Goal: Task Accomplishment & Management: Complete application form

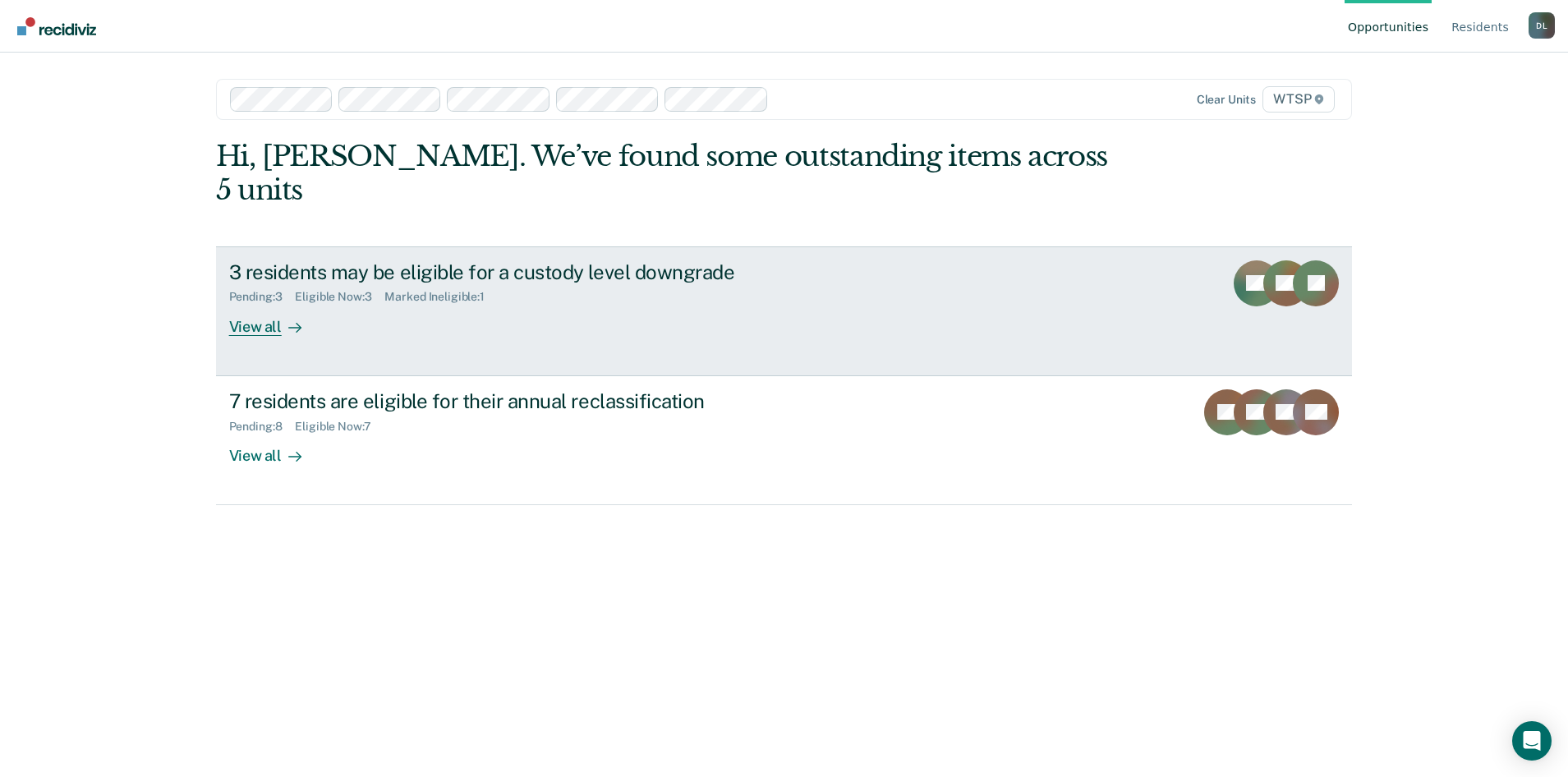
click at [270, 304] on div "View all" at bounding box center [275, 319] width 92 height 32
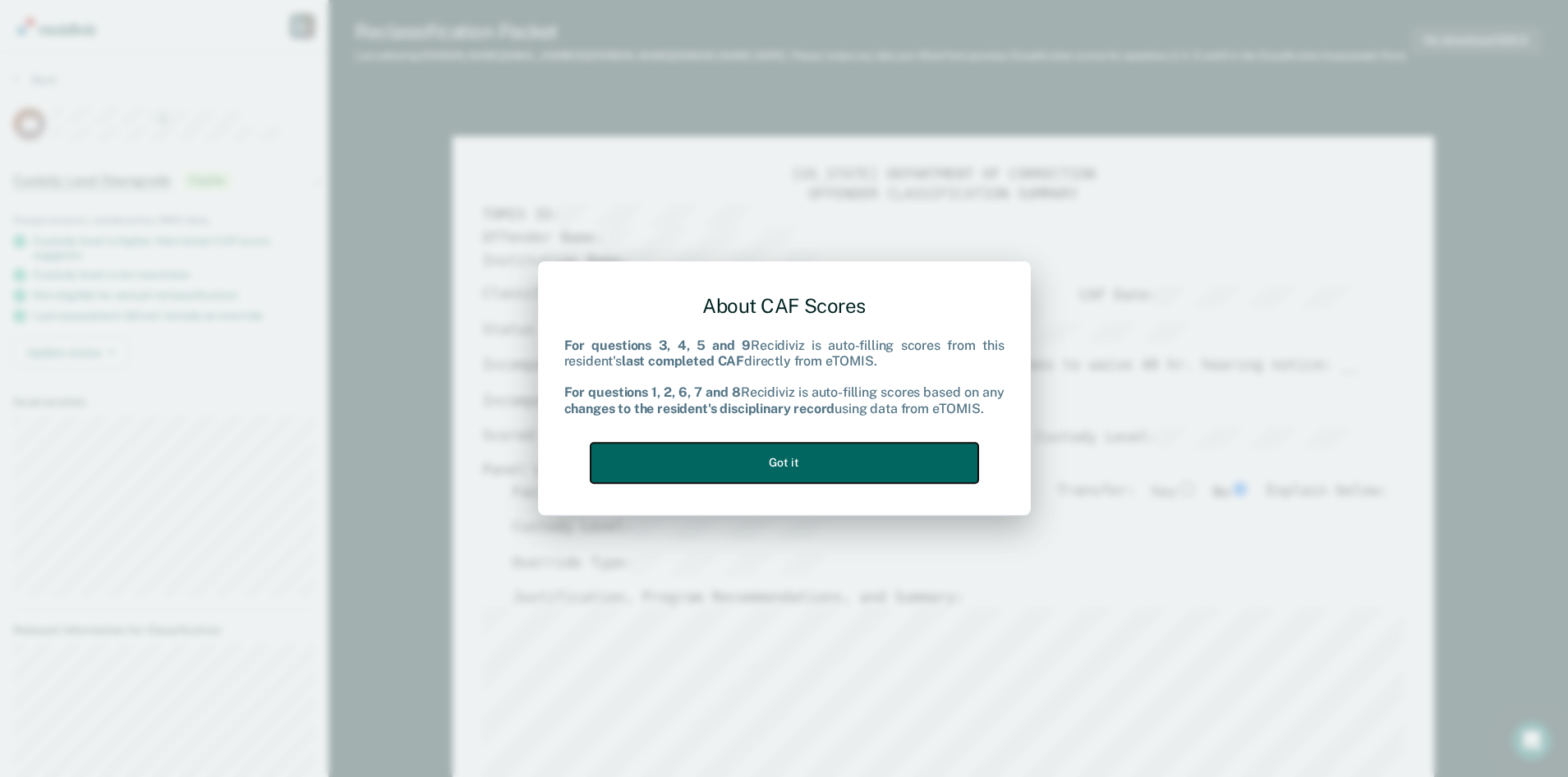
click at [801, 459] on button "Got it" at bounding box center [785, 463] width 388 height 40
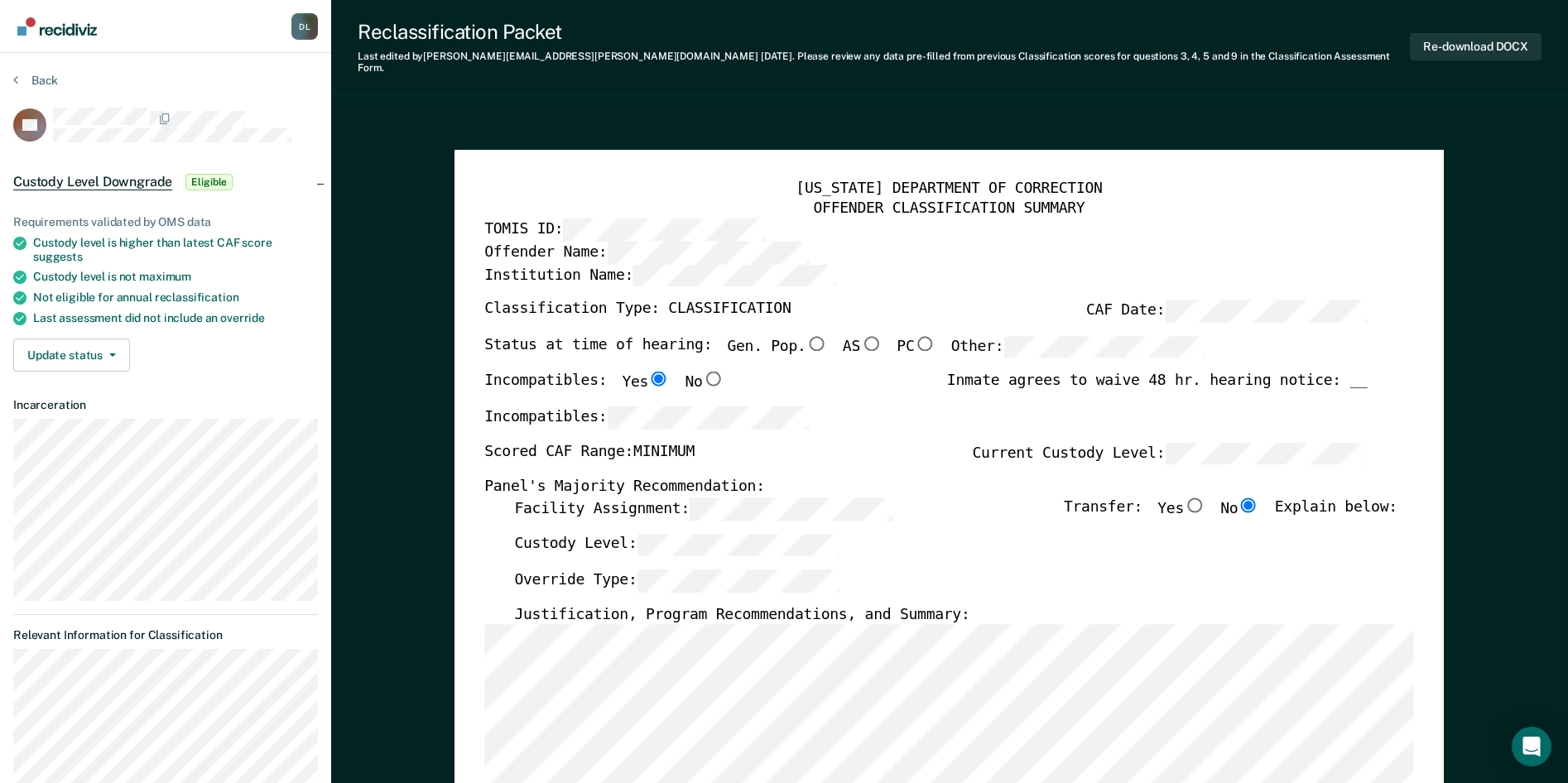
click at [806, 335] on input "Gen. Pop." at bounding box center [816, 342] width 22 height 15
type textarea "x"
radio input "true"
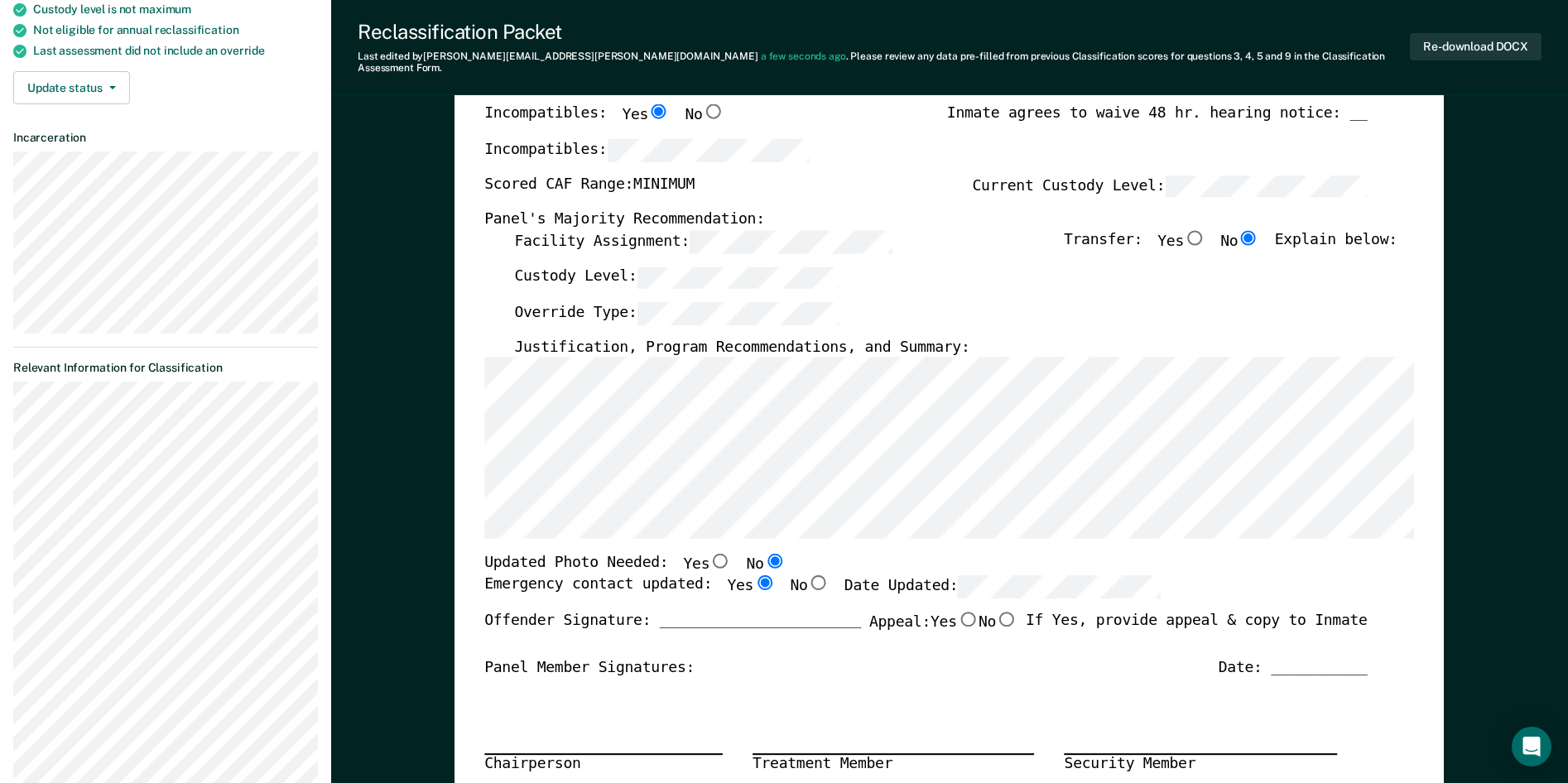
scroll to position [331, 0]
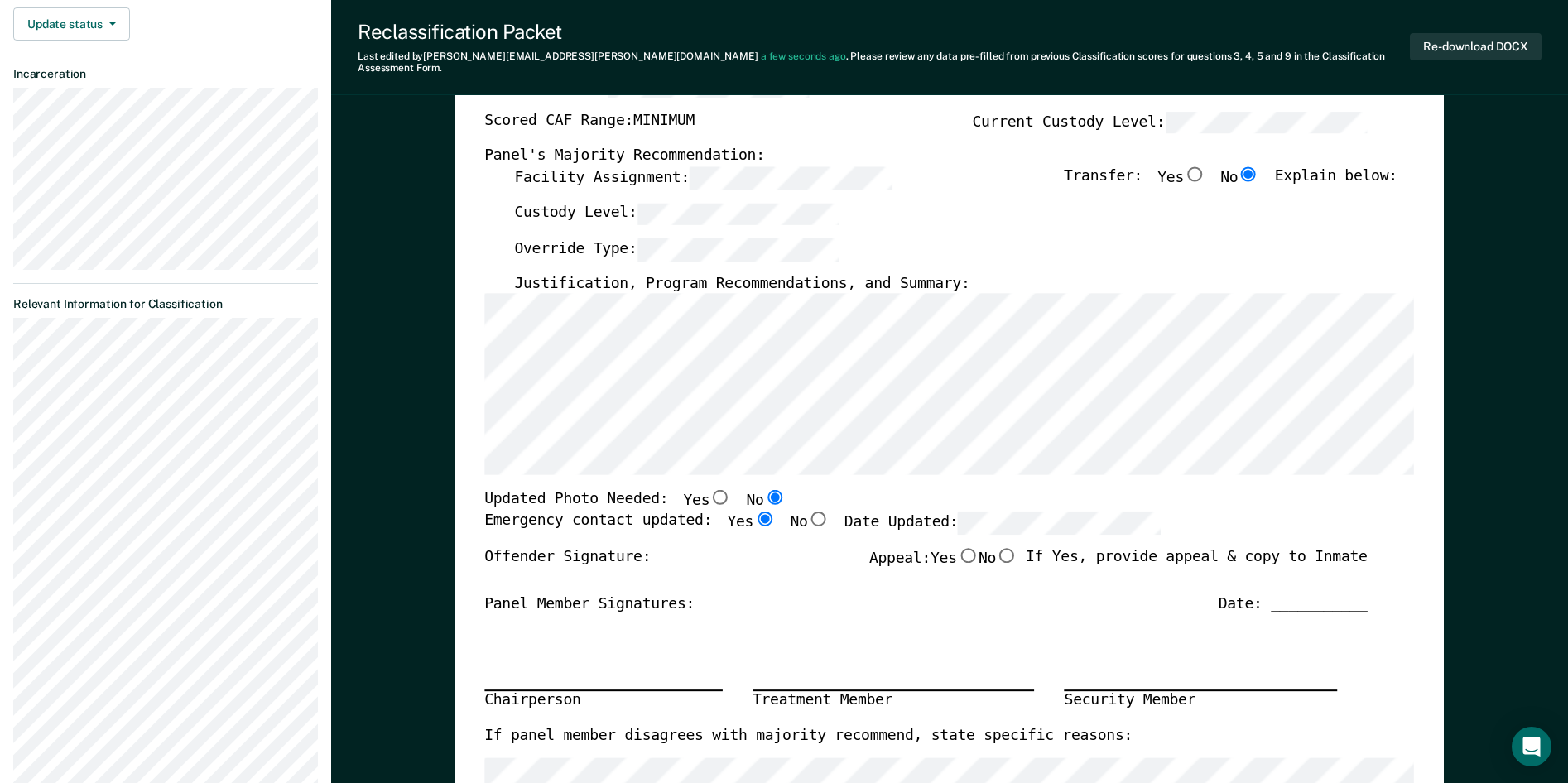
click at [997, 547] on input "No" at bounding box center [1006, 554] width 22 height 15
type textarea "x"
radio input "true"
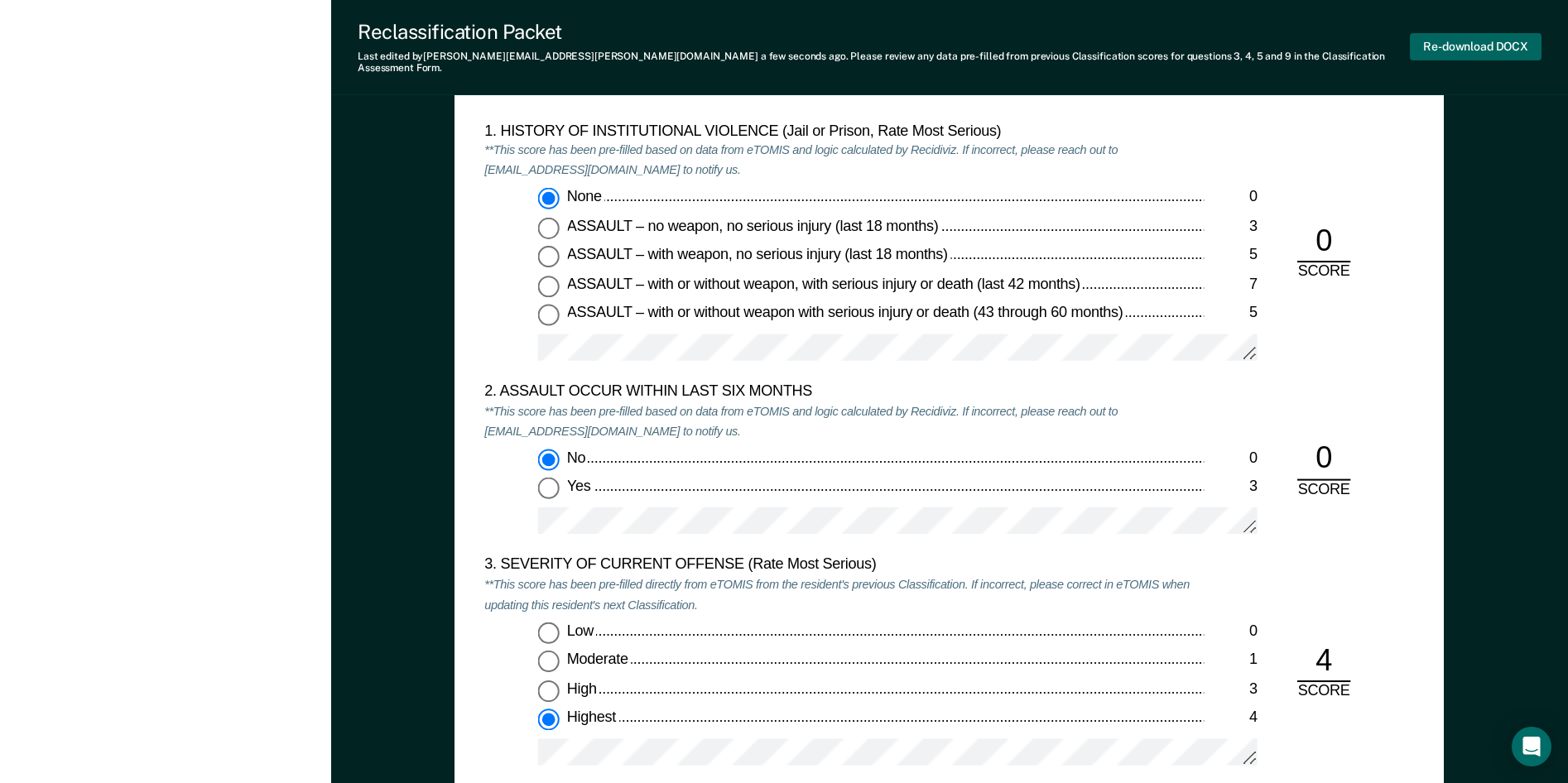
scroll to position [0, 0]
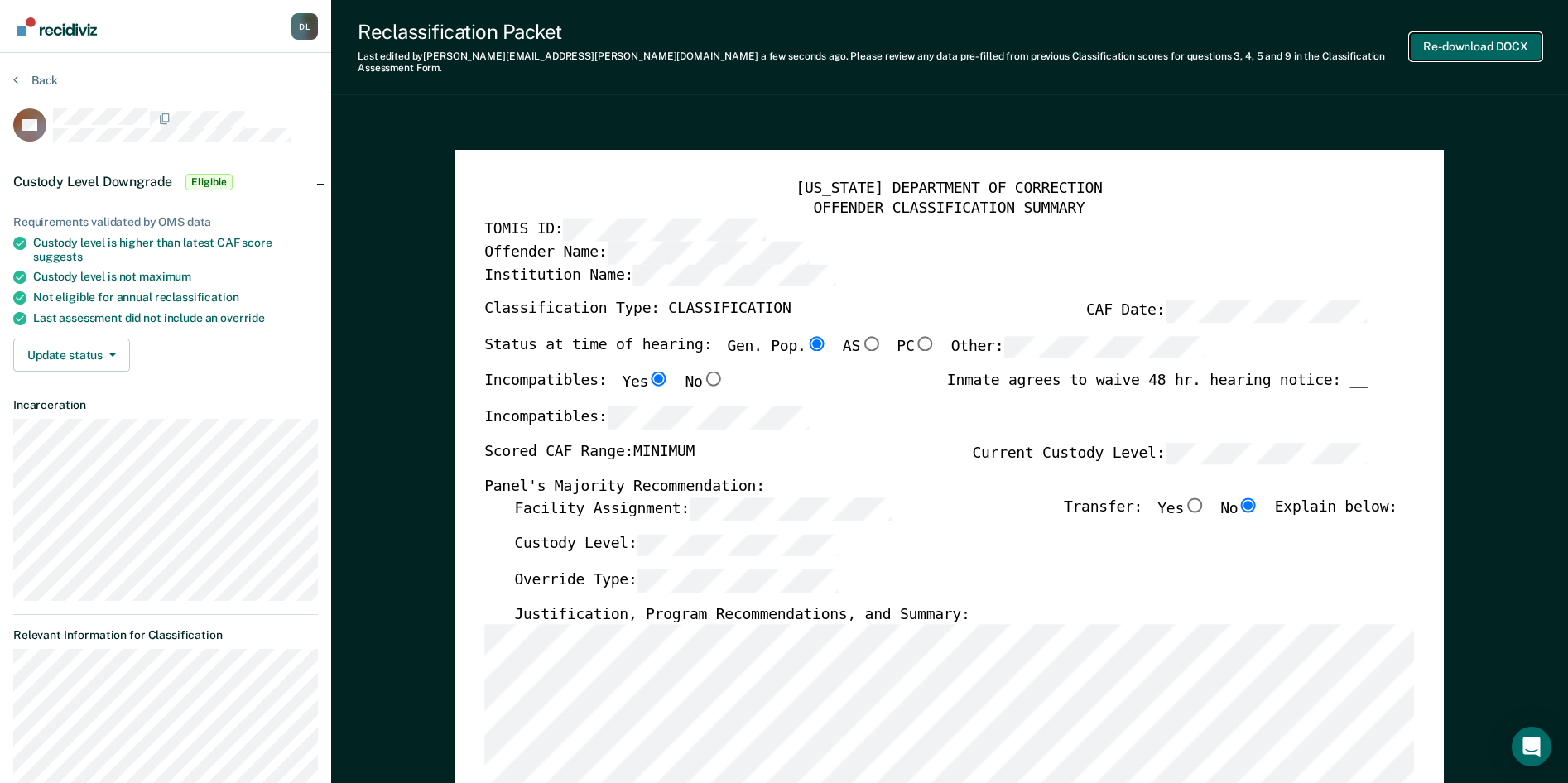
click at [1458, 41] on button "Re-download DOCX" at bounding box center [1475, 46] width 132 height 27
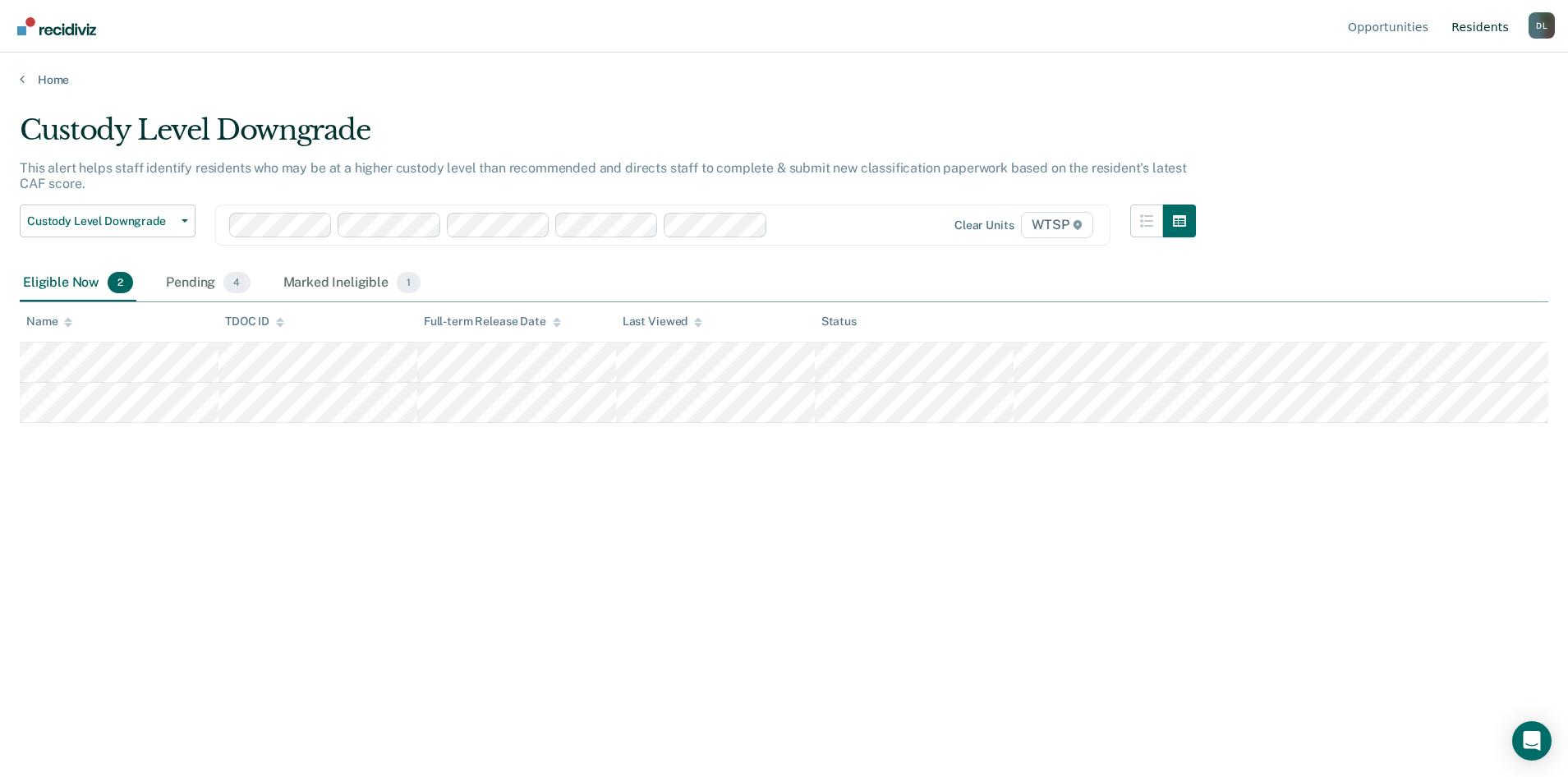
click at [1489, 23] on link "Resident s" at bounding box center [1480, 26] width 64 height 52
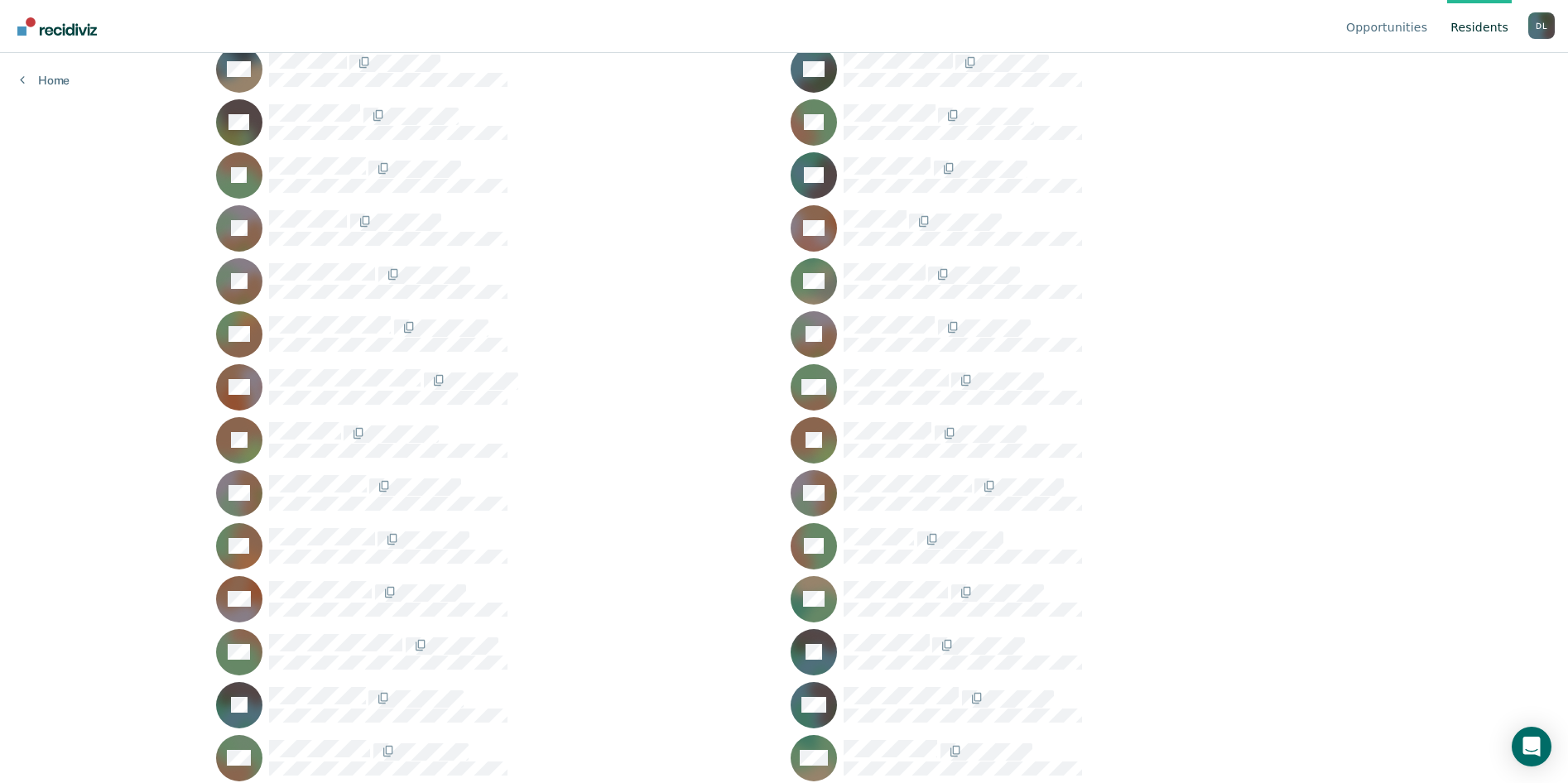
drag, startPoint x: 1066, startPoint y: 278, endPoint x: 1069, endPoint y: 300, distance: 22.2
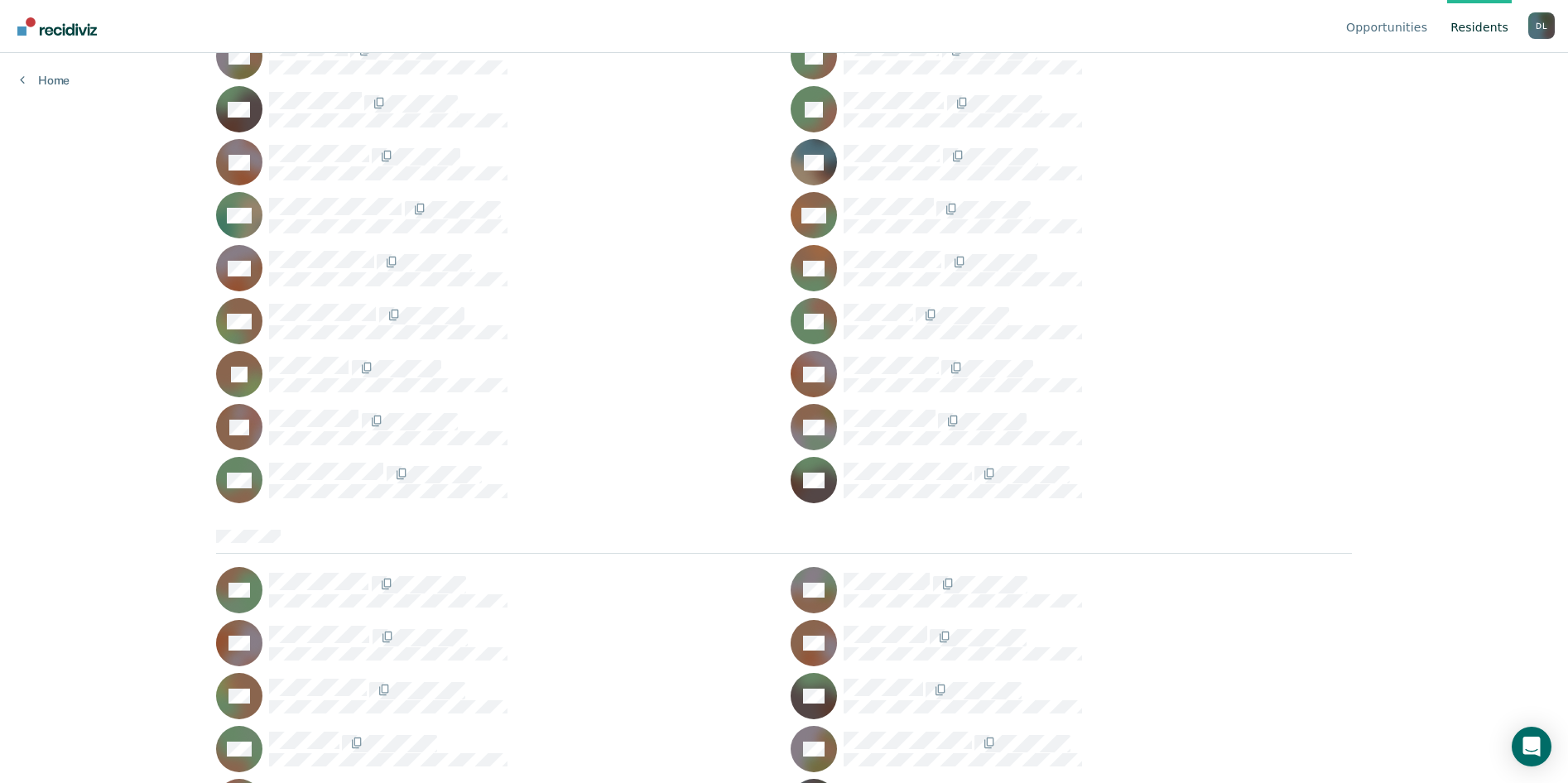
drag, startPoint x: 1068, startPoint y: 284, endPoint x: 1053, endPoint y: 285, distance: 15.0
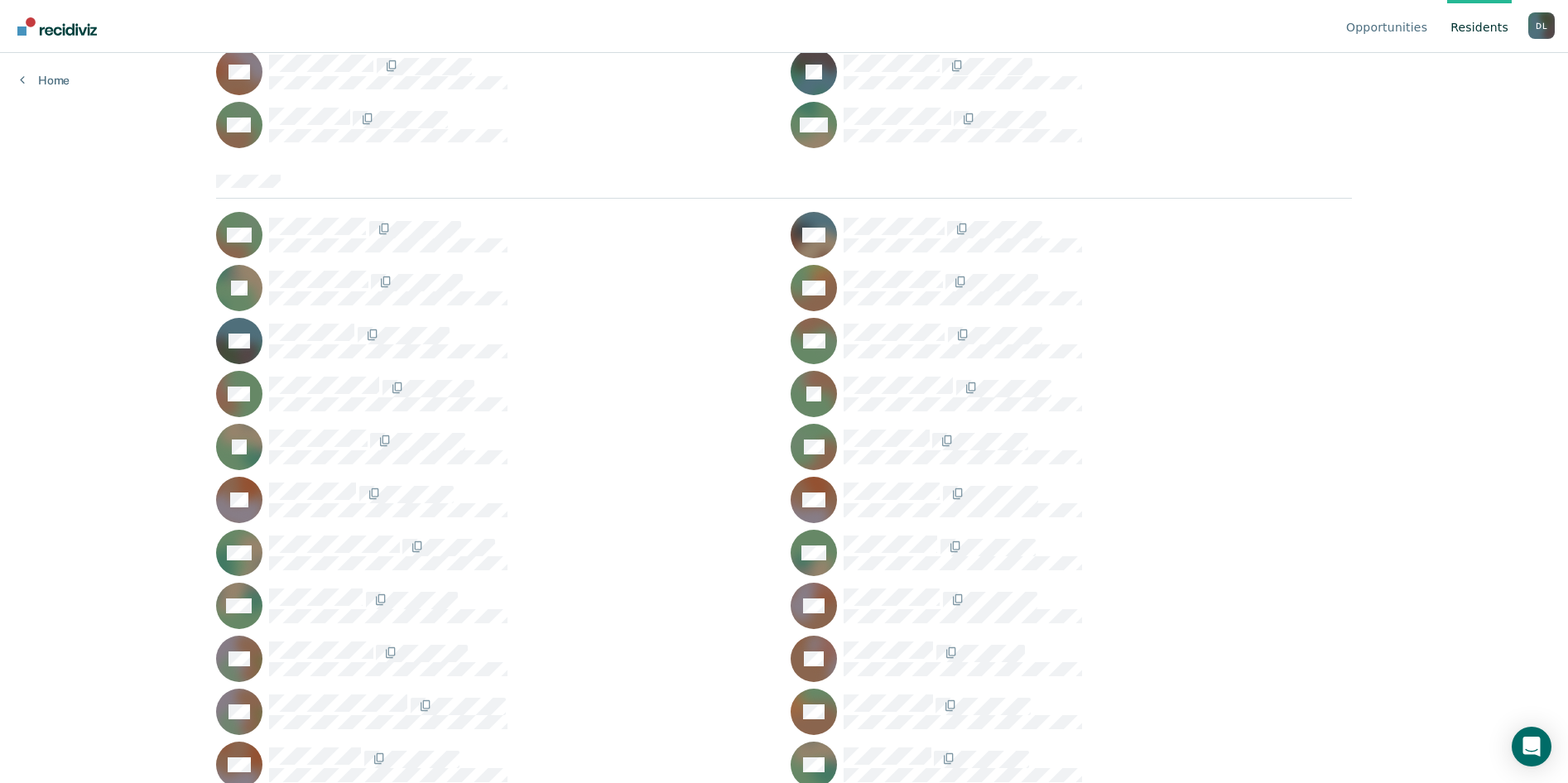
drag, startPoint x: 1051, startPoint y: 284, endPoint x: 1068, endPoint y: 297, distance: 21.4
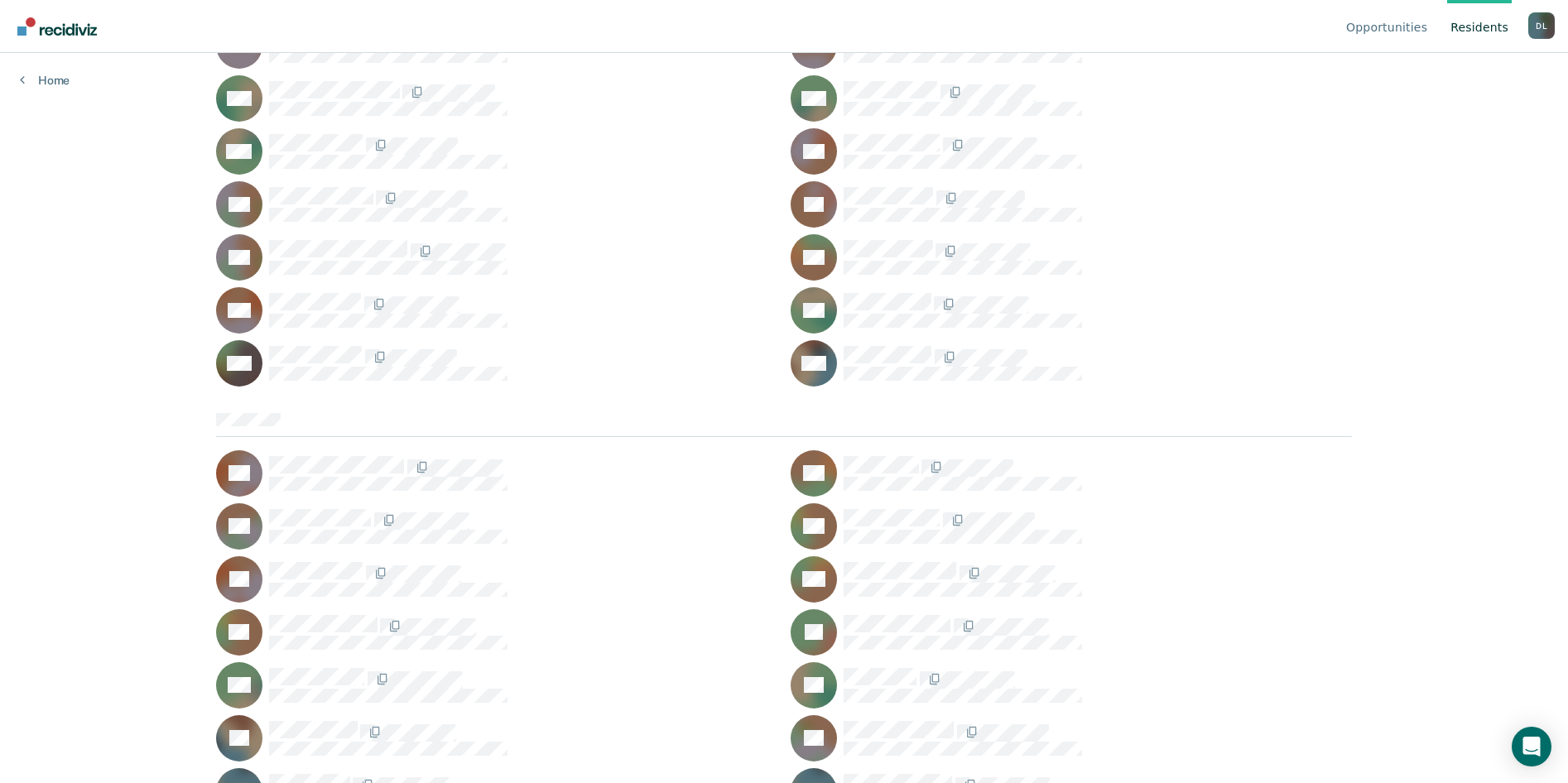
scroll to position [5186, 0]
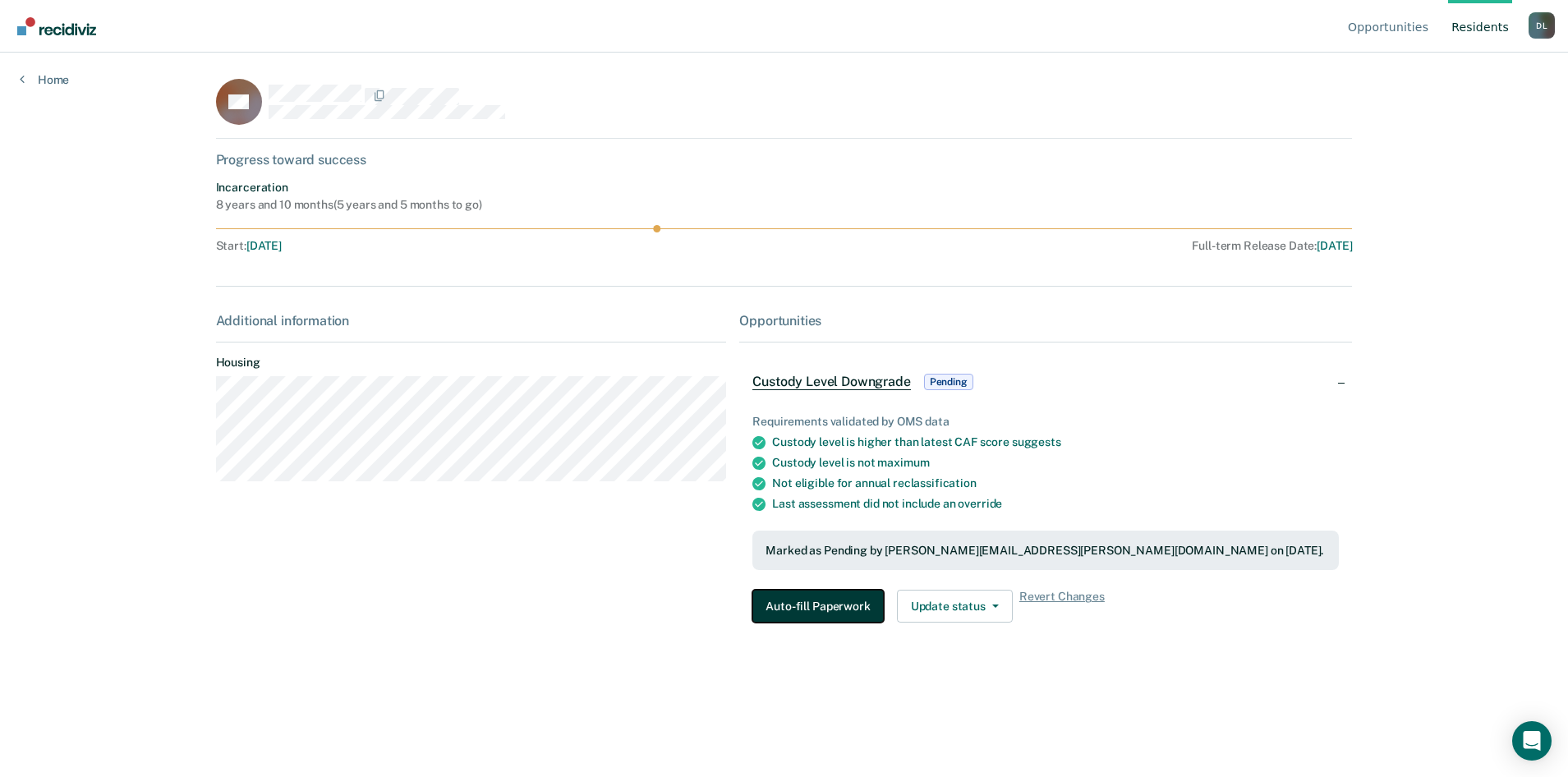
click at [828, 606] on button "Auto-fill Paperwork" at bounding box center [818, 606] width 131 height 33
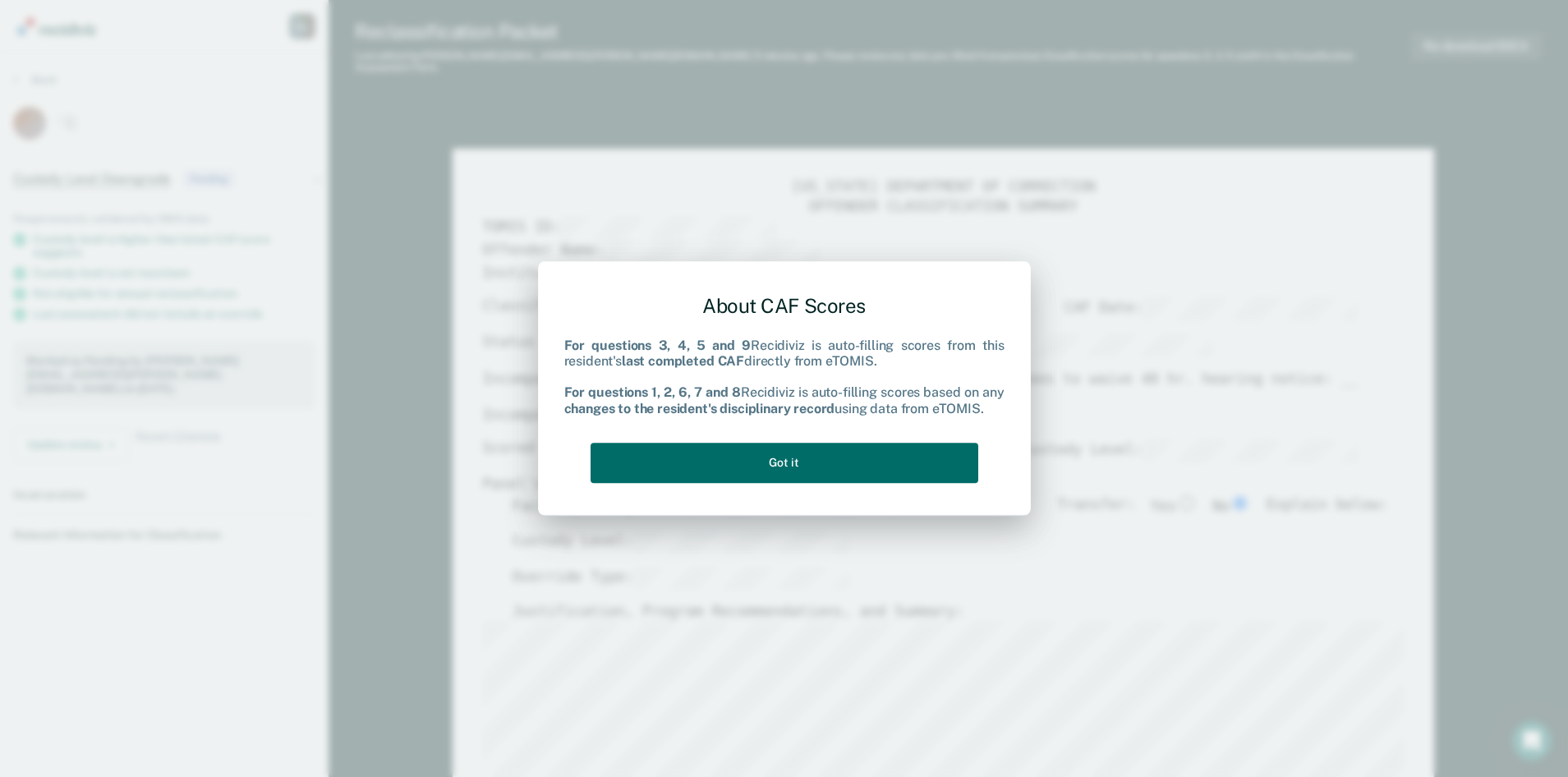
click at [828, 606] on div "About CAF Scores For questions 3, 4, 5 and 9 Recidiviz is auto-filling scores f…" at bounding box center [784, 388] width 1568 height 777
click at [822, 464] on button "Got it" at bounding box center [785, 463] width 388 height 40
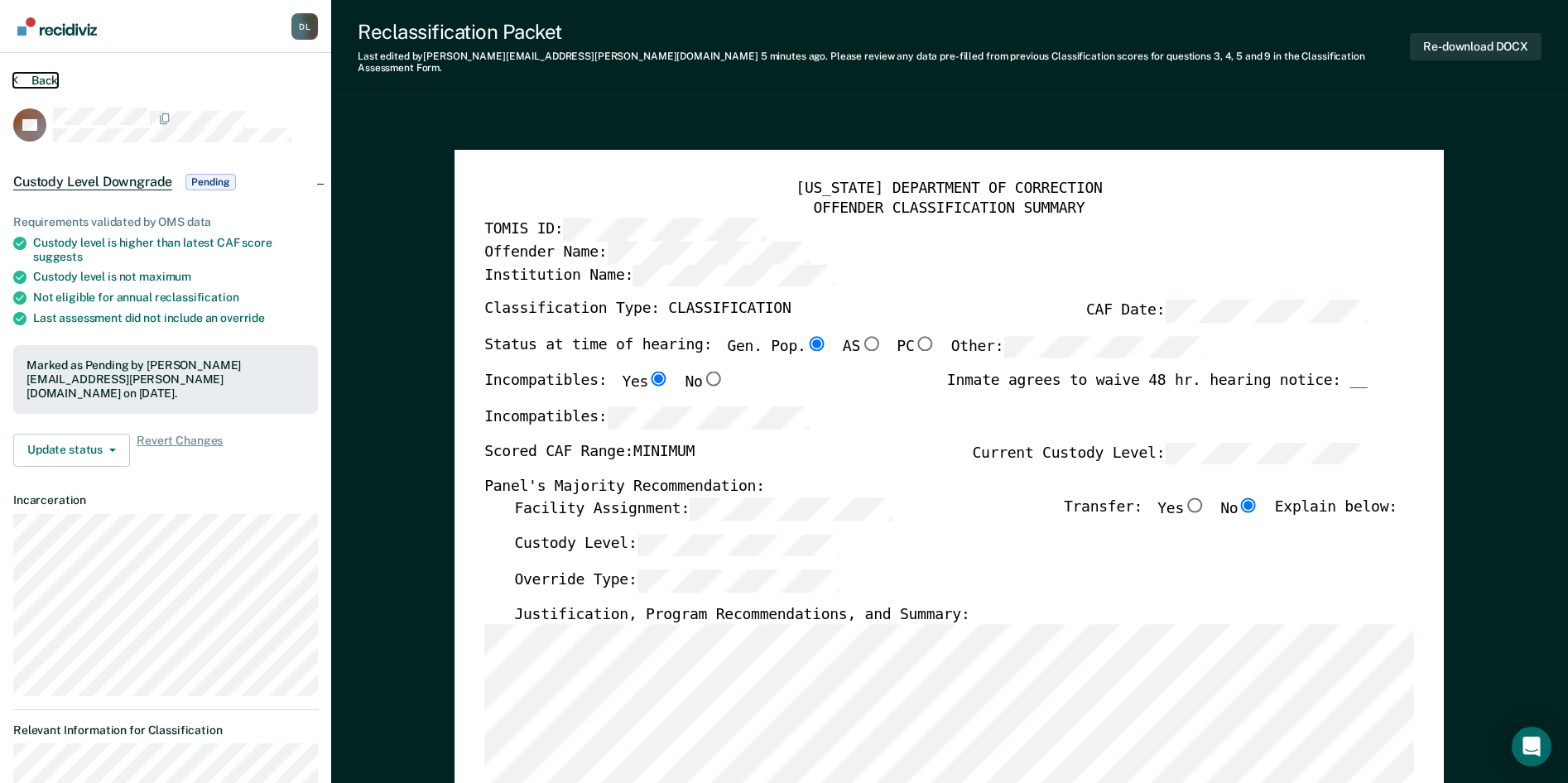
click at [45, 78] on button "Back" at bounding box center [35, 80] width 45 height 15
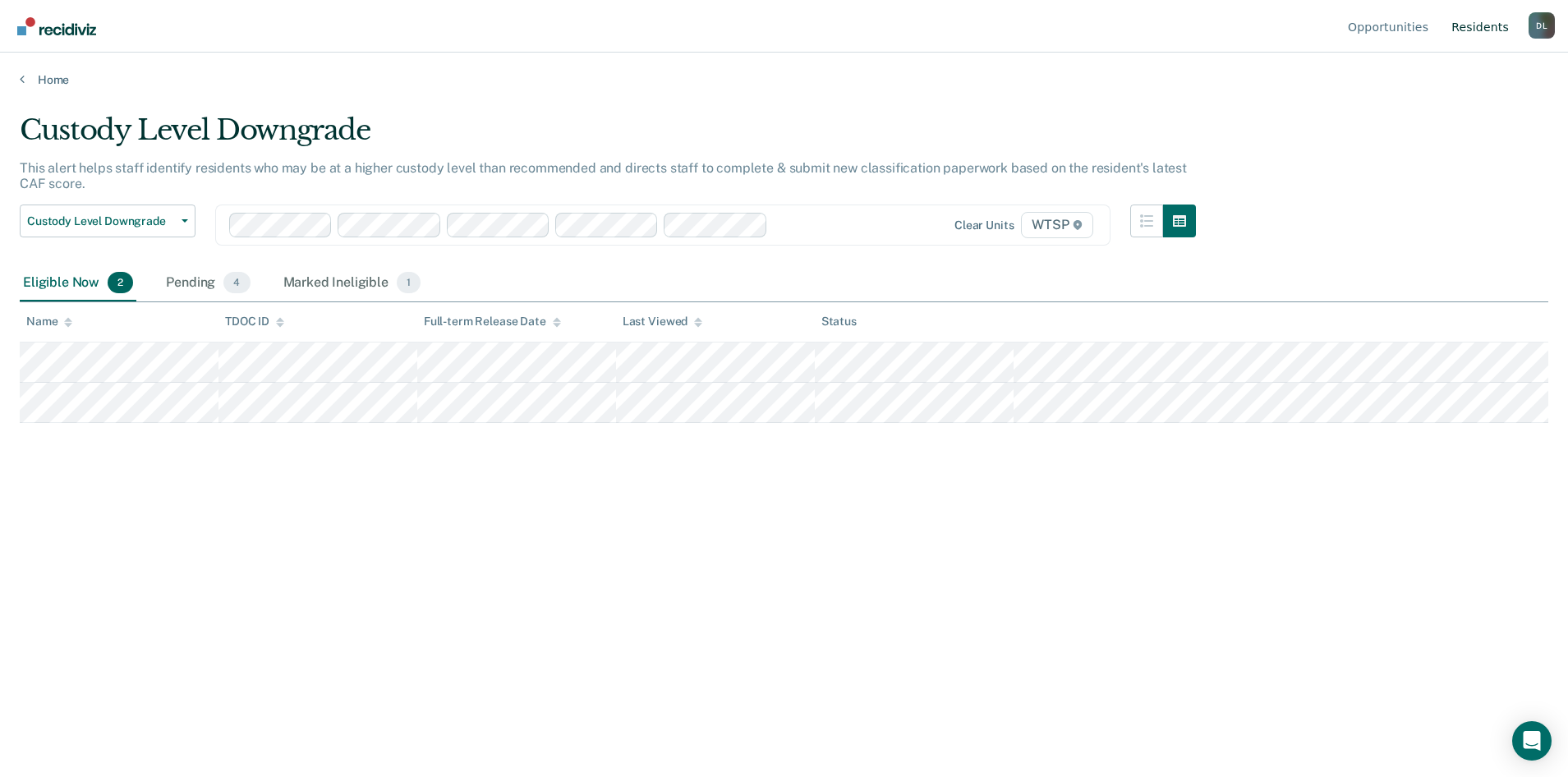
click at [1497, 27] on link "Resident s" at bounding box center [1480, 26] width 64 height 52
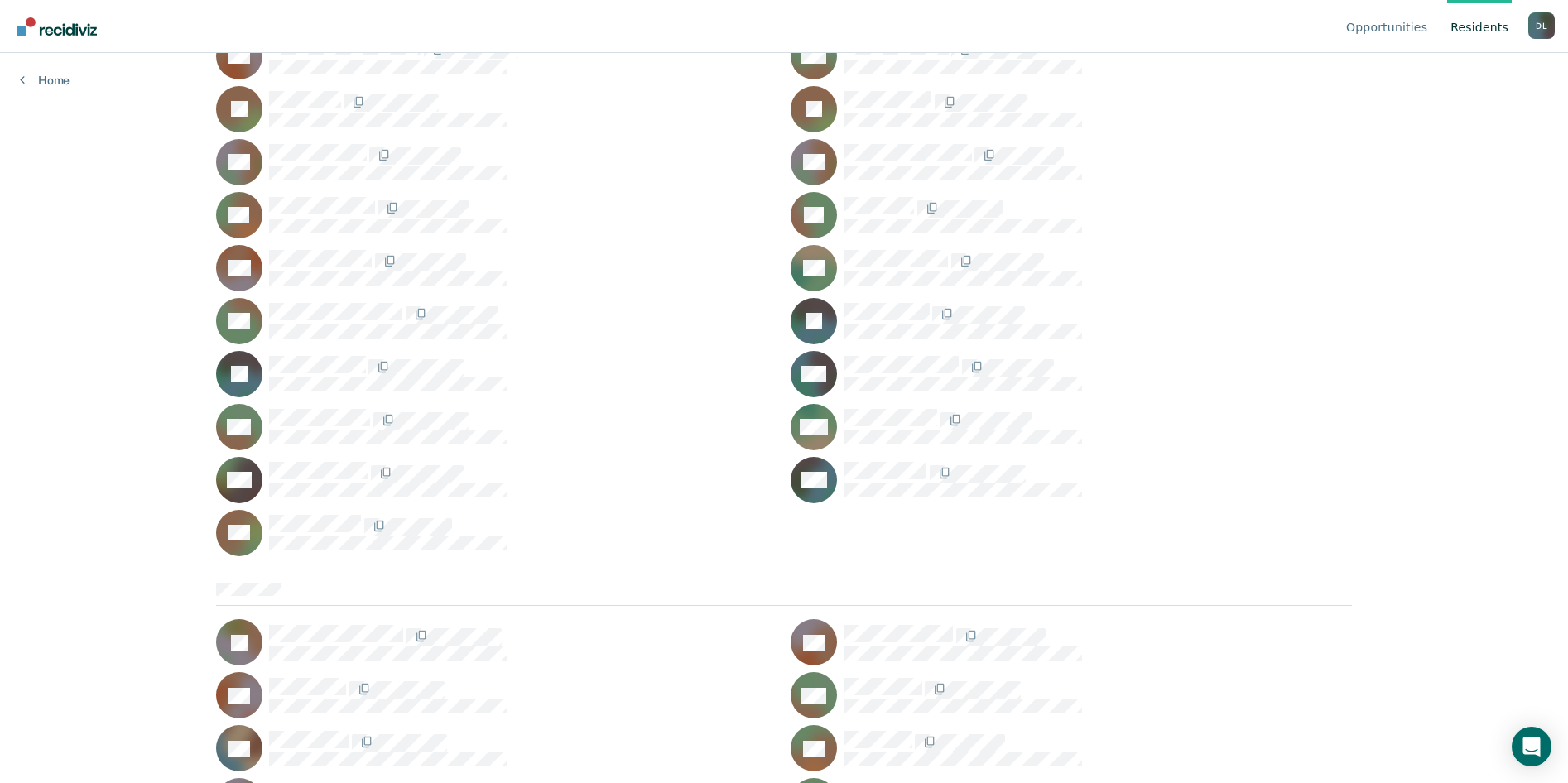
drag, startPoint x: 466, startPoint y: 531, endPoint x: 485, endPoint y: 537, distance: 19.9
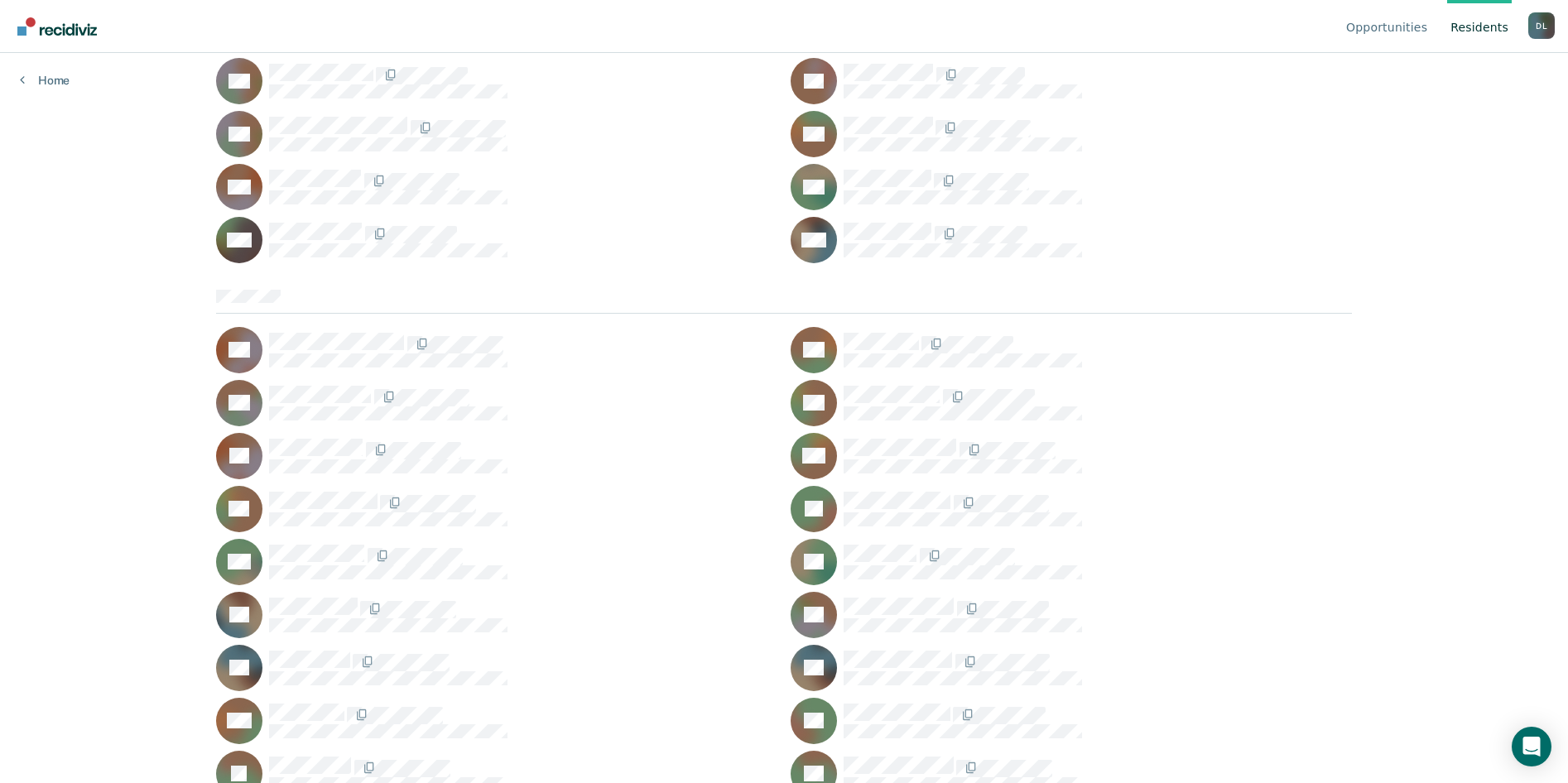
scroll to position [5179, 0]
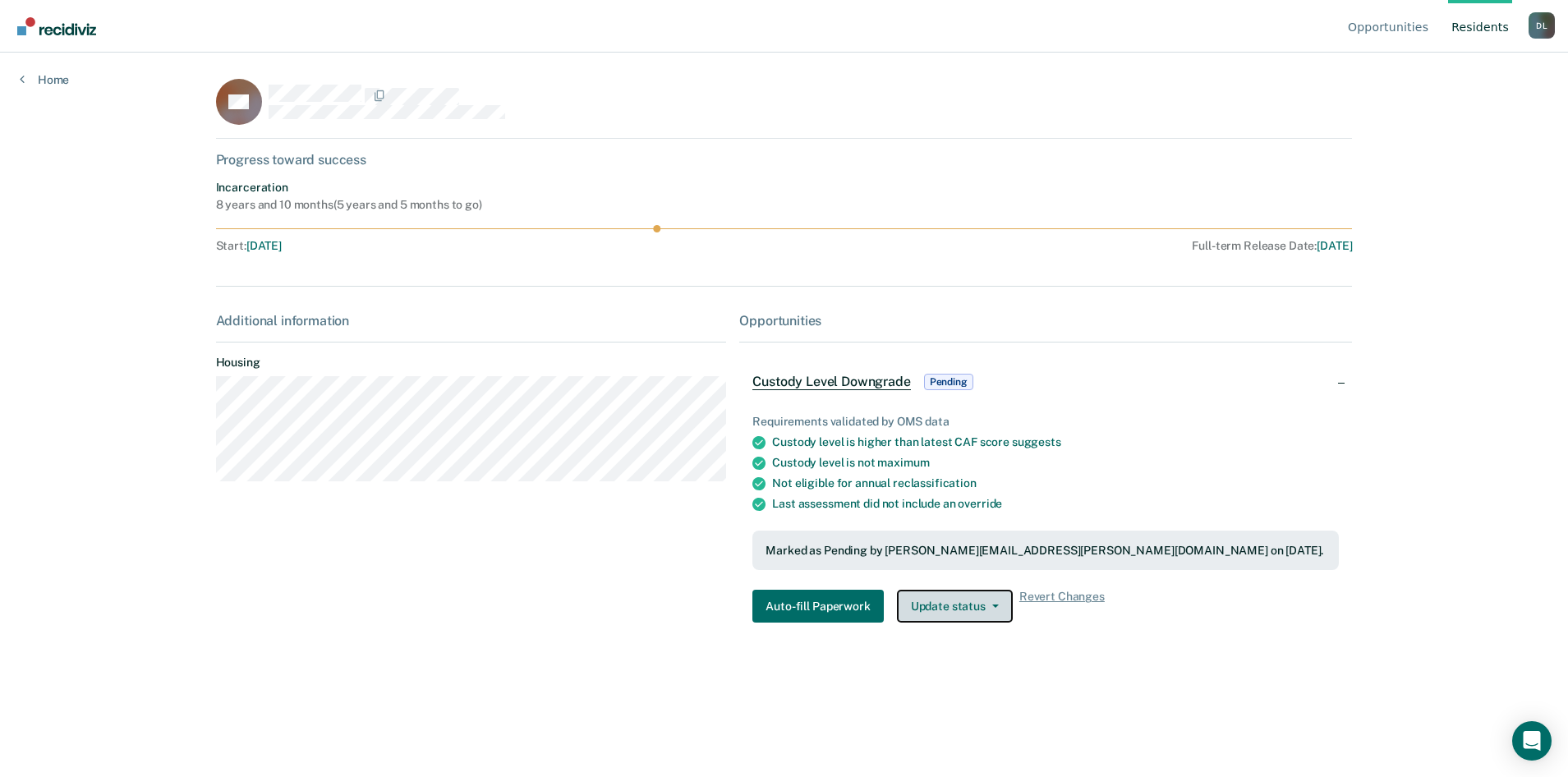
click at [988, 602] on button "Update status" at bounding box center [955, 606] width 116 height 33
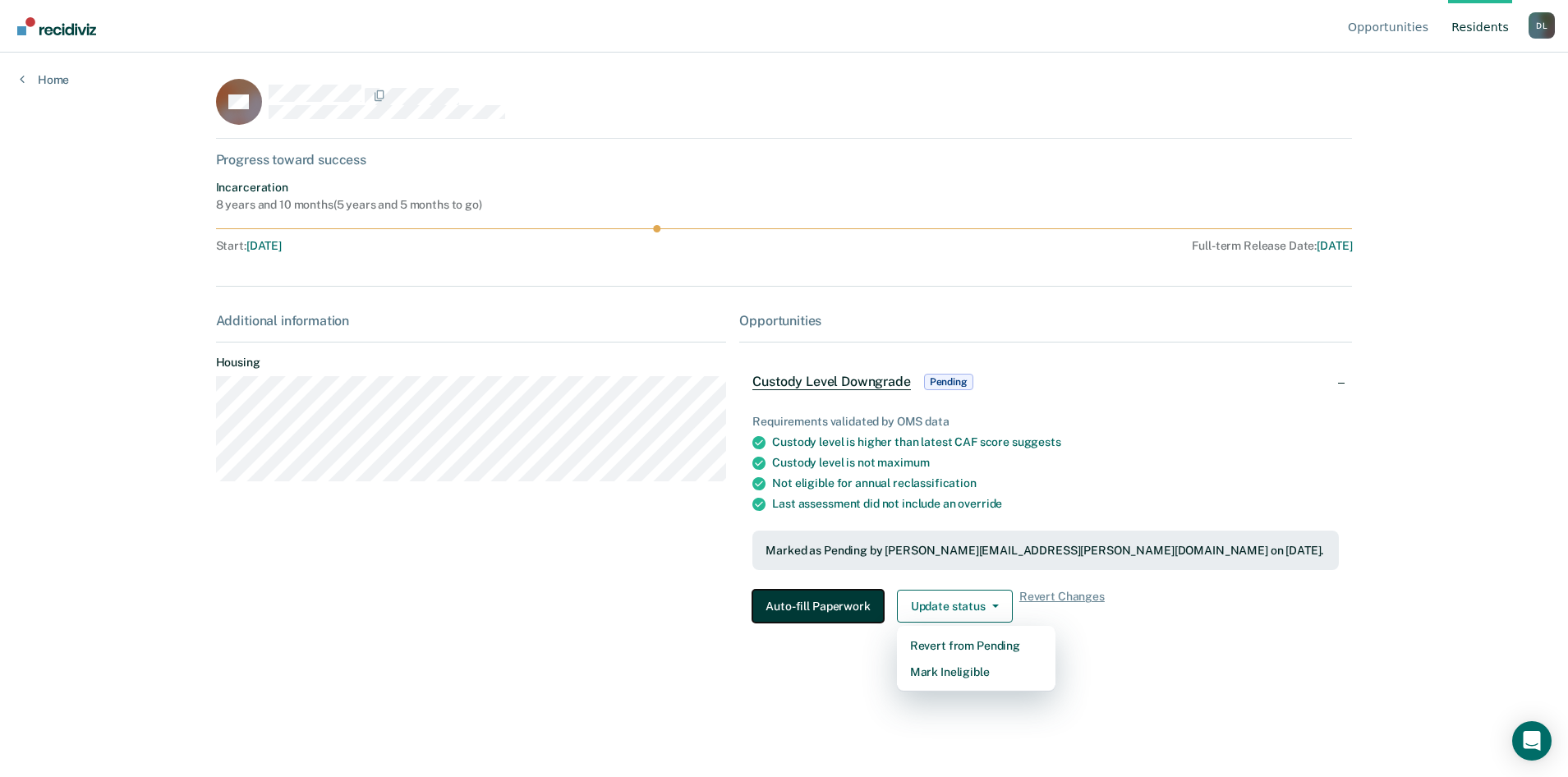
click at [841, 600] on button "Auto-fill Paperwork" at bounding box center [818, 606] width 131 height 33
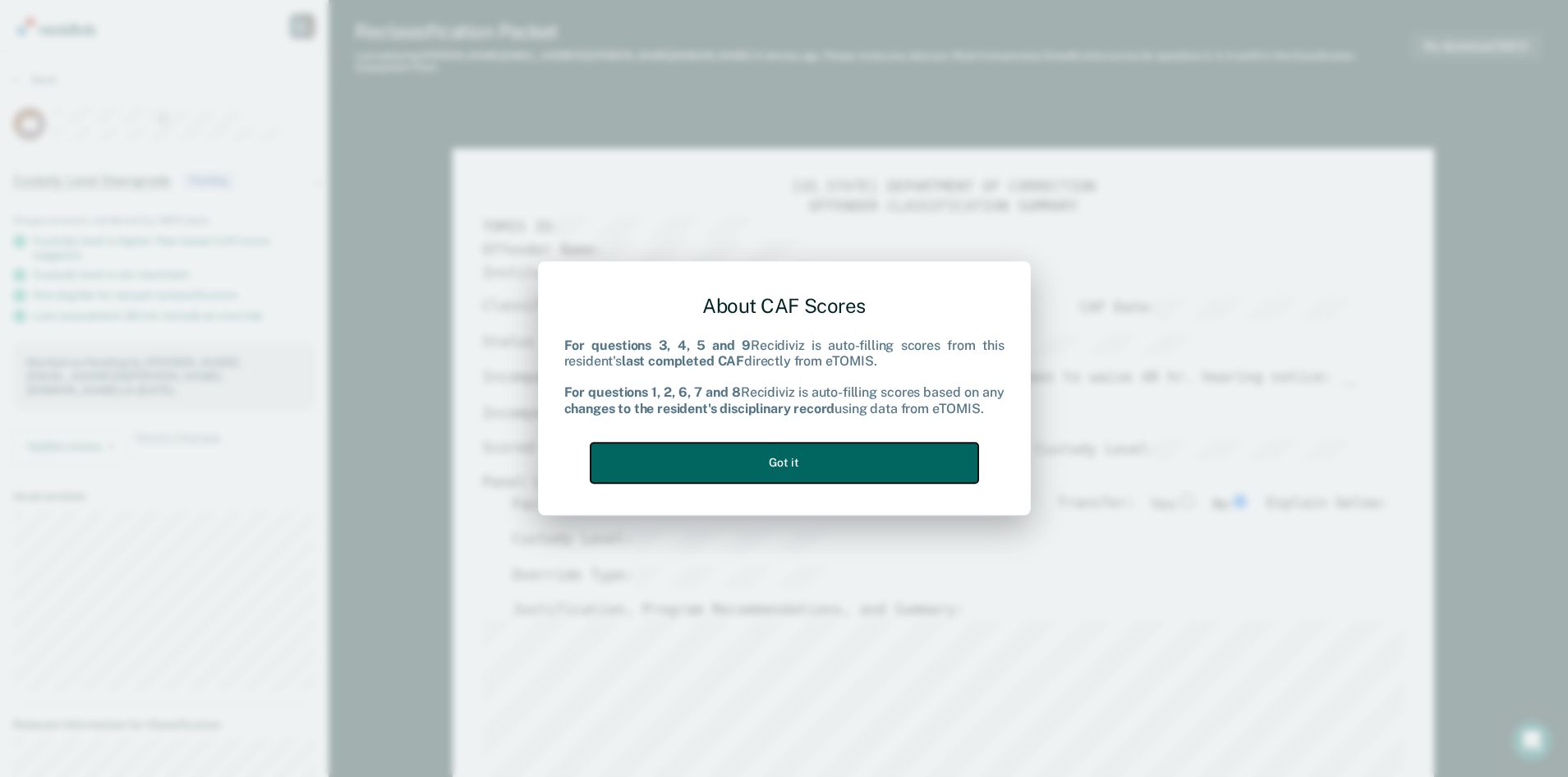
click at [787, 454] on button "Got it" at bounding box center [785, 463] width 388 height 40
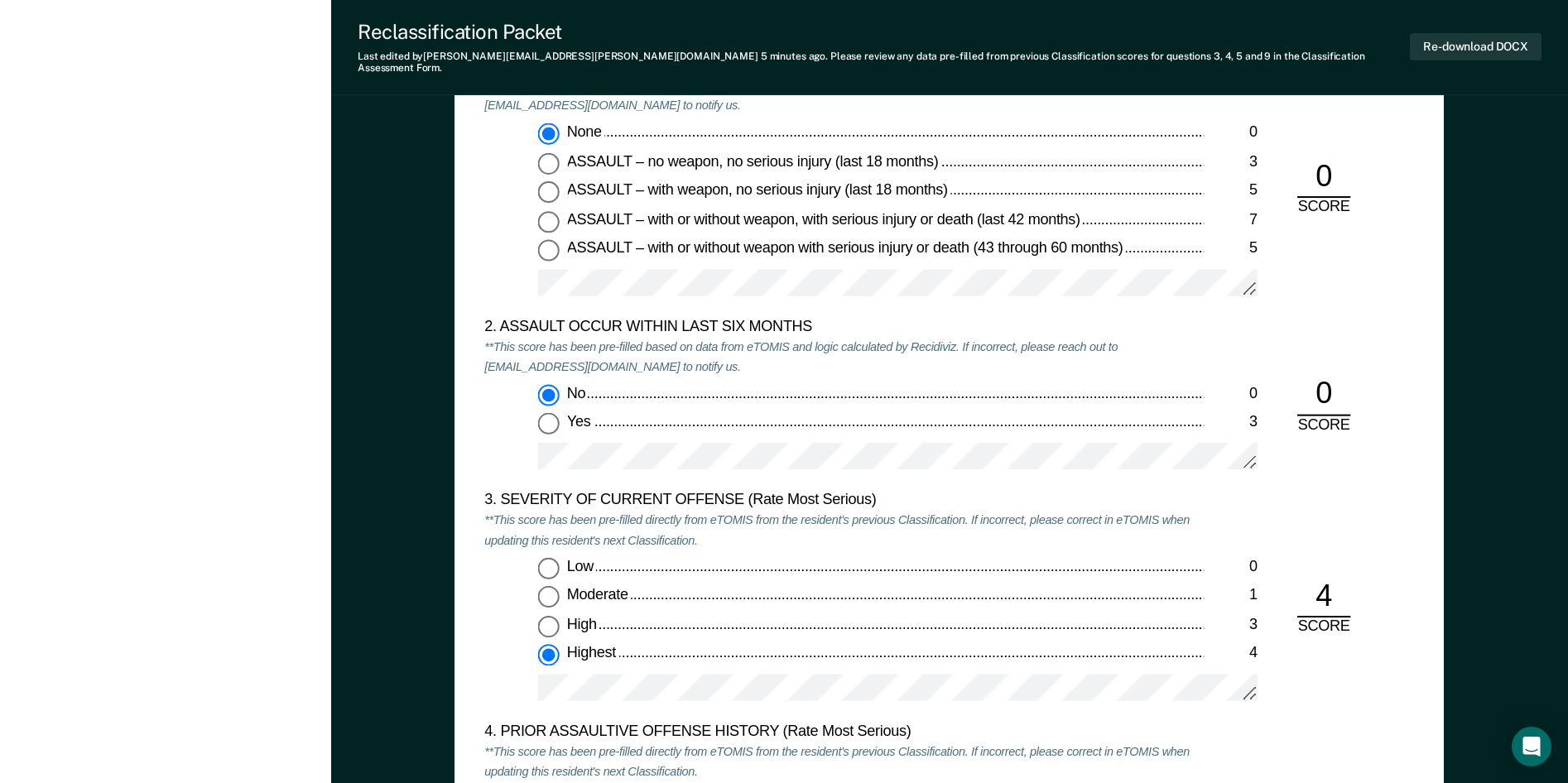
scroll to position [1821, 0]
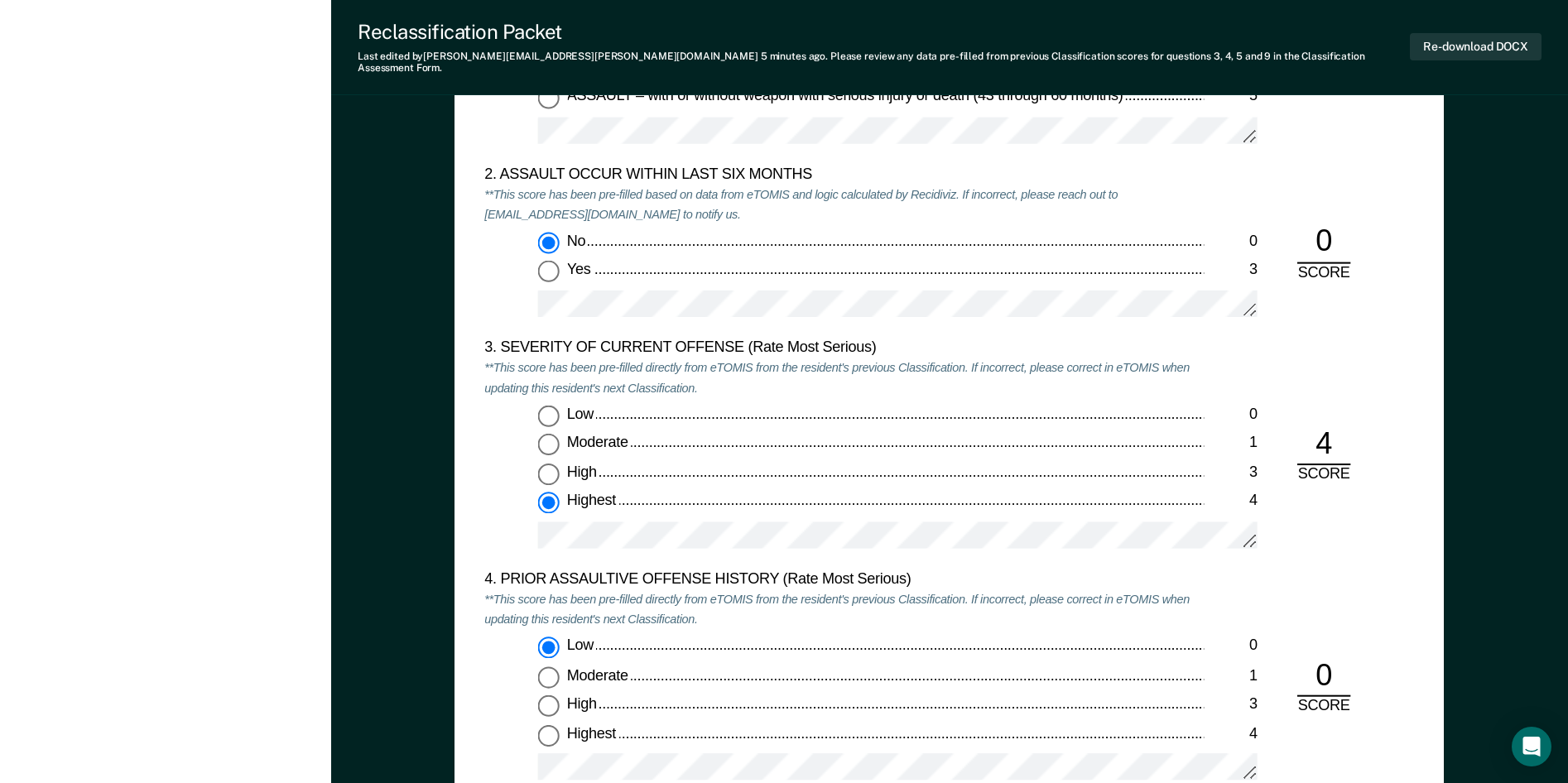
drag, startPoint x: 1317, startPoint y: 660, endPoint x: 1329, endPoint y: 658, distance: 12.2
click at [1320, 659] on div "0" at bounding box center [1323, 676] width 53 height 40
click at [1331, 658] on div "0" at bounding box center [1323, 676] width 53 height 40
click at [549, 694] on input "High 3" at bounding box center [549, 705] width 22 height 22
type textarea "x"
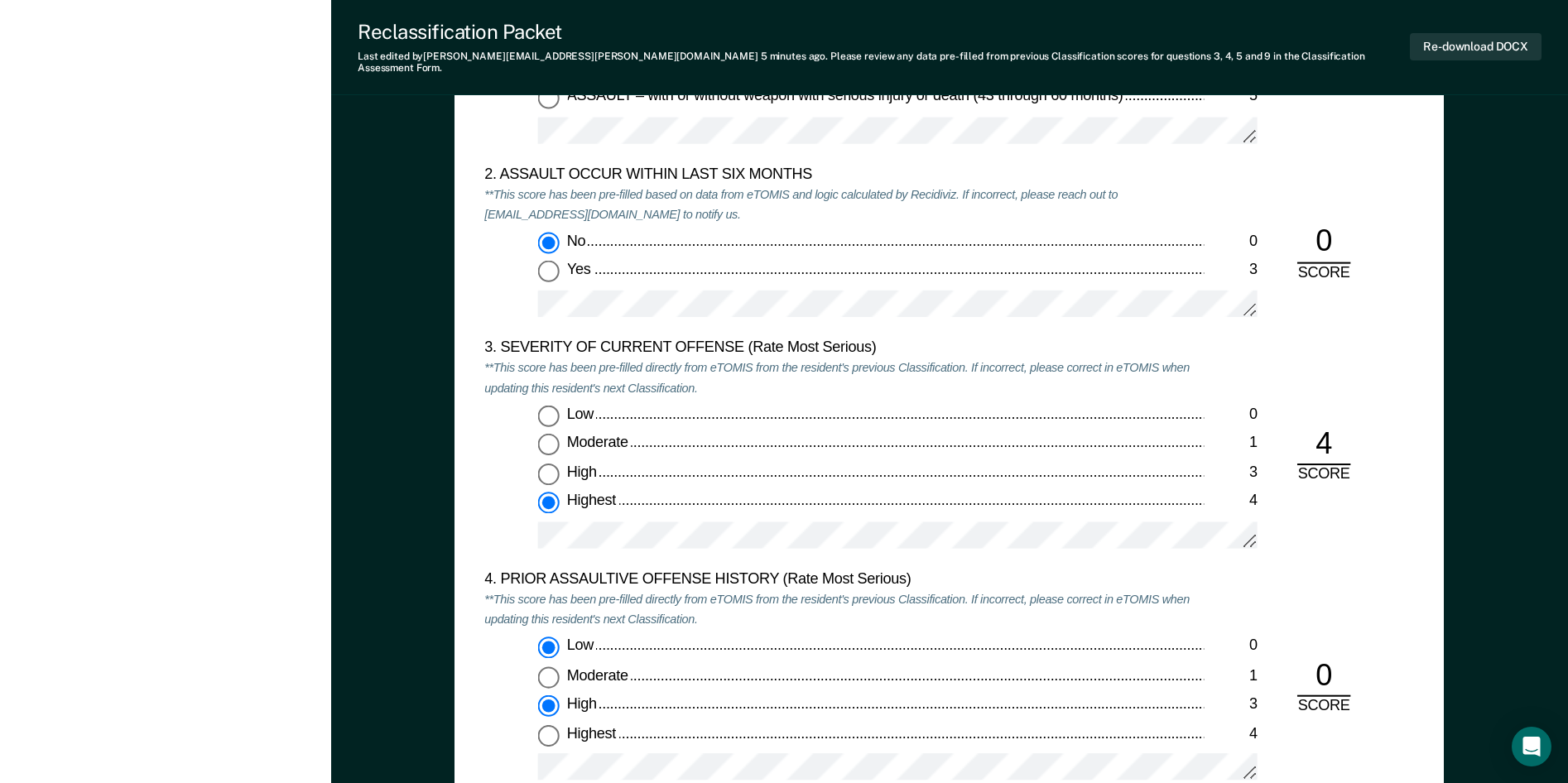
radio input "false"
radio input "true"
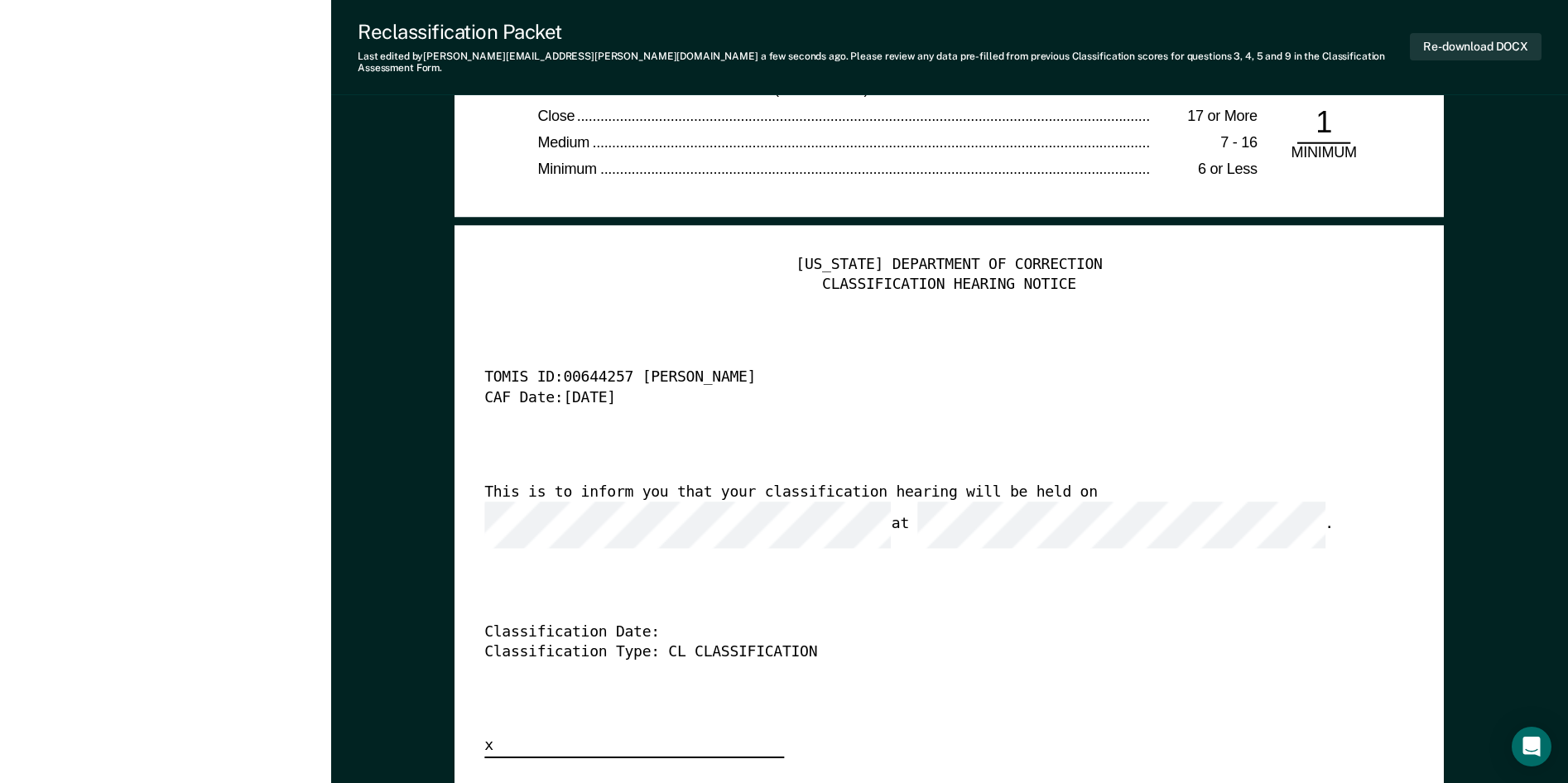
scroll to position [4174, 0]
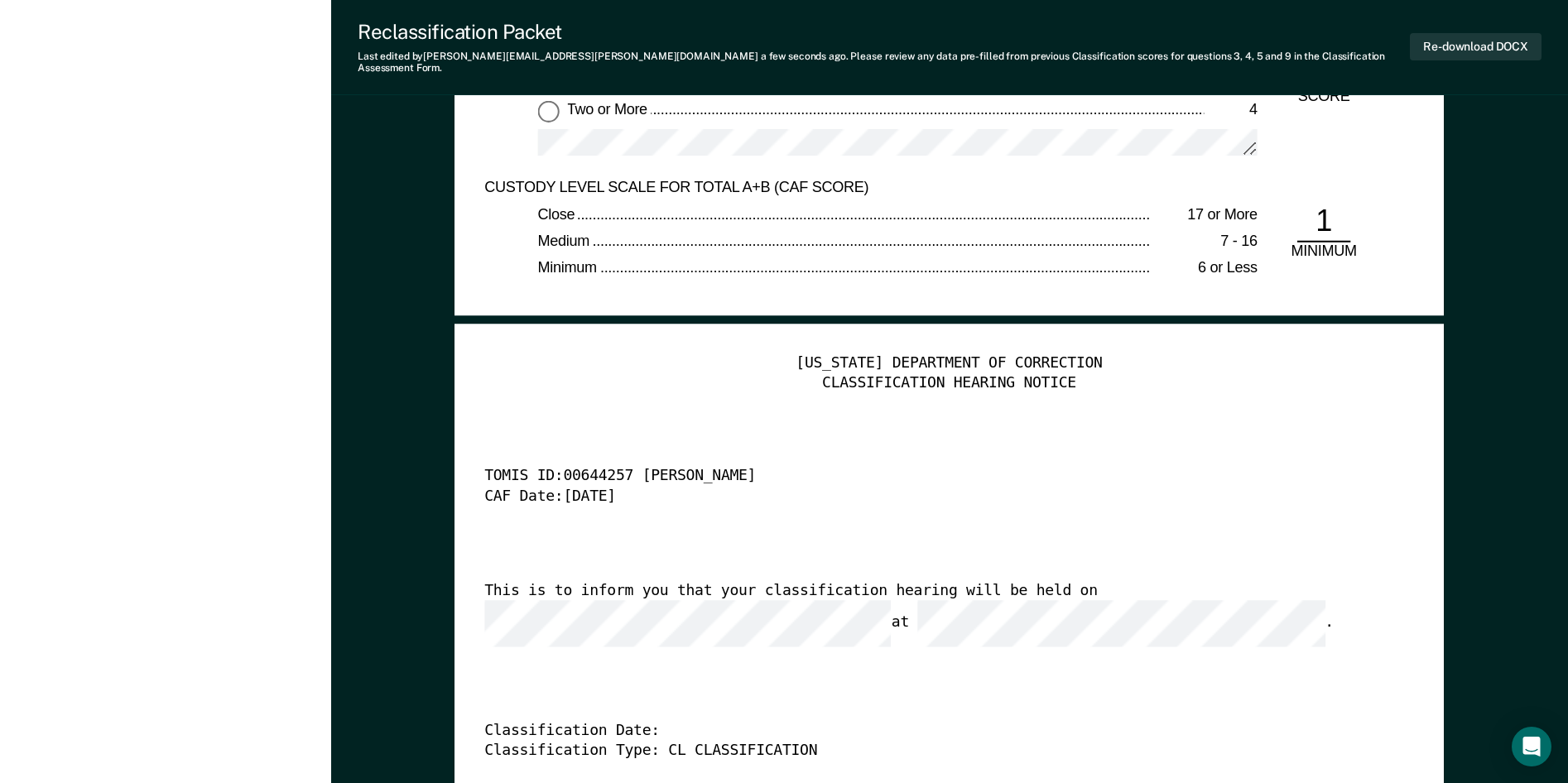
drag, startPoint x: 1101, startPoint y: 539, endPoint x: 1142, endPoint y: 502, distance: 55.2
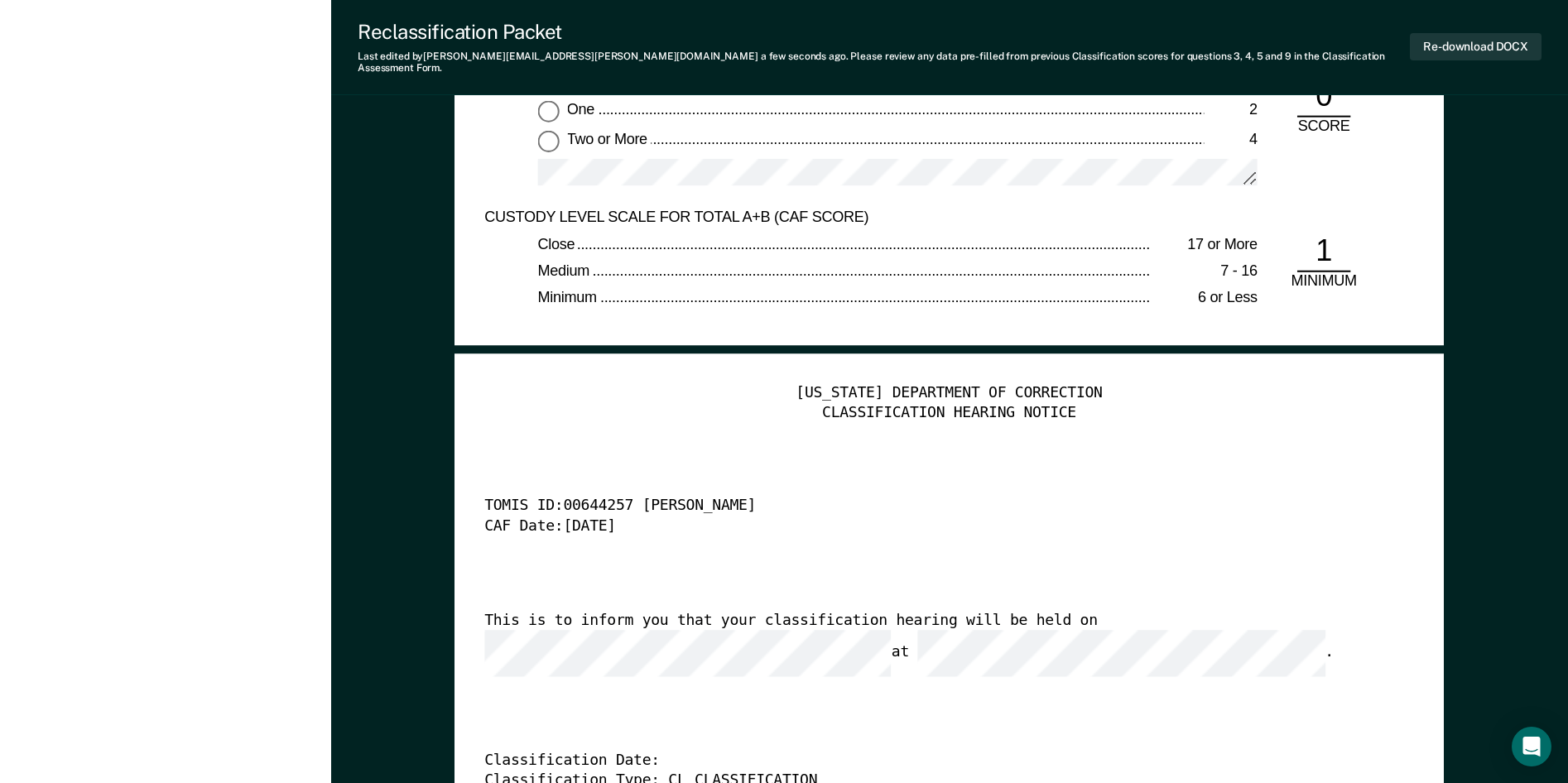
scroll to position [3760, 0]
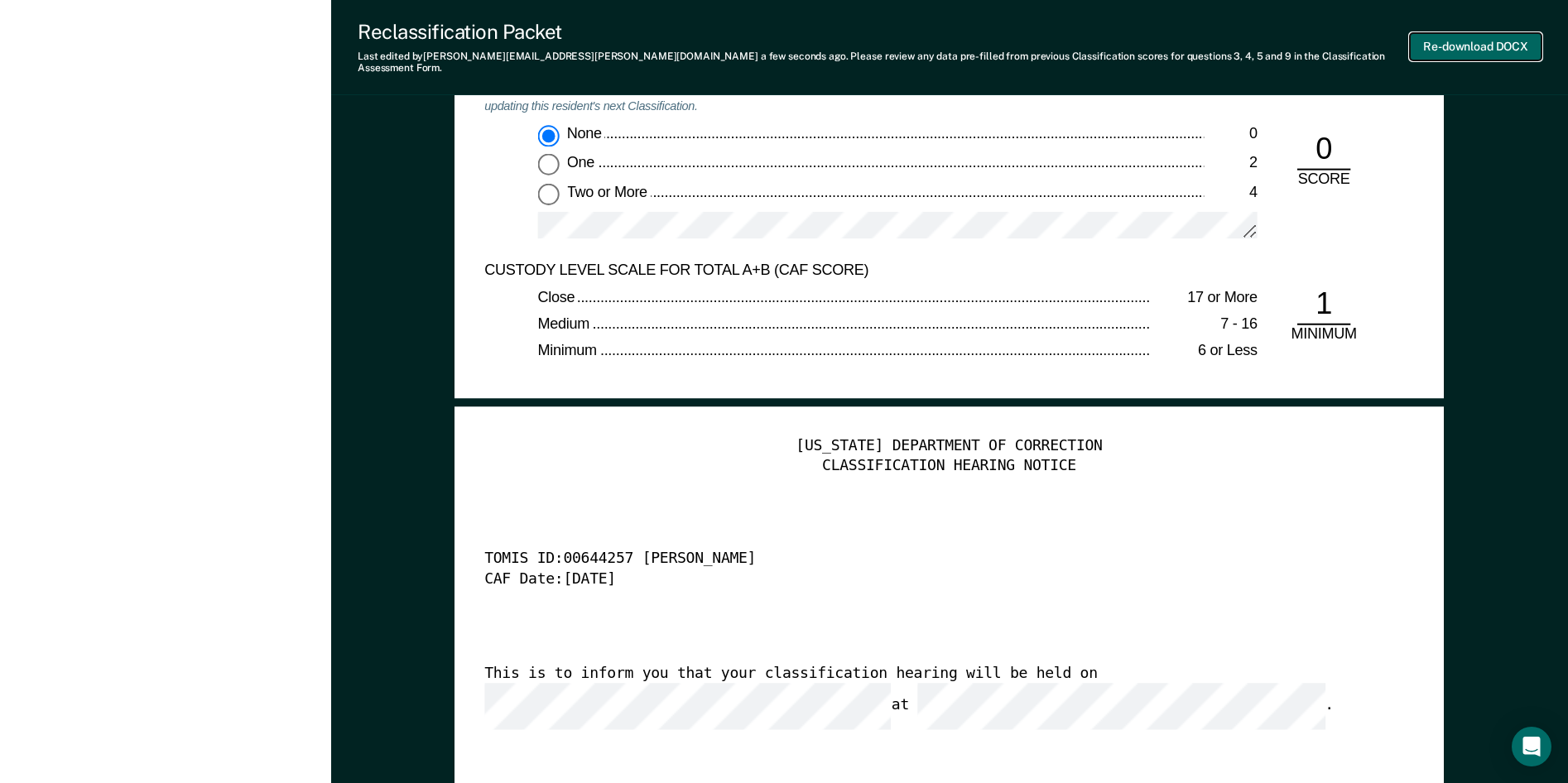
click at [1471, 39] on button "Re-download DOCX" at bounding box center [1475, 46] width 132 height 27
type textarea "x"
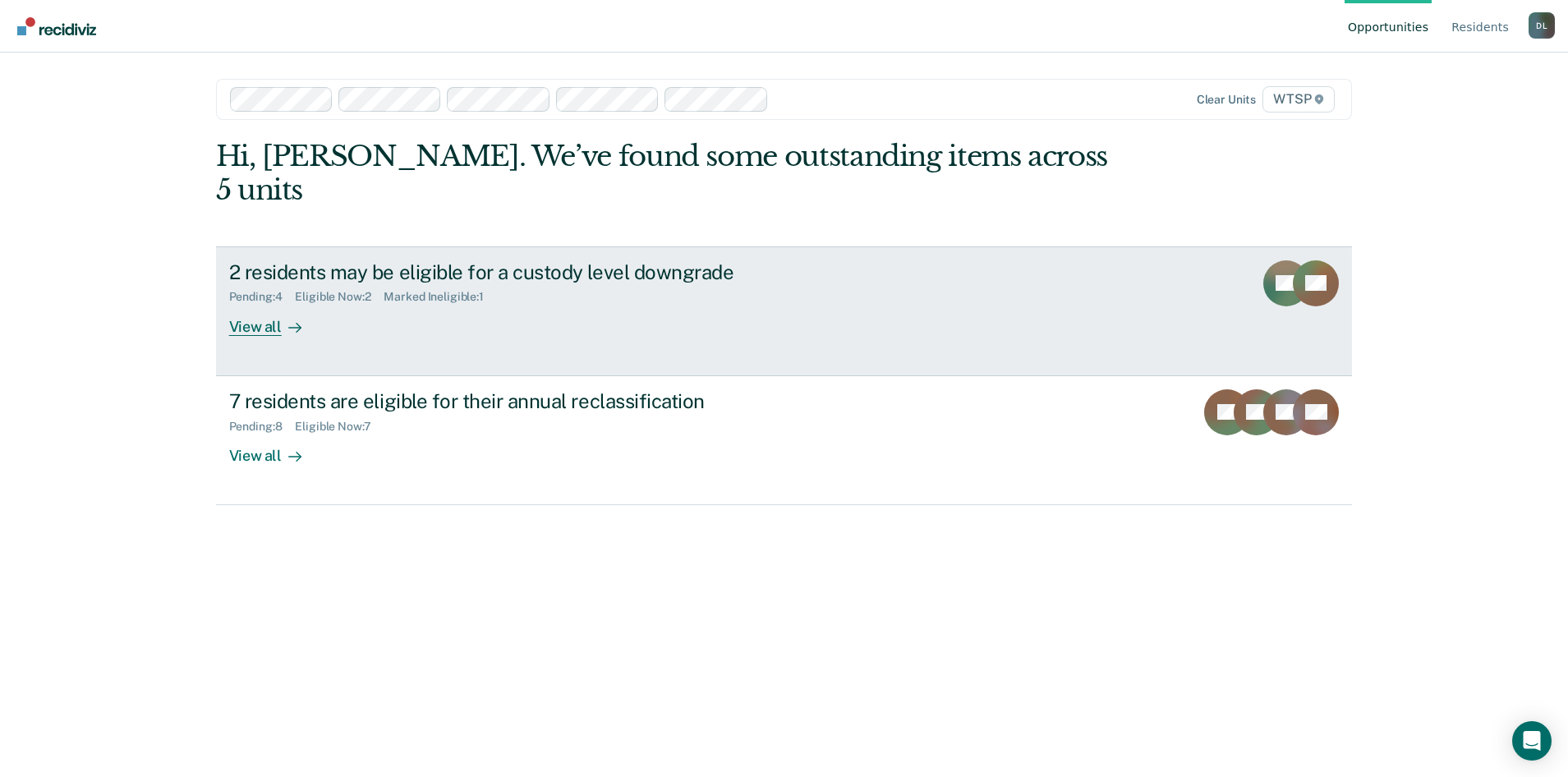
click at [259, 304] on div "View all" at bounding box center [275, 319] width 92 height 32
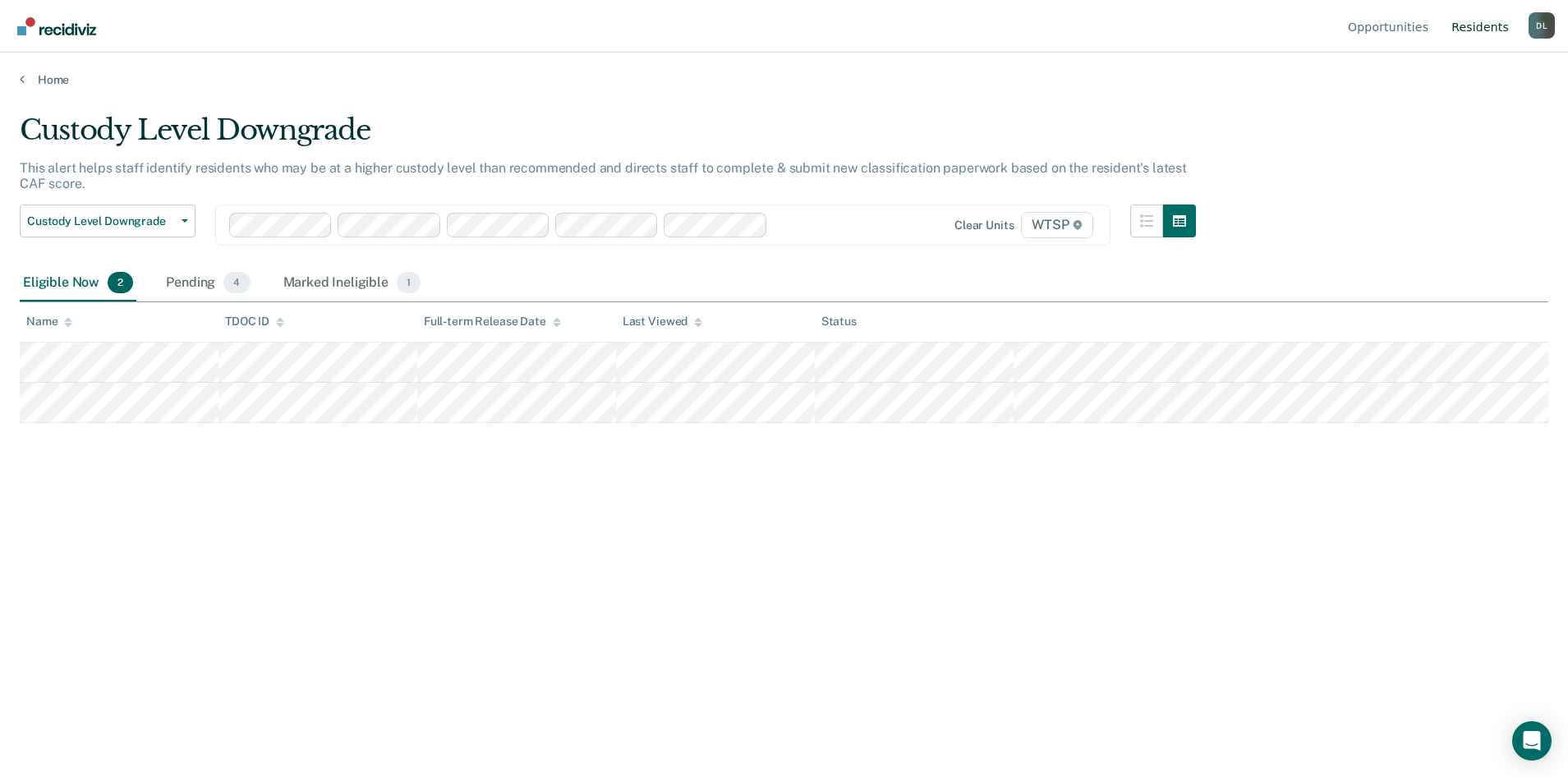
click at [1478, 27] on link "Resident s" at bounding box center [1480, 26] width 64 height 52
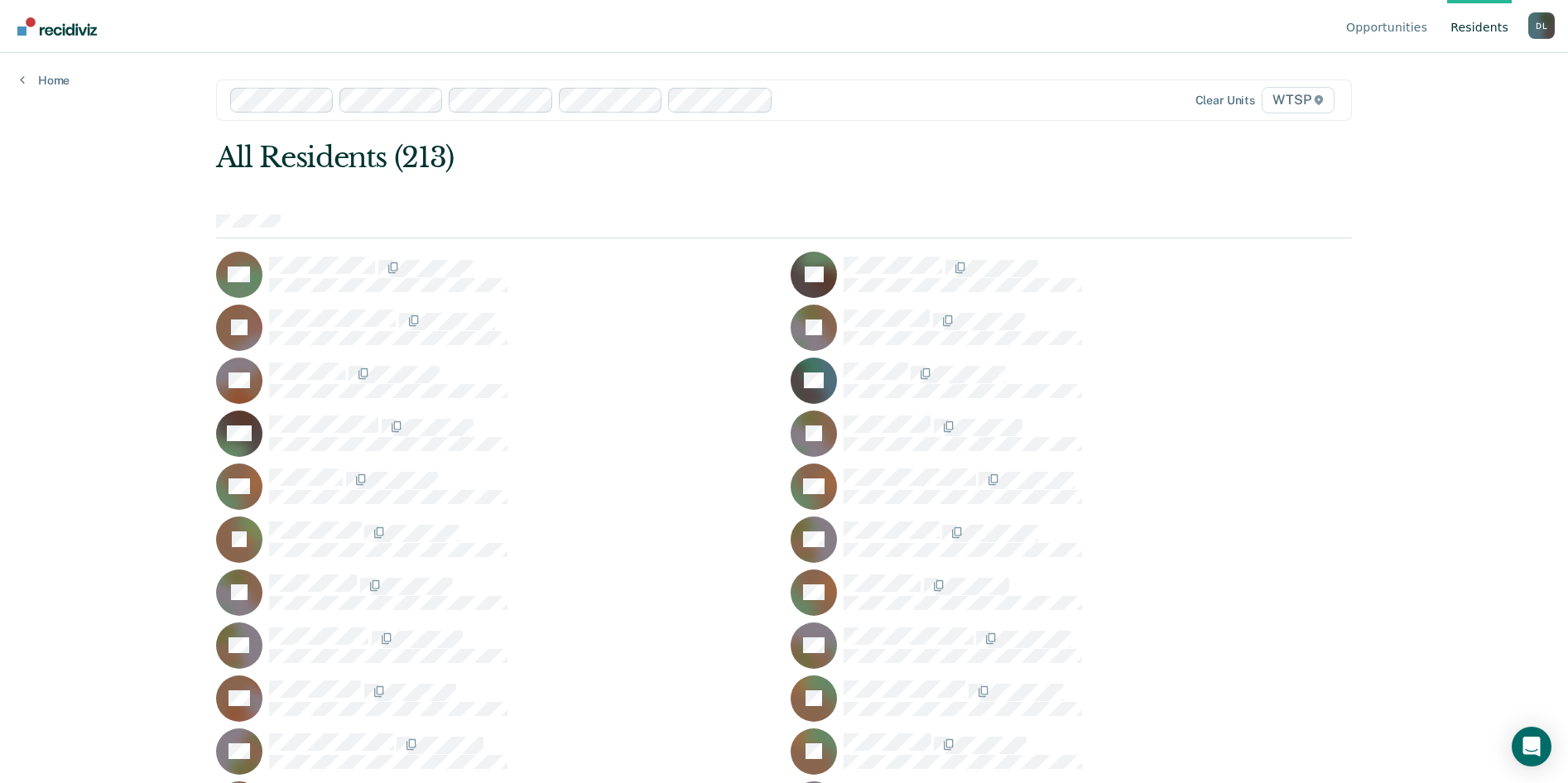
drag, startPoint x: 697, startPoint y: 576, endPoint x: 702, endPoint y: 586, distance: 11.2
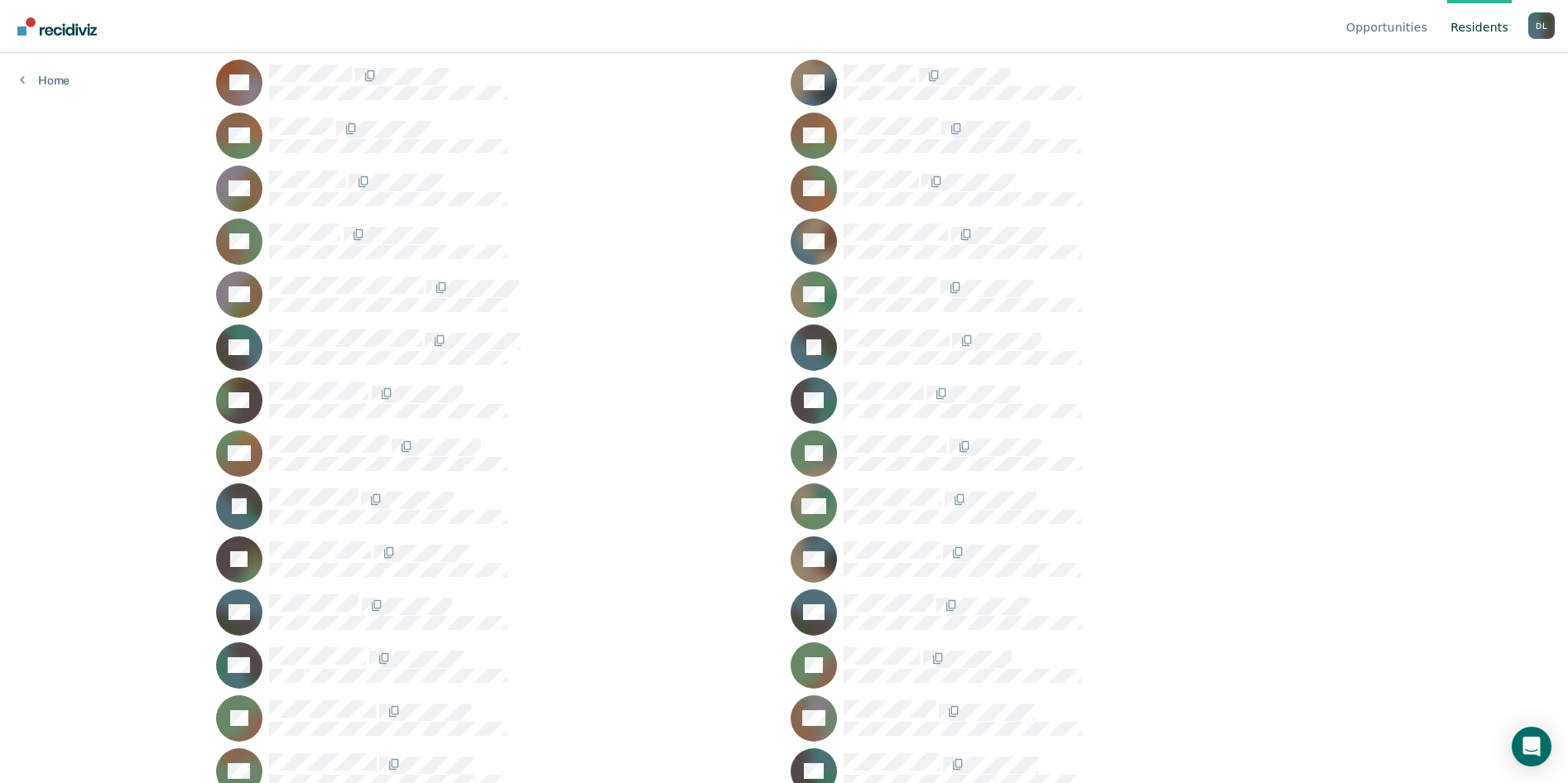
drag, startPoint x: 695, startPoint y: 573, endPoint x: 702, endPoint y: 580, distance: 9.9
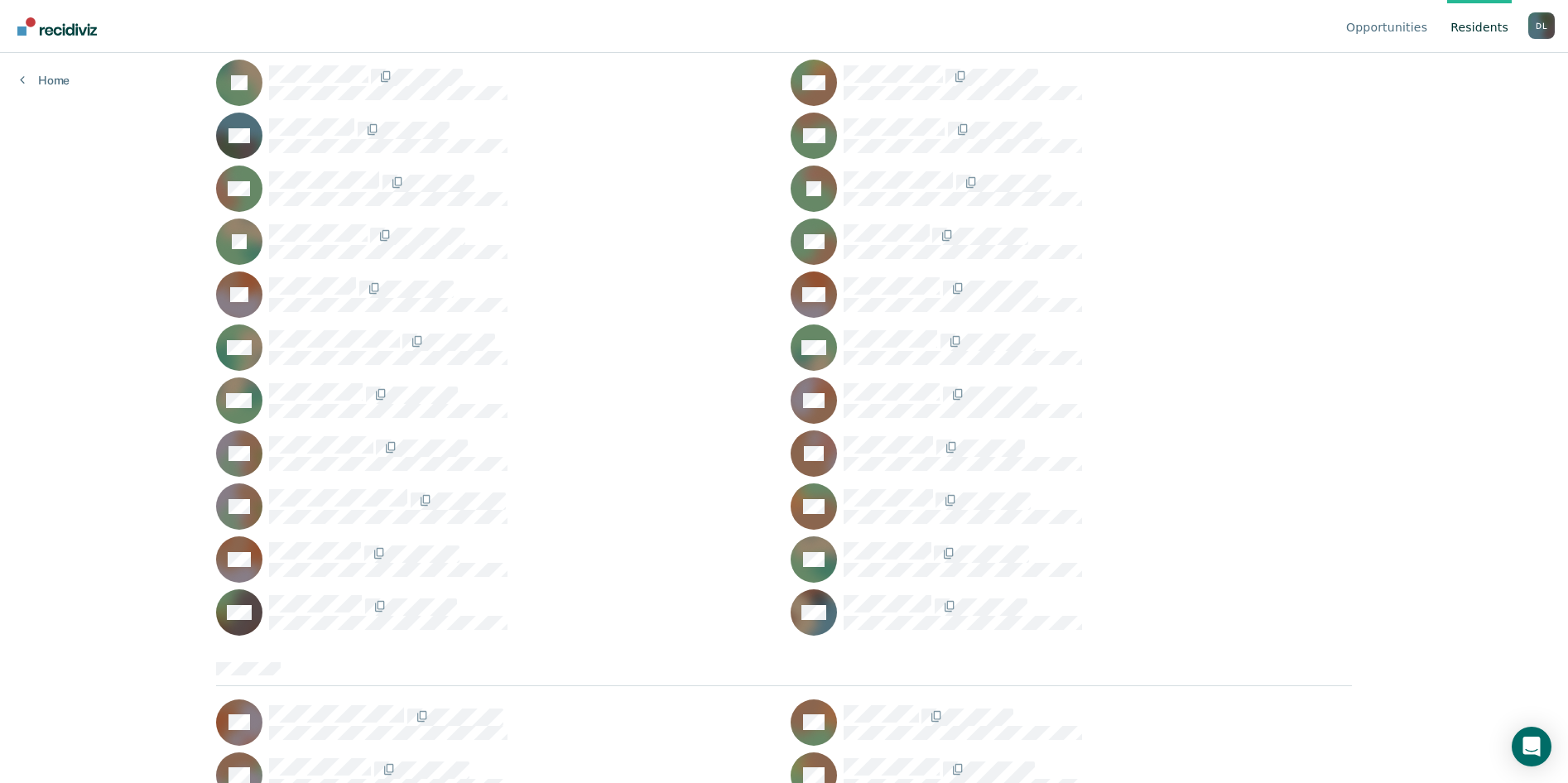
drag, startPoint x: 672, startPoint y: 567, endPoint x: 681, endPoint y: 576, distance: 12.7
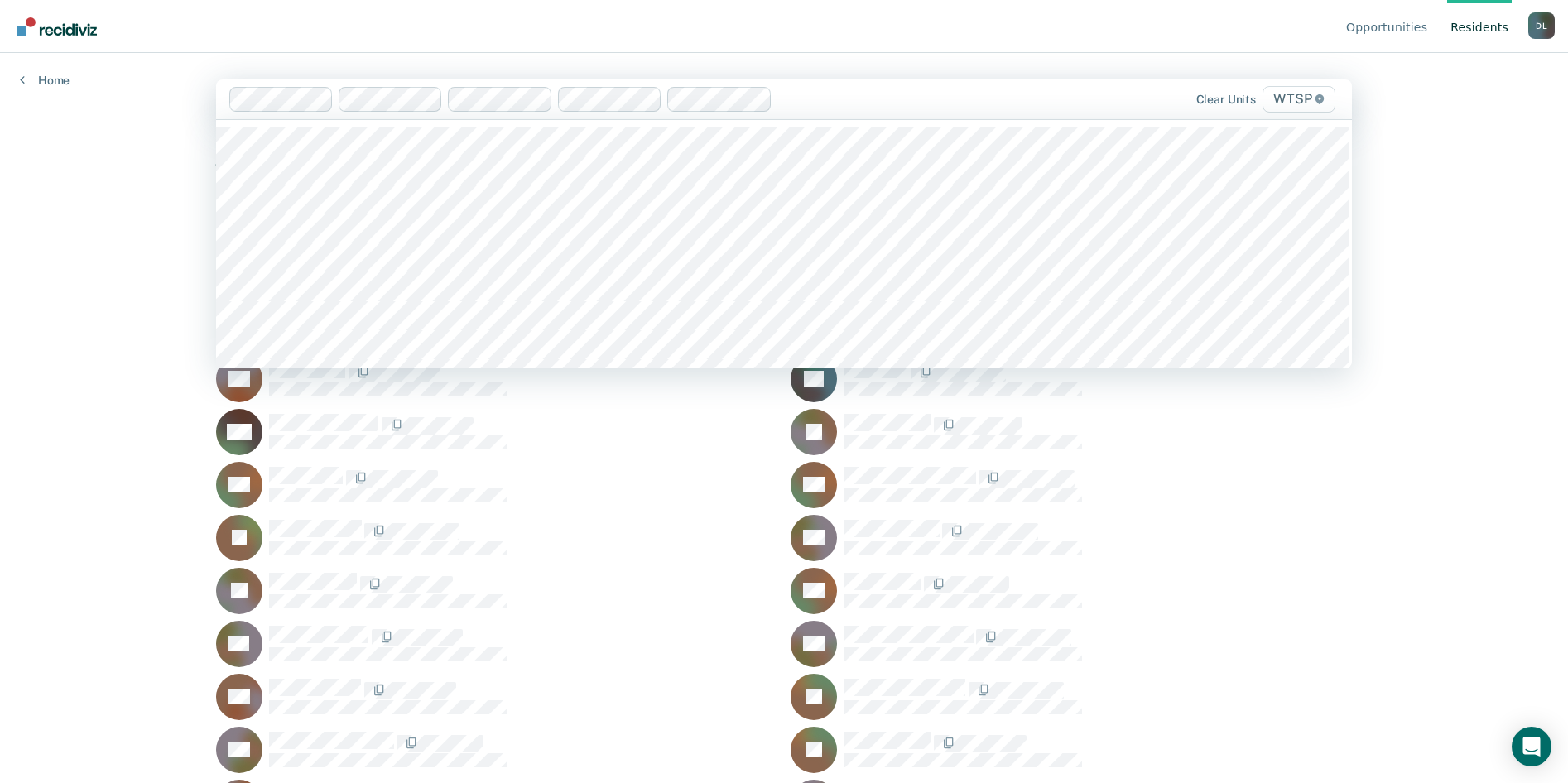
click at [1290, 96] on span "WTSP" at bounding box center [1298, 99] width 73 height 26
click at [1301, 98] on span "WTSP" at bounding box center [1298, 99] width 73 height 26
click at [1296, 100] on span "WTSP" at bounding box center [1298, 99] width 73 height 26
click at [1303, 98] on span "WTSP" at bounding box center [1298, 99] width 73 height 26
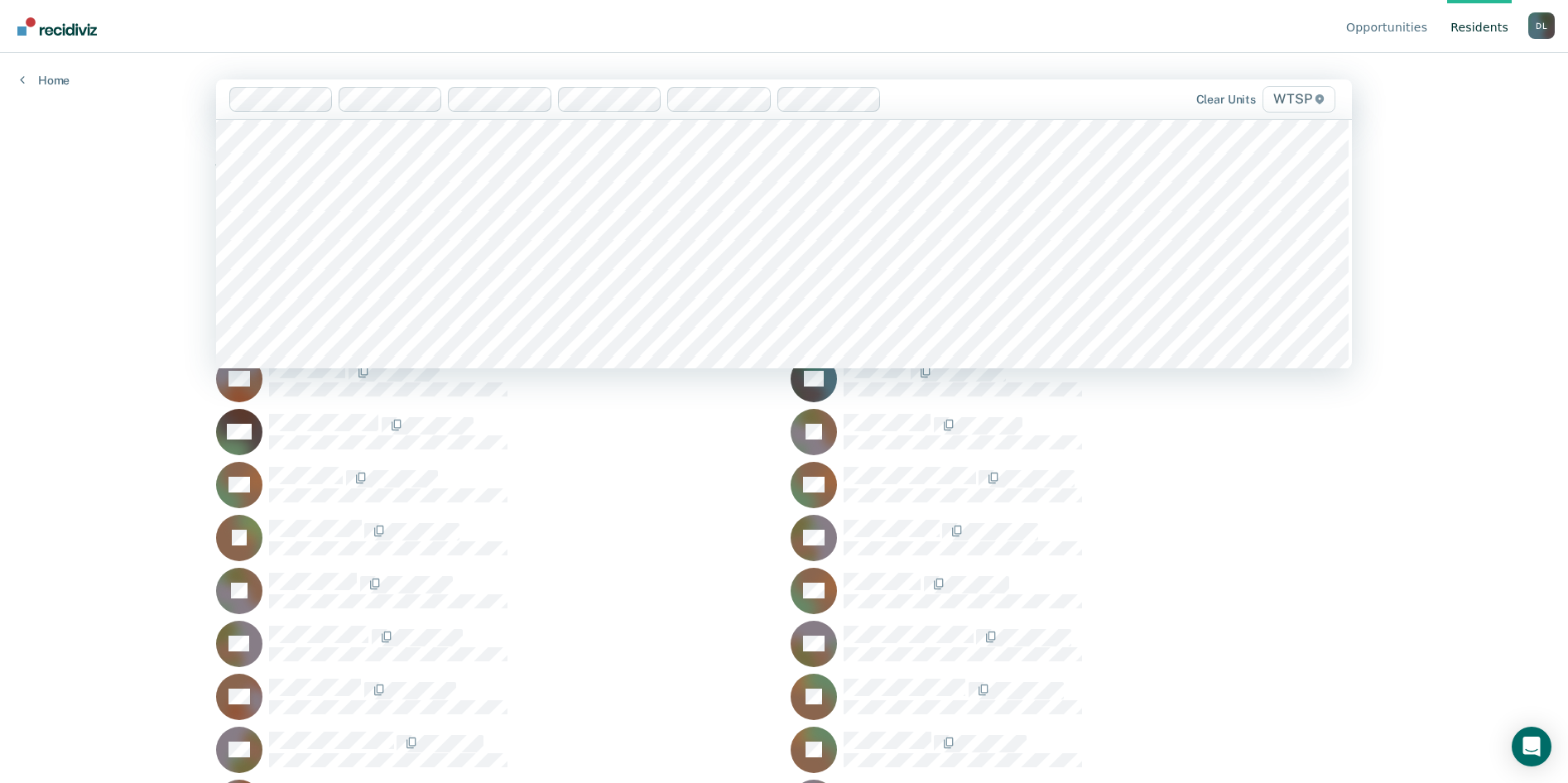
scroll to position [14465, 0]
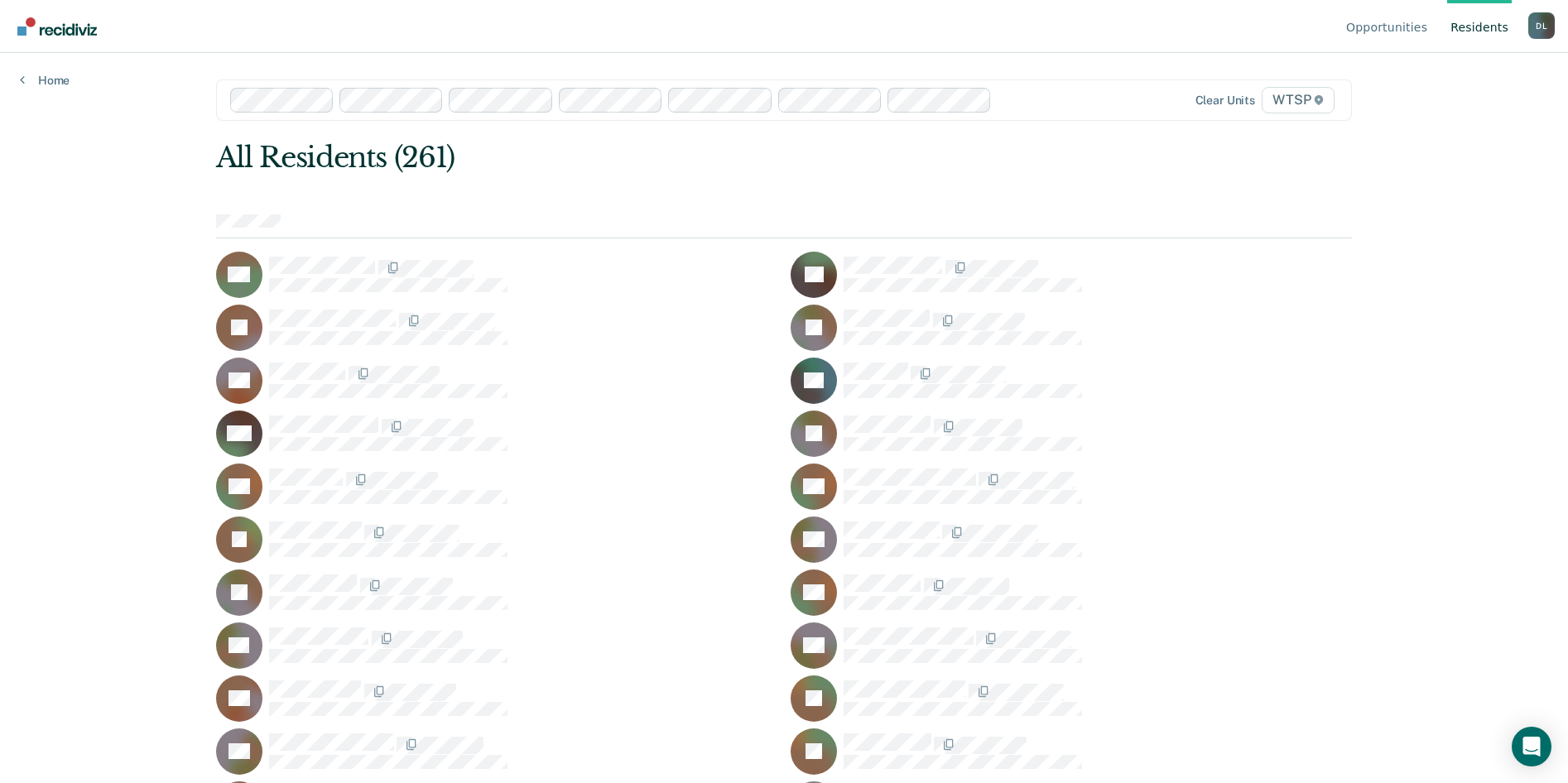
click at [1486, 28] on link "Resident s" at bounding box center [1479, 26] width 65 height 53
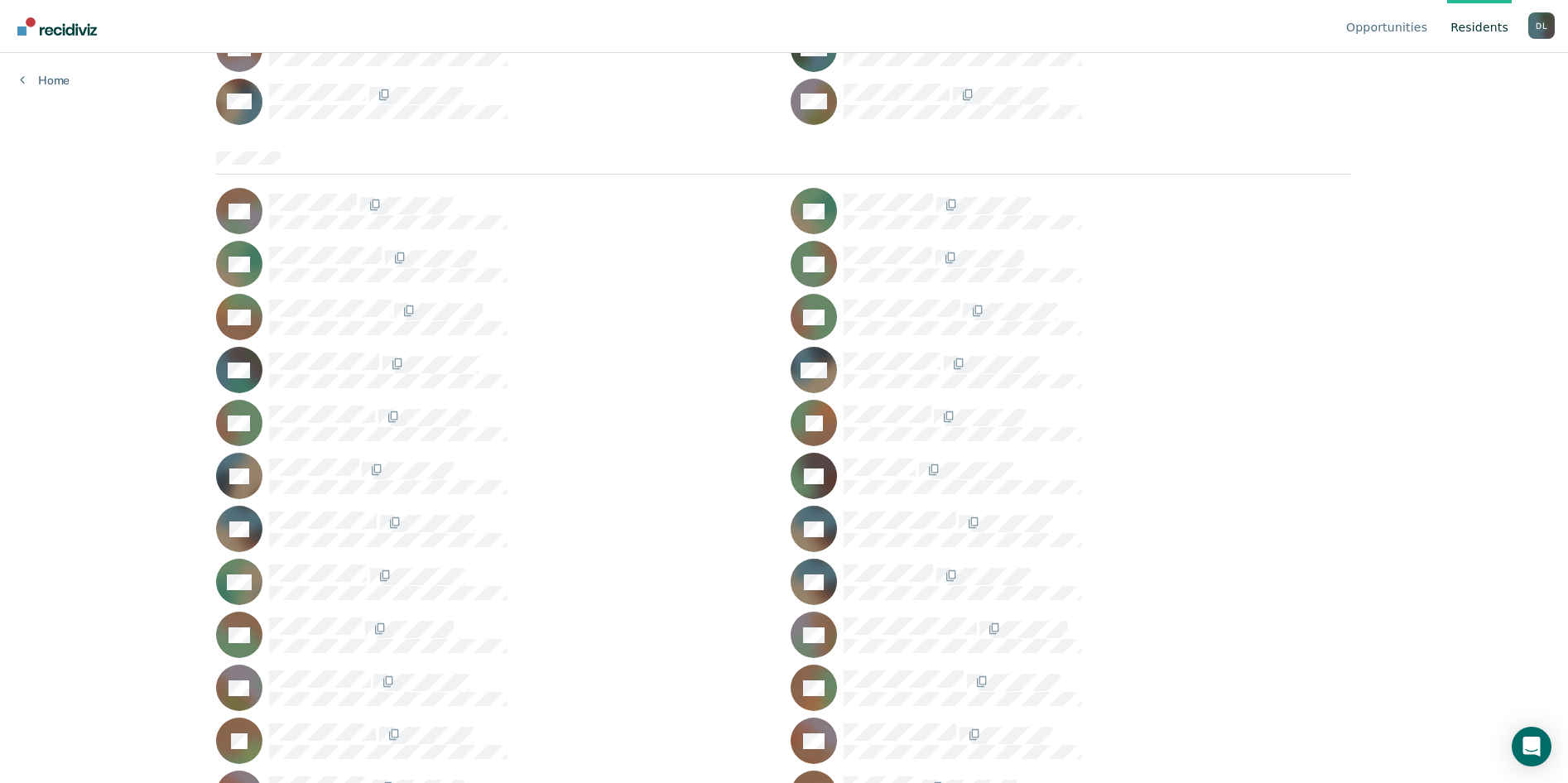
scroll to position [6724, 0]
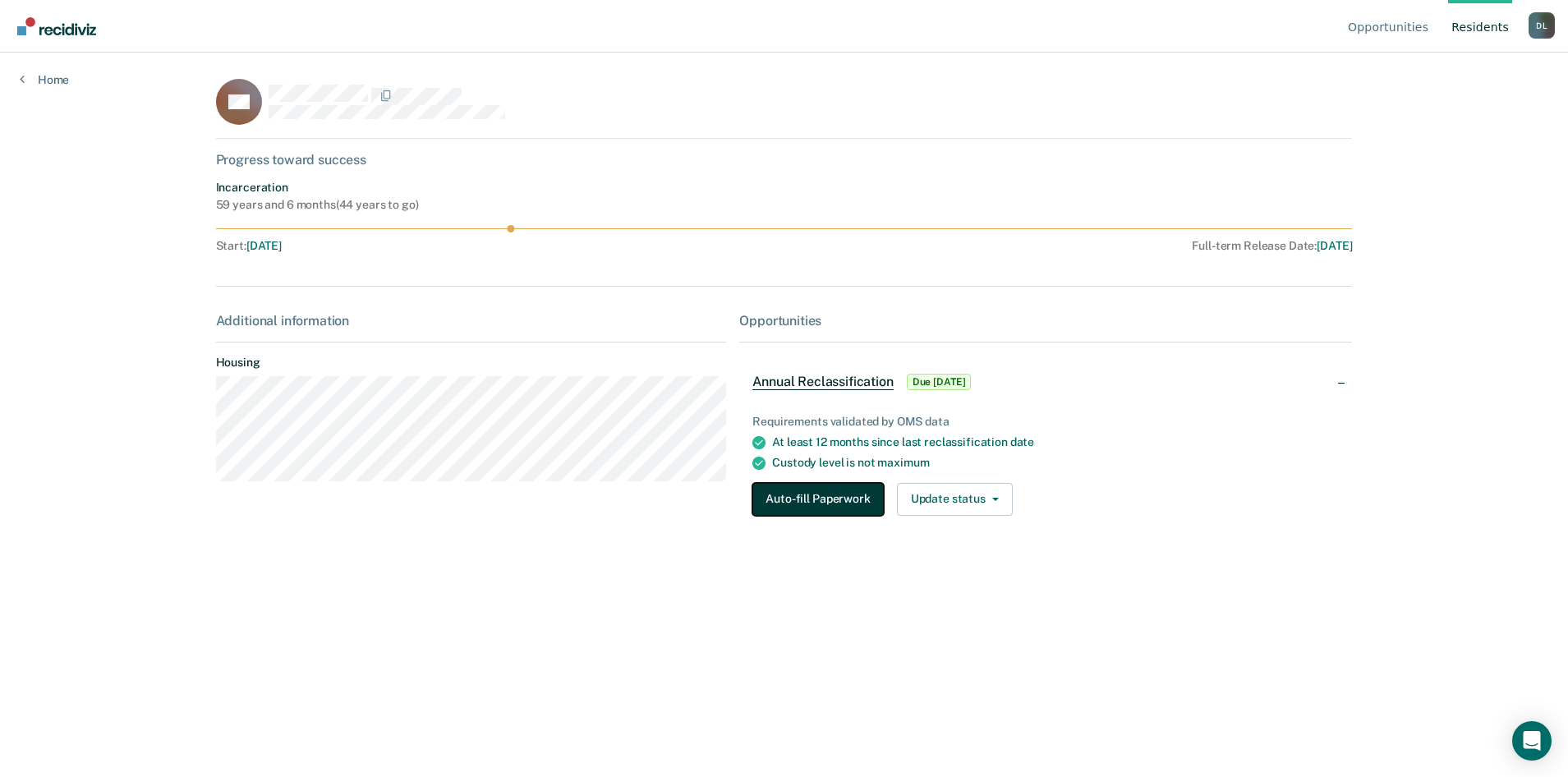
click at [821, 497] on button "Auto-fill Paperwork" at bounding box center [818, 499] width 131 height 33
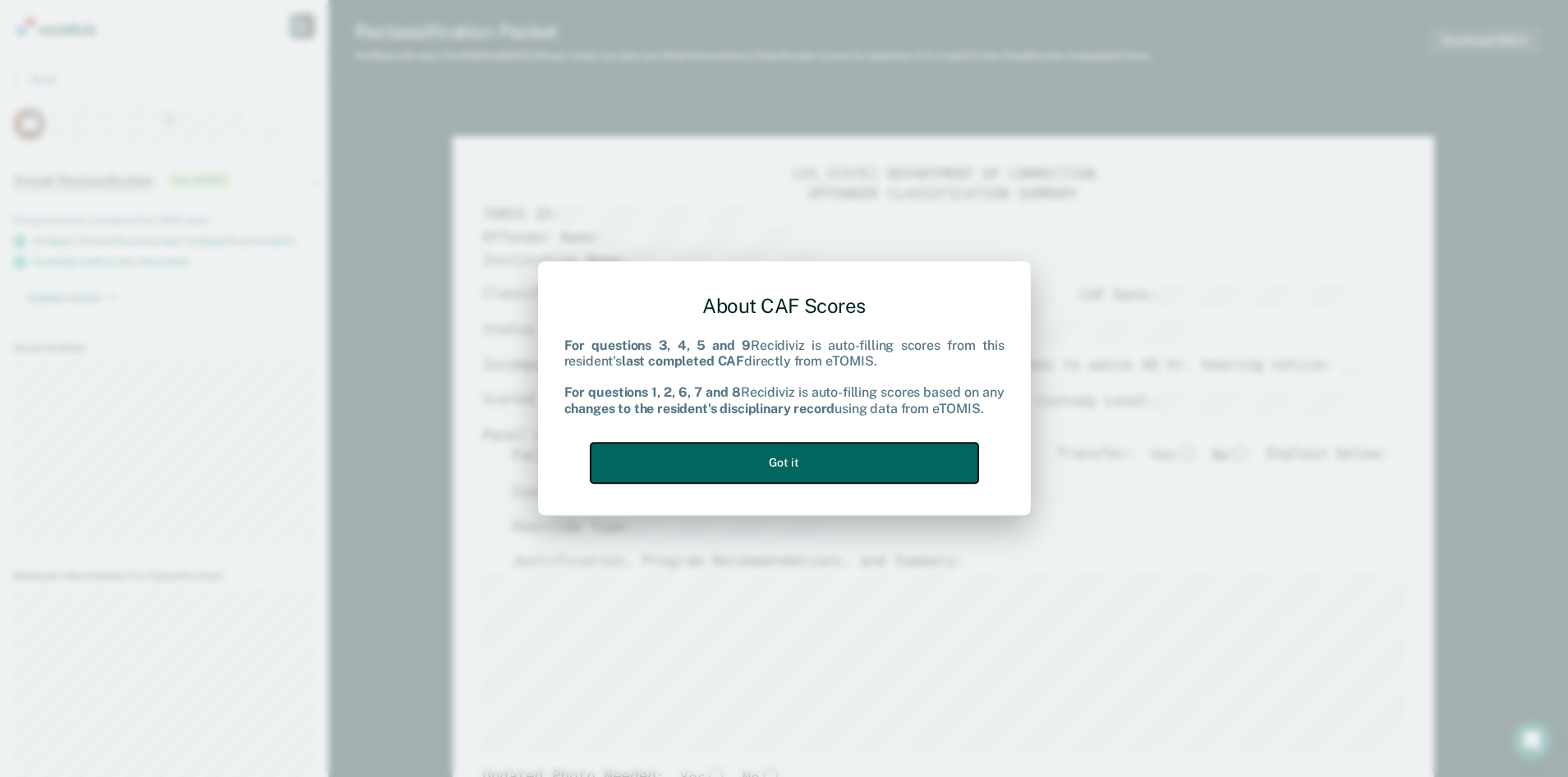
click at [834, 459] on button "Got it" at bounding box center [785, 463] width 388 height 40
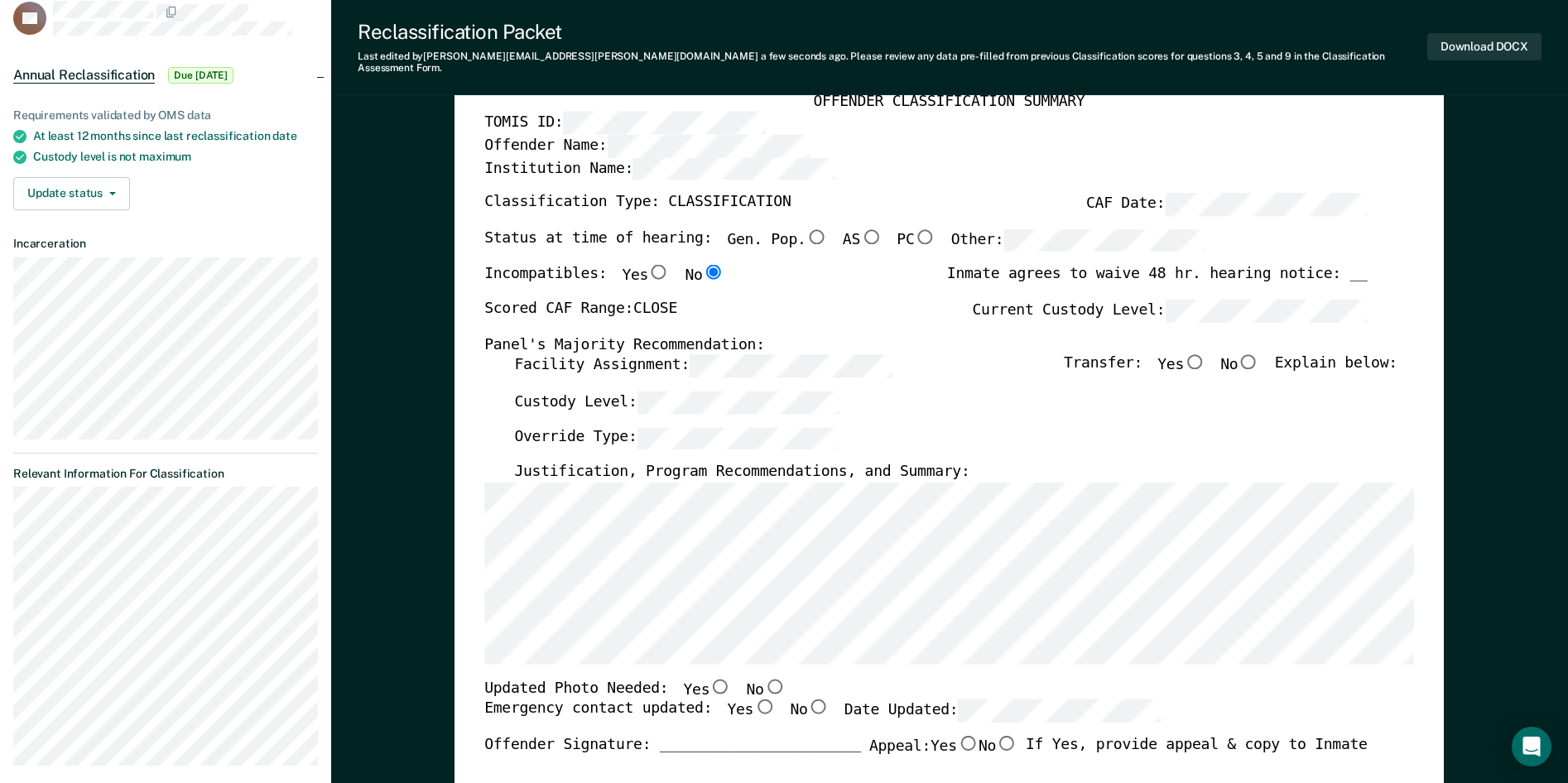
scroll to position [248, 0]
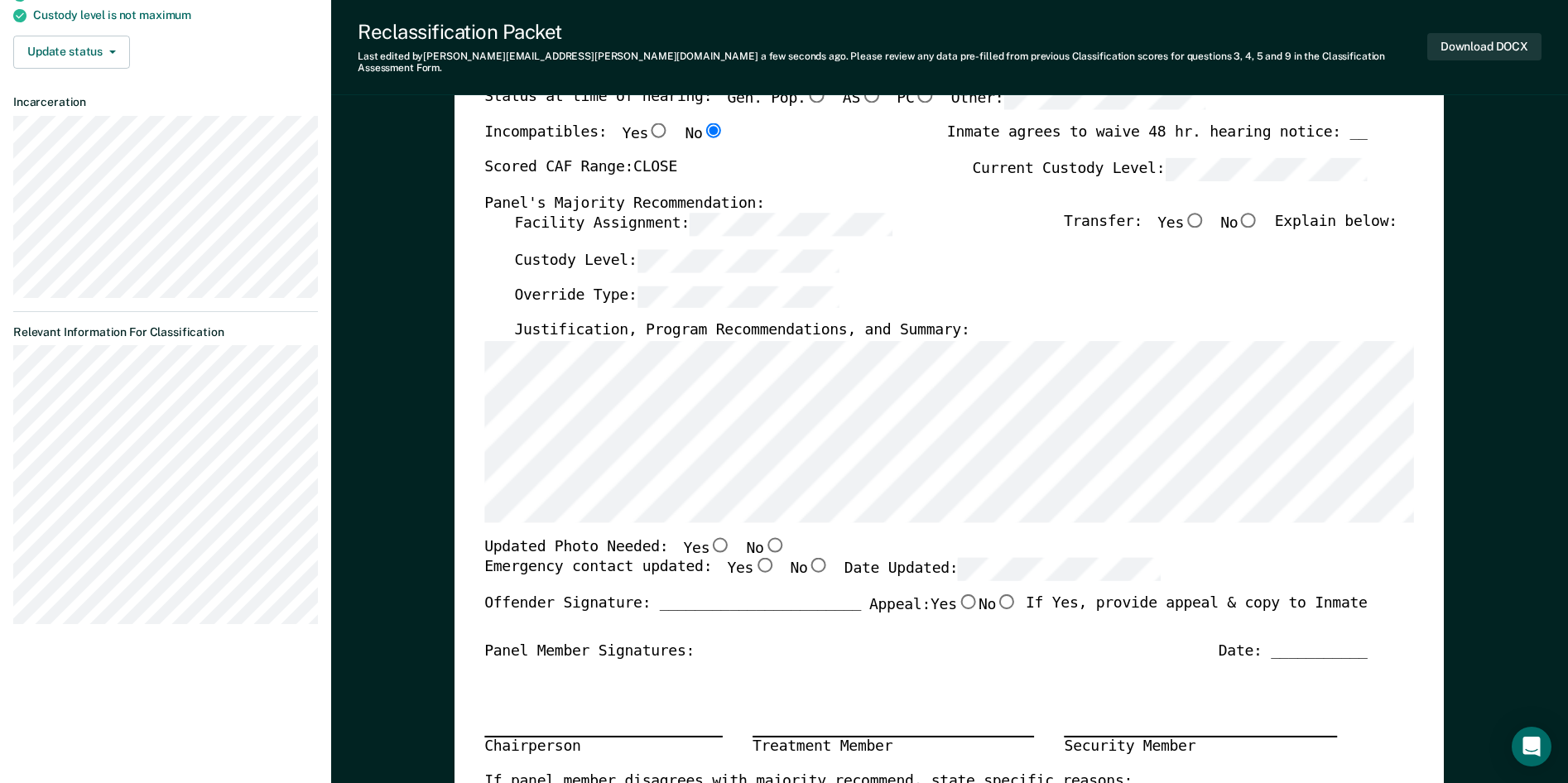
click at [764, 537] on input "No" at bounding box center [774, 545] width 22 height 15
type textarea "x"
radio input "true"
click at [754, 558] on input "Yes" at bounding box center [765, 565] width 22 height 15
type textarea "x"
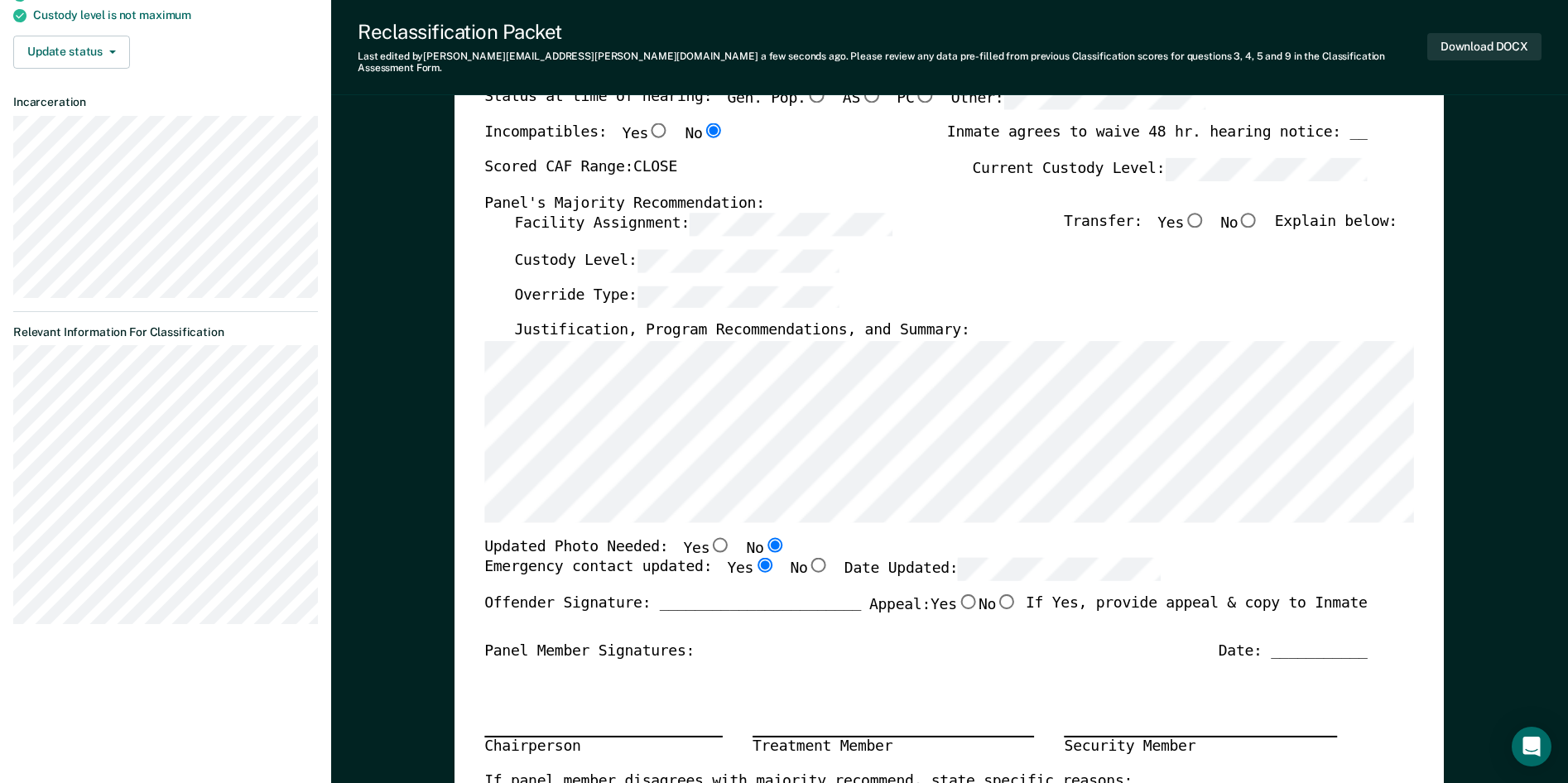
radio input "true"
click at [1001, 594] on input "No" at bounding box center [1006, 601] width 22 height 15
type textarea "x"
radio input "true"
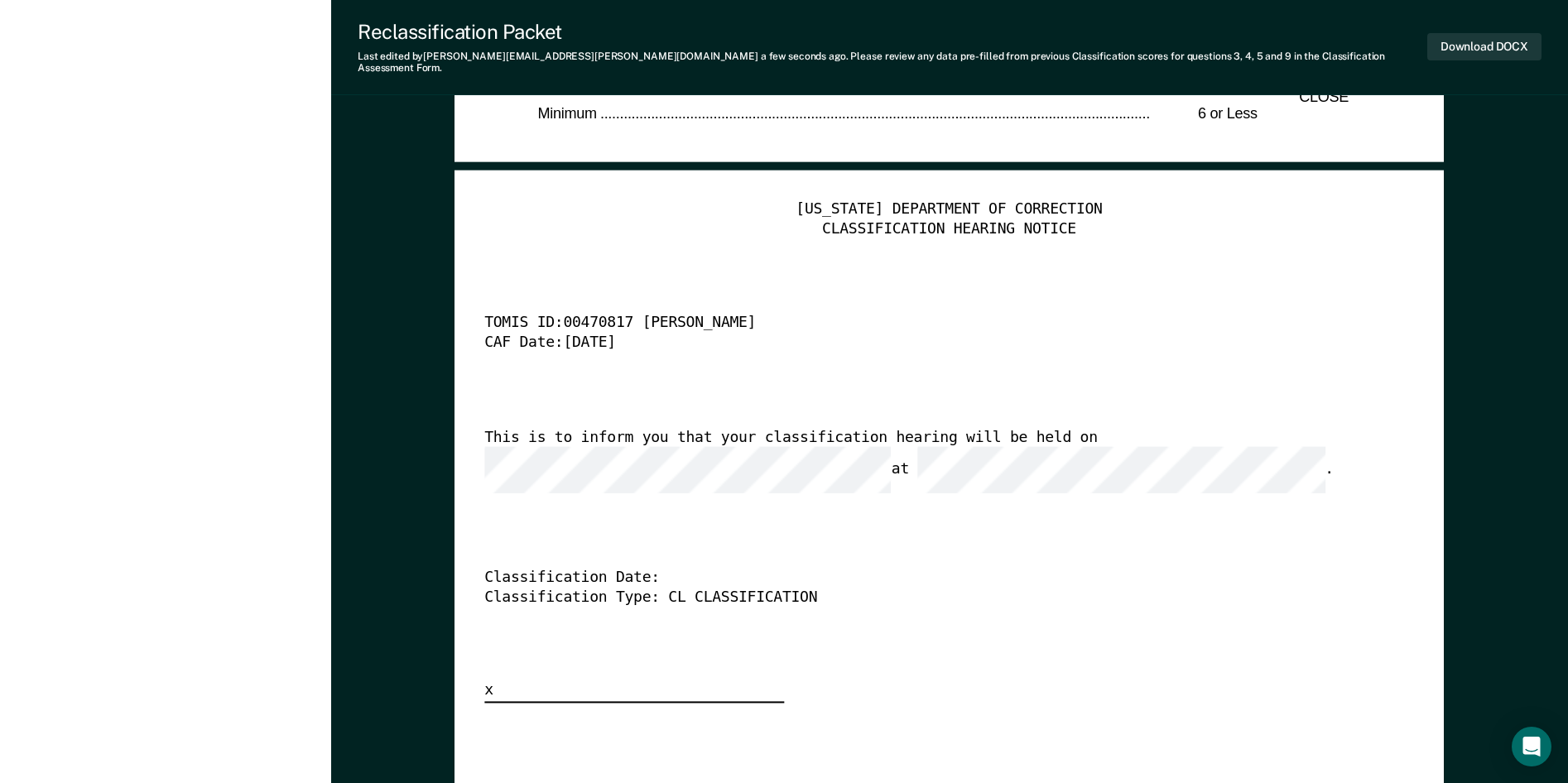
scroll to position [4123, 0]
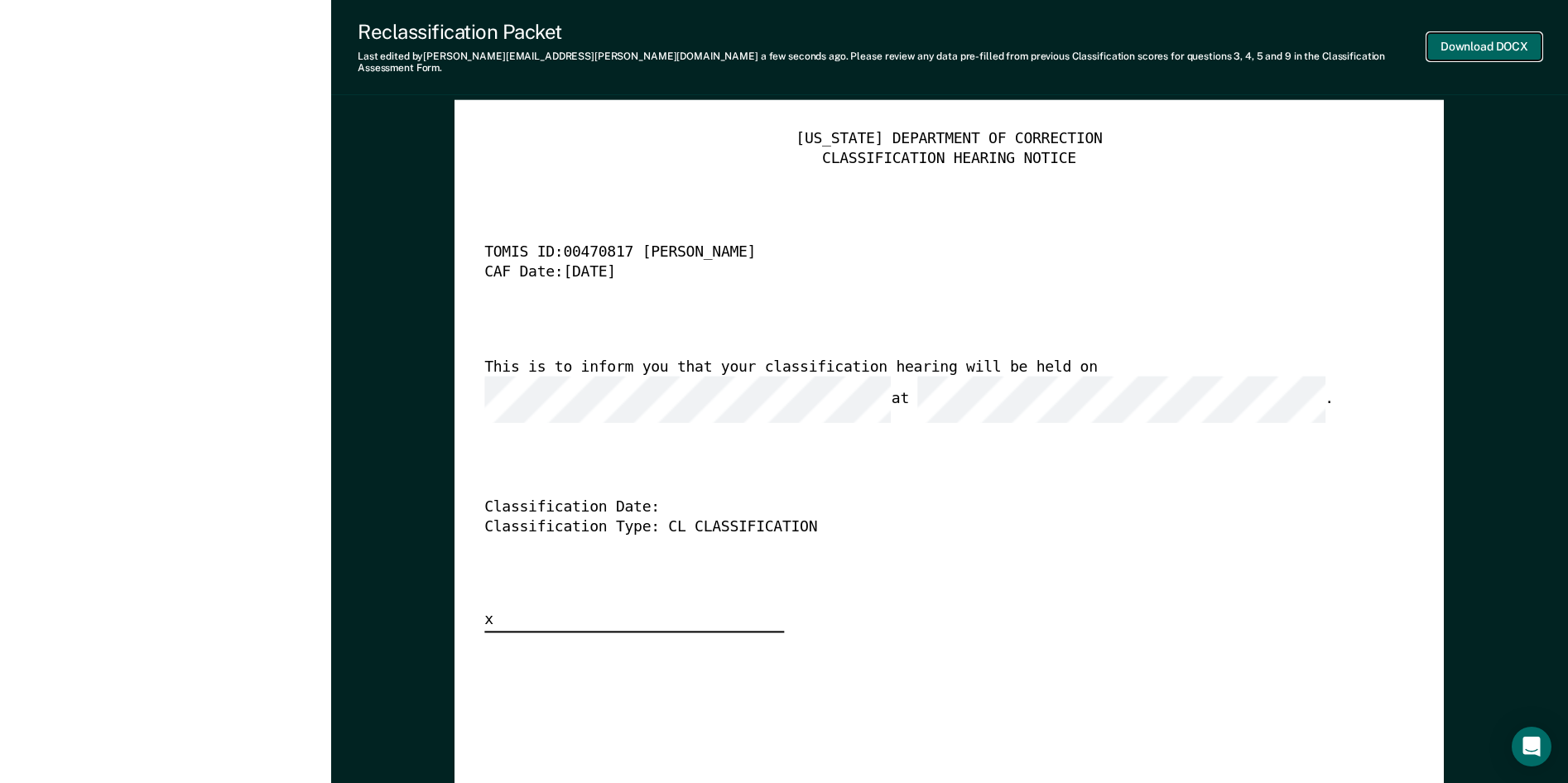
click at [1472, 36] on button "Download DOCX" at bounding box center [1484, 46] width 114 height 27
type textarea "x"
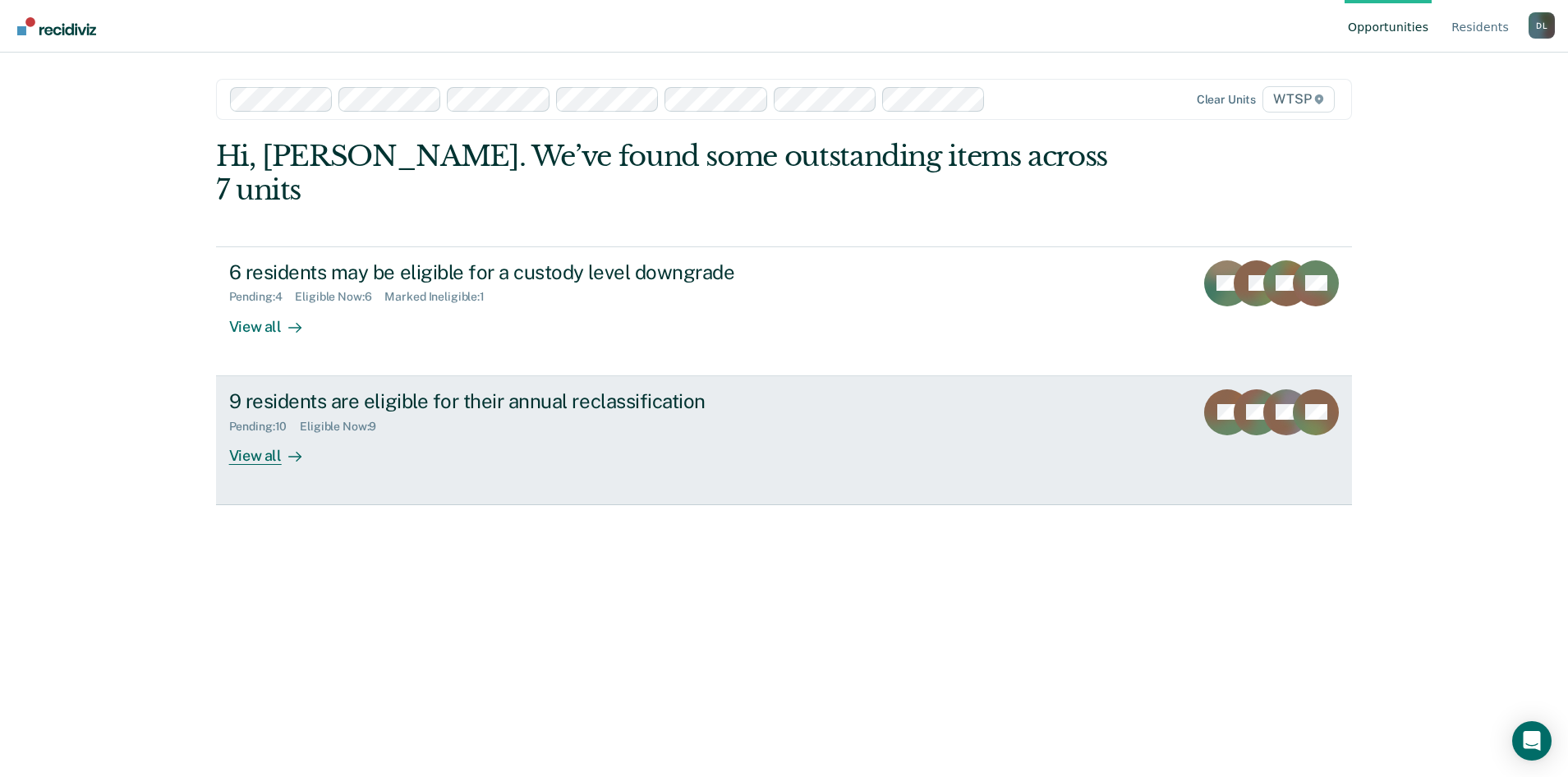
click at [264, 432] on div "View all" at bounding box center [275, 448] width 92 height 32
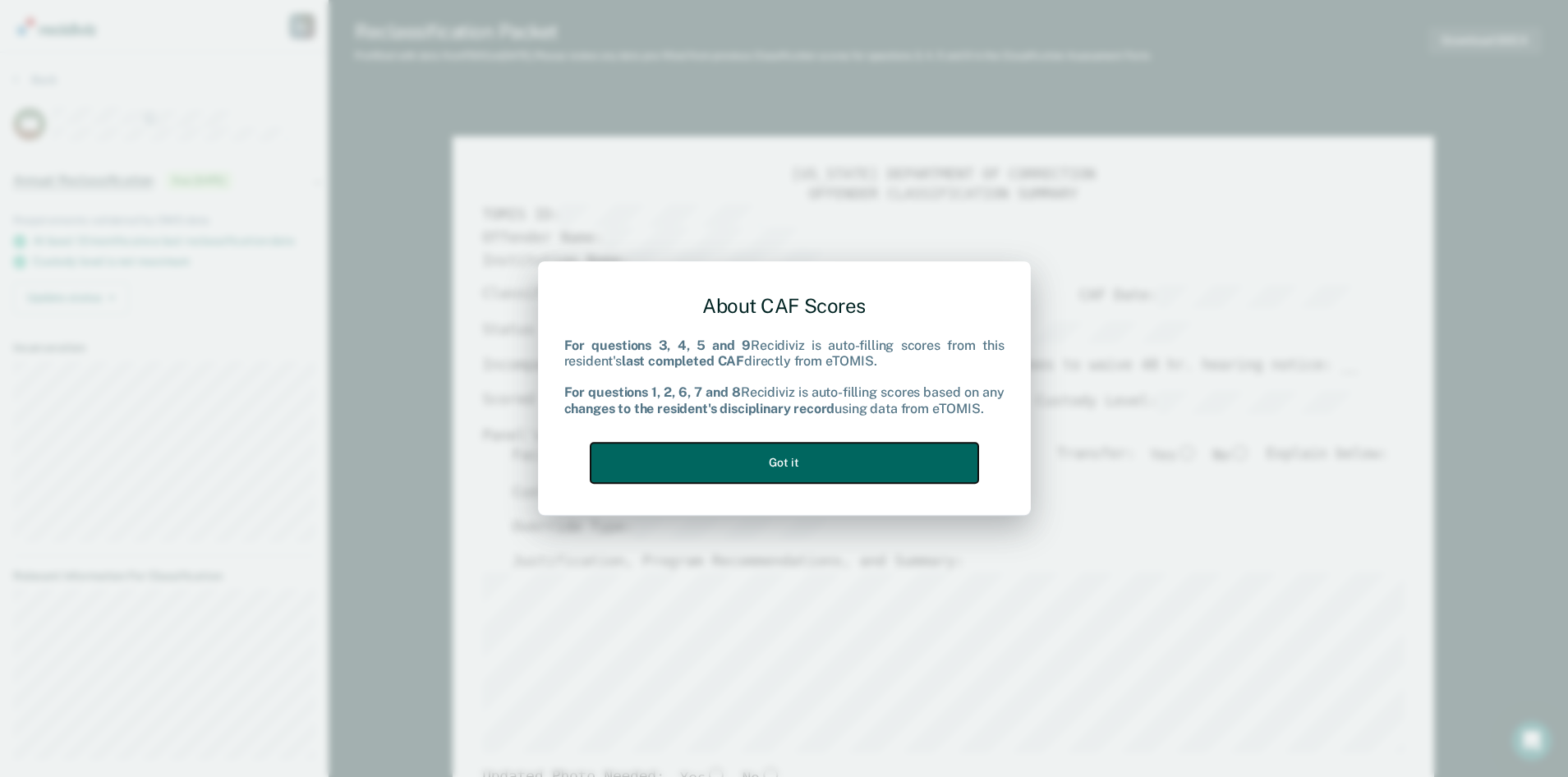
click at [794, 459] on button "Got it" at bounding box center [785, 463] width 388 height 40
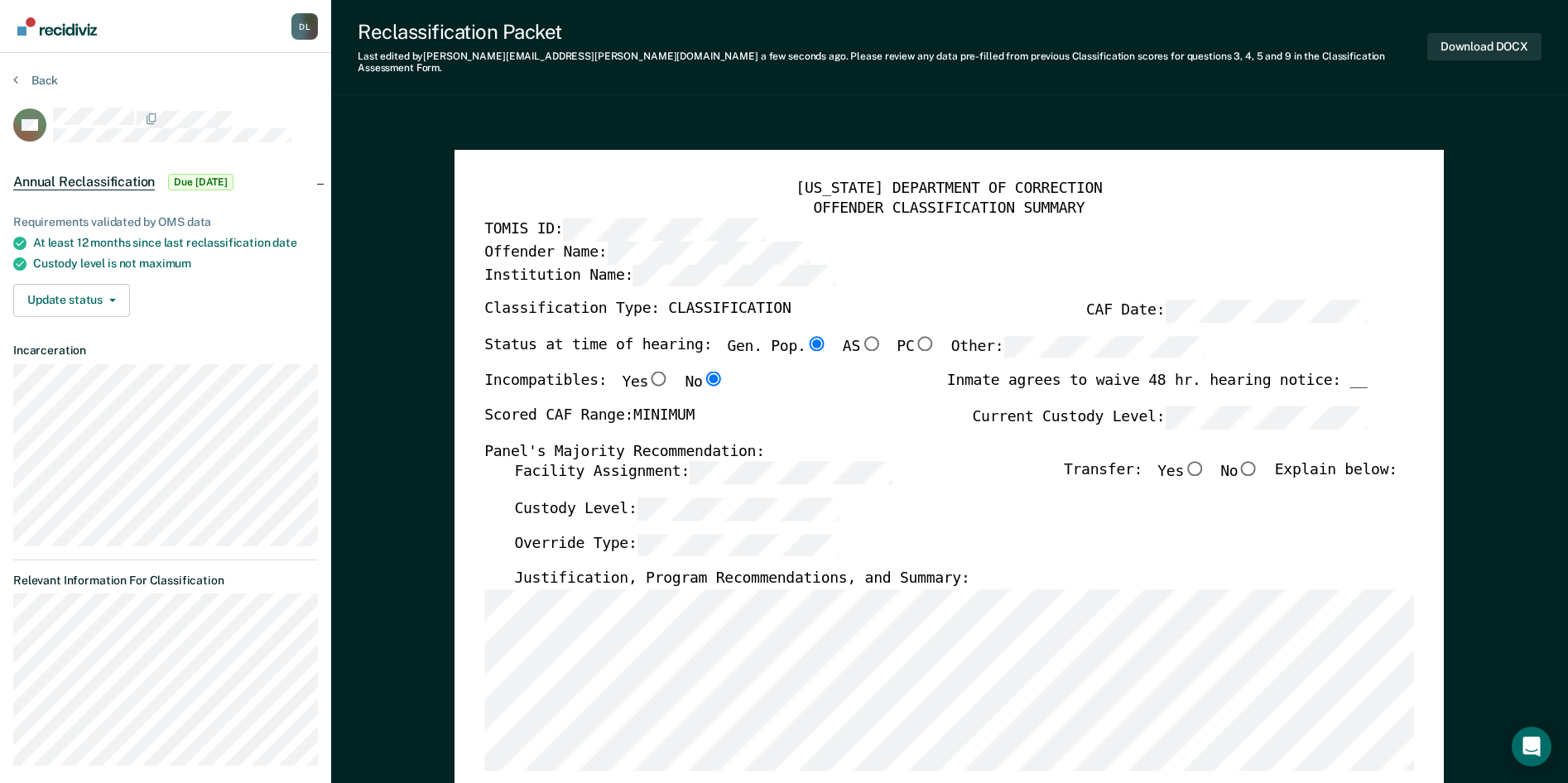
click at [1258, 461] on input "No" at bounding box center [1249, 468] width 22 height 15
type textarea "x"
radio input "true"
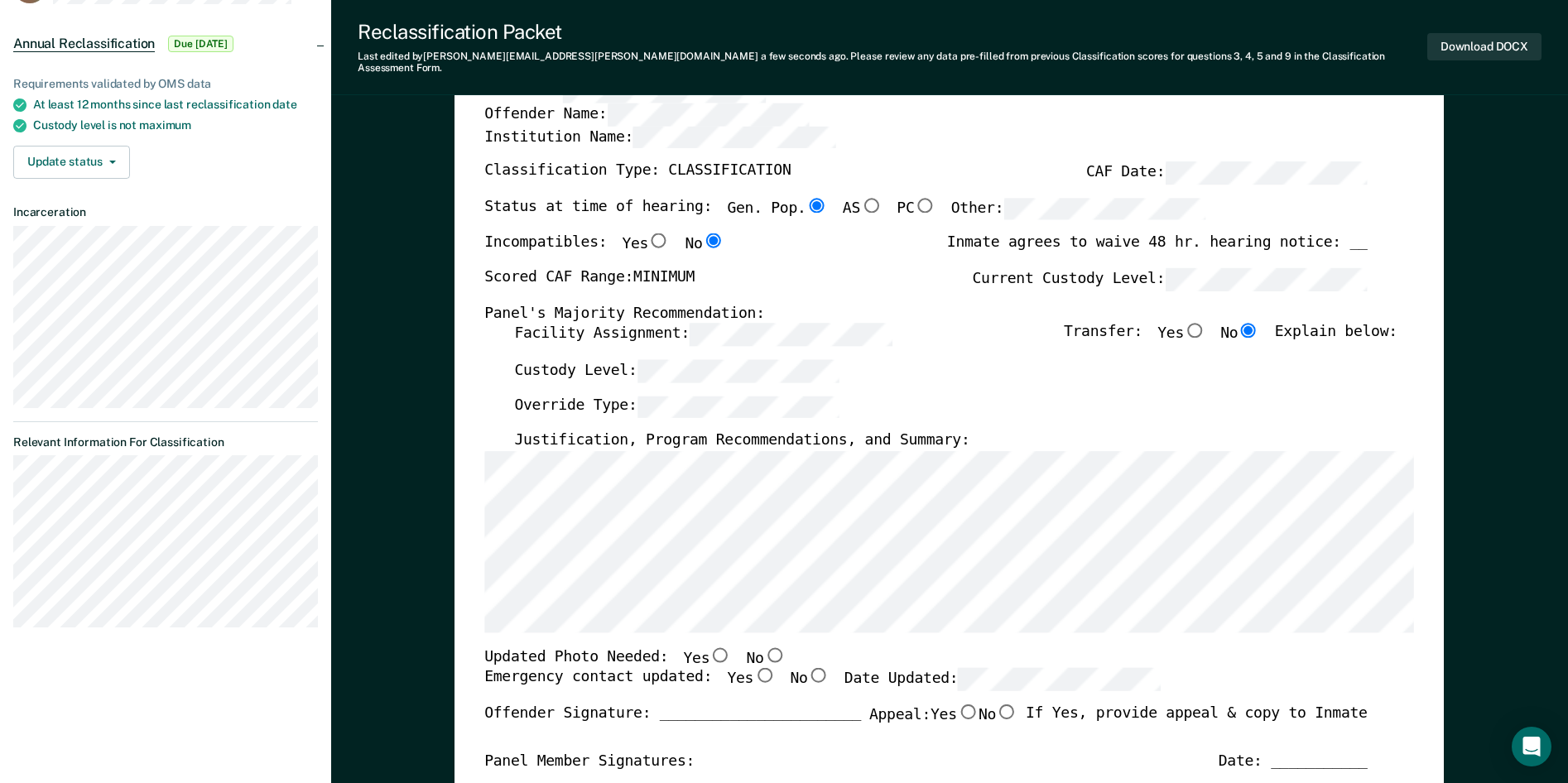
scroll to position [248, 0]
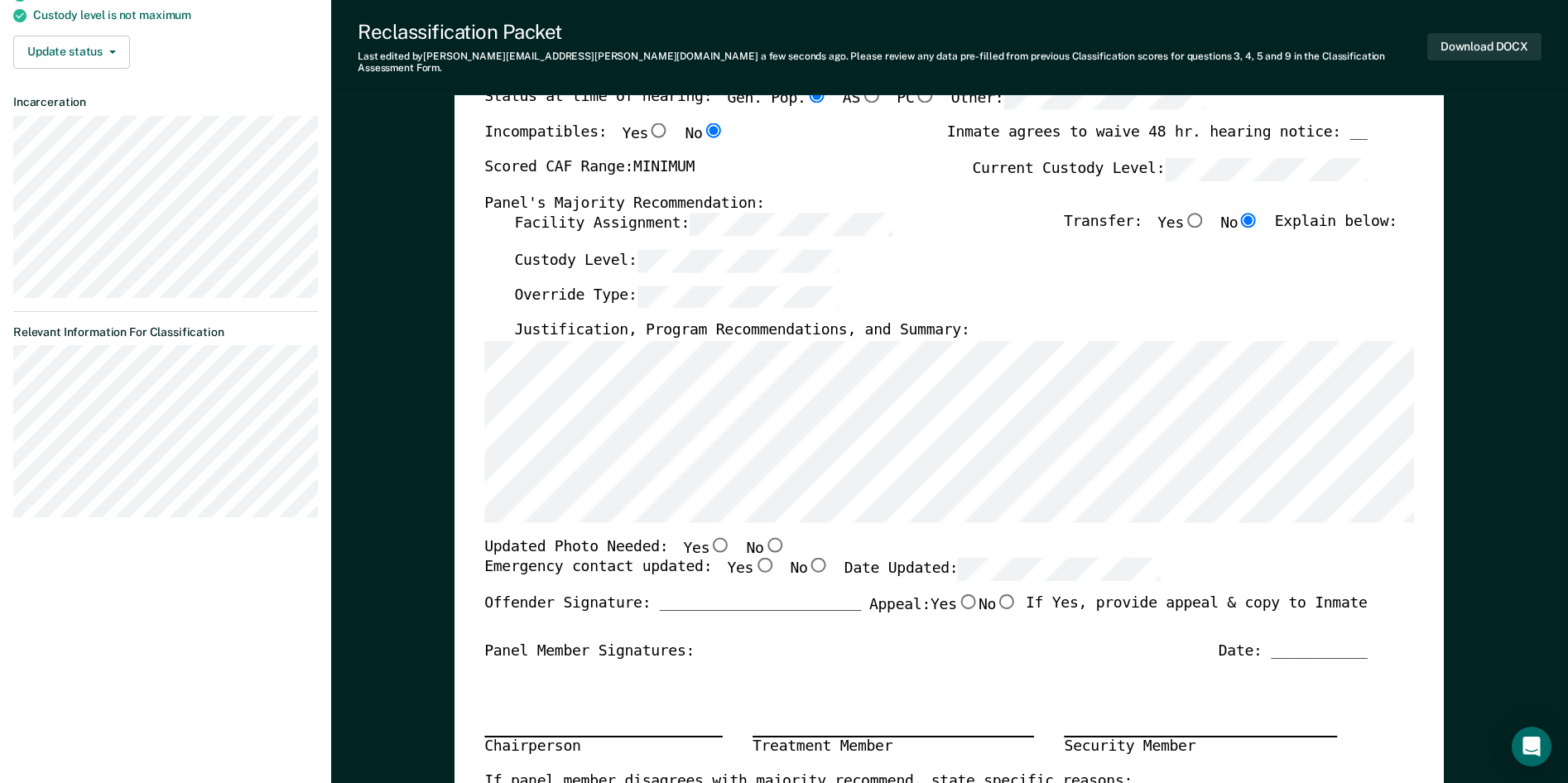
click at [764, 537] on input "No" at bounding box center [774, 545] width 22 height 15
type textarea "x"
radio input "true"
click at [754, 558] on input "Yes" at bounding box center [765, 565] width 22 height 15
type textarea "x"
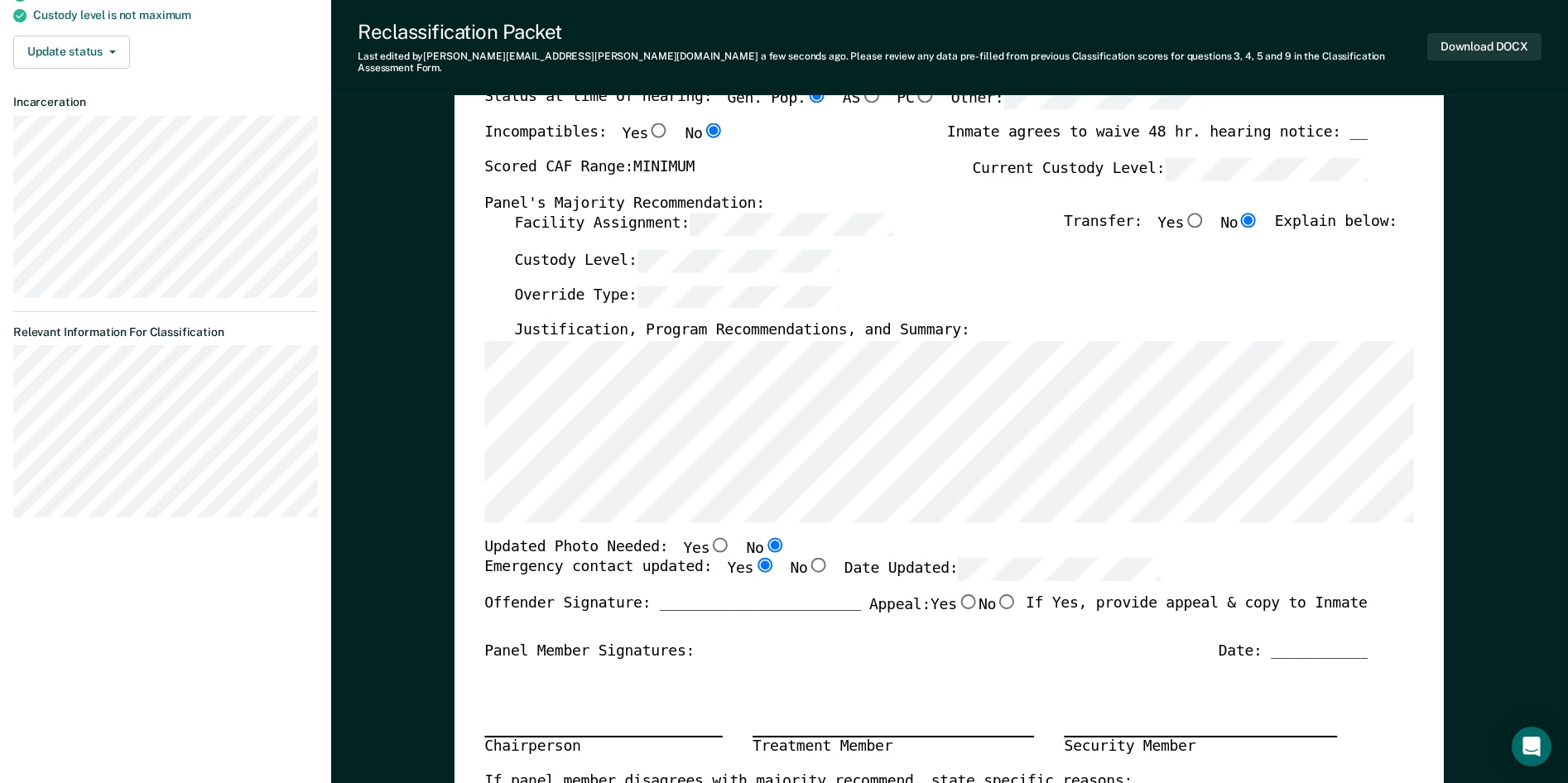
radio input "true"
click at [1002, 594] on input "No" at bounding box center [1006, 601] width 22 height 15
type textarea "x"
radio input "true"
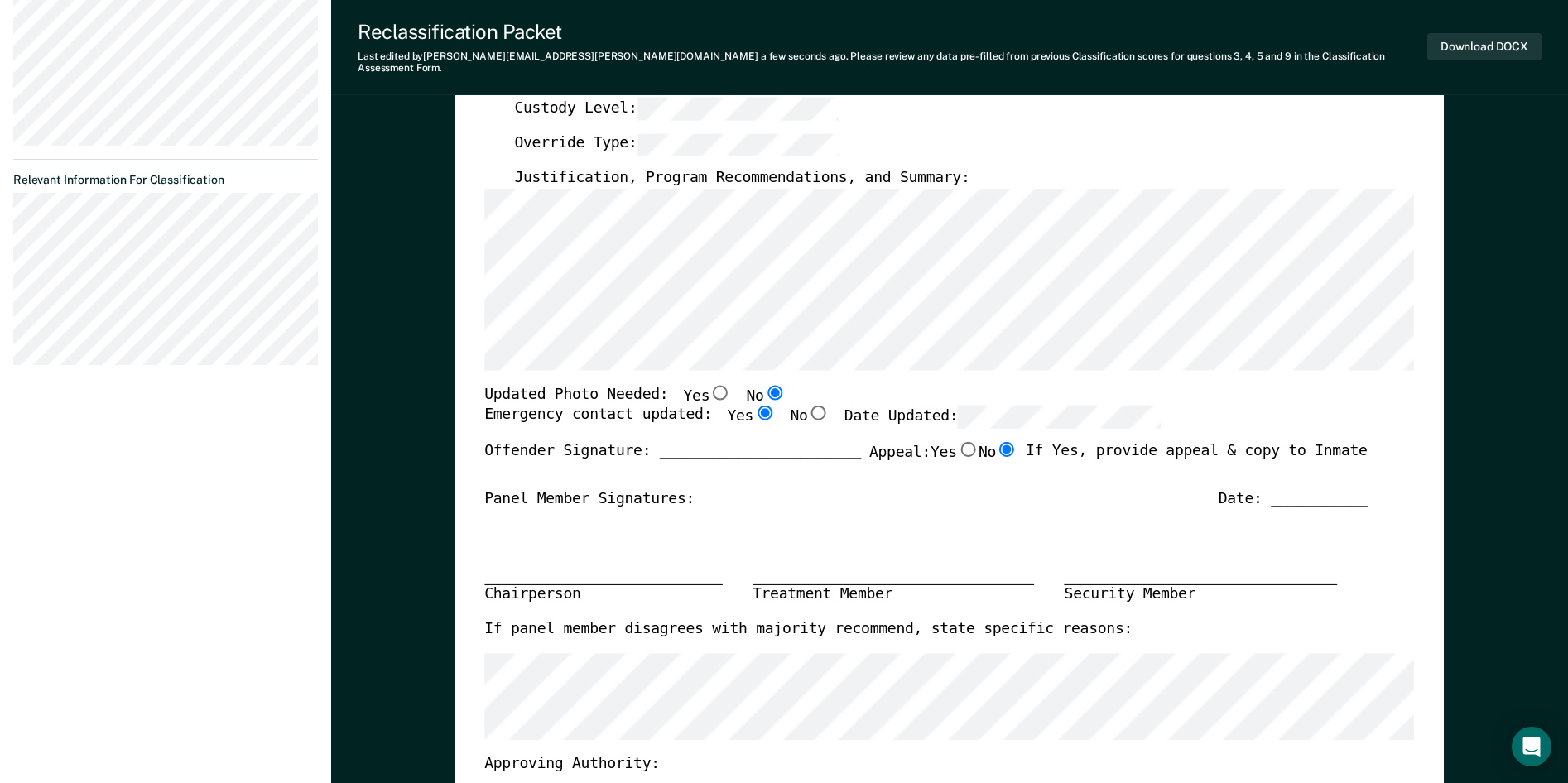
scroll to position [414, 0]
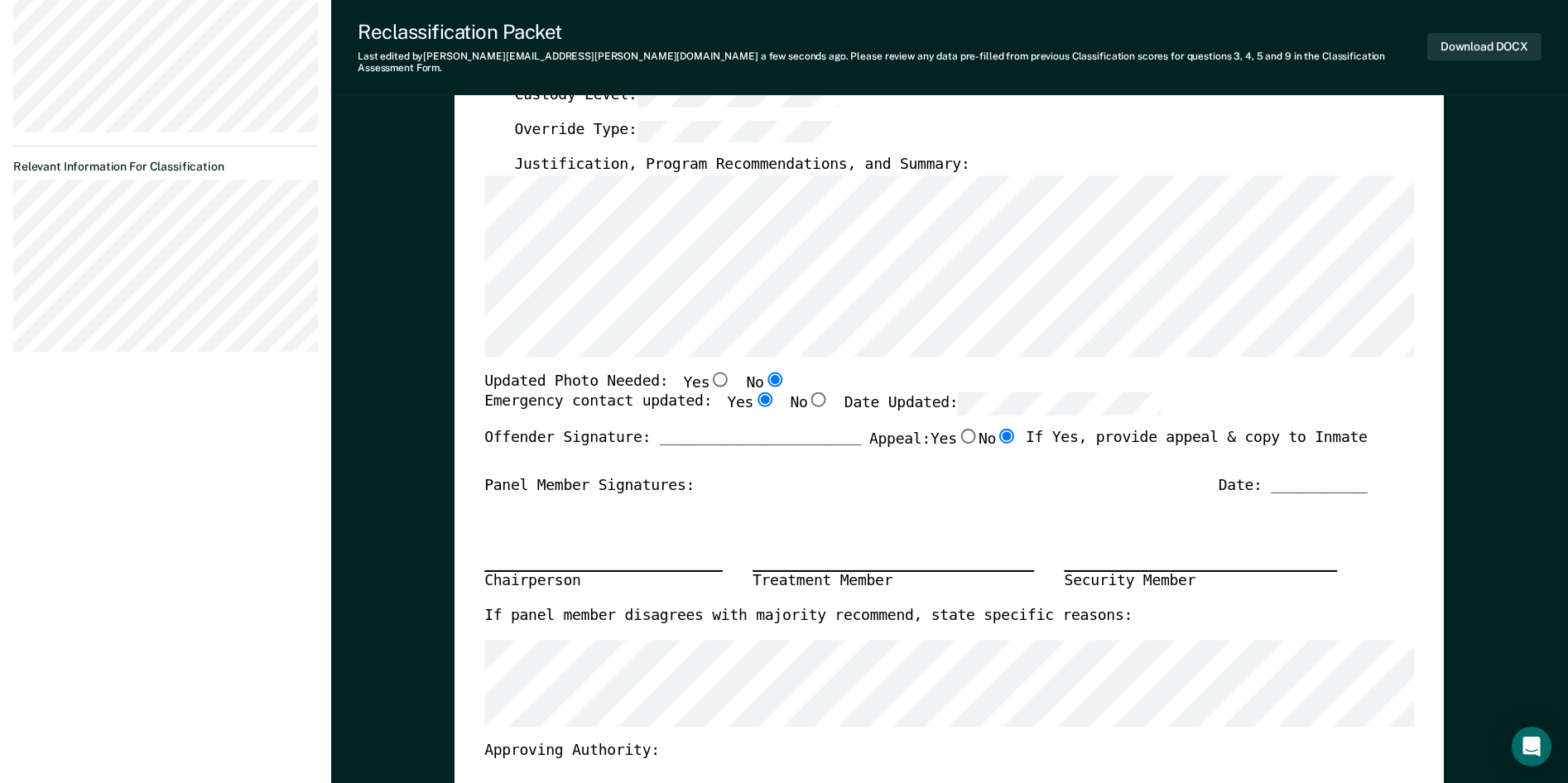
click at [1291, 476] on div "Date: ___________" at bounding box center [1293, 486] width 149 height 20
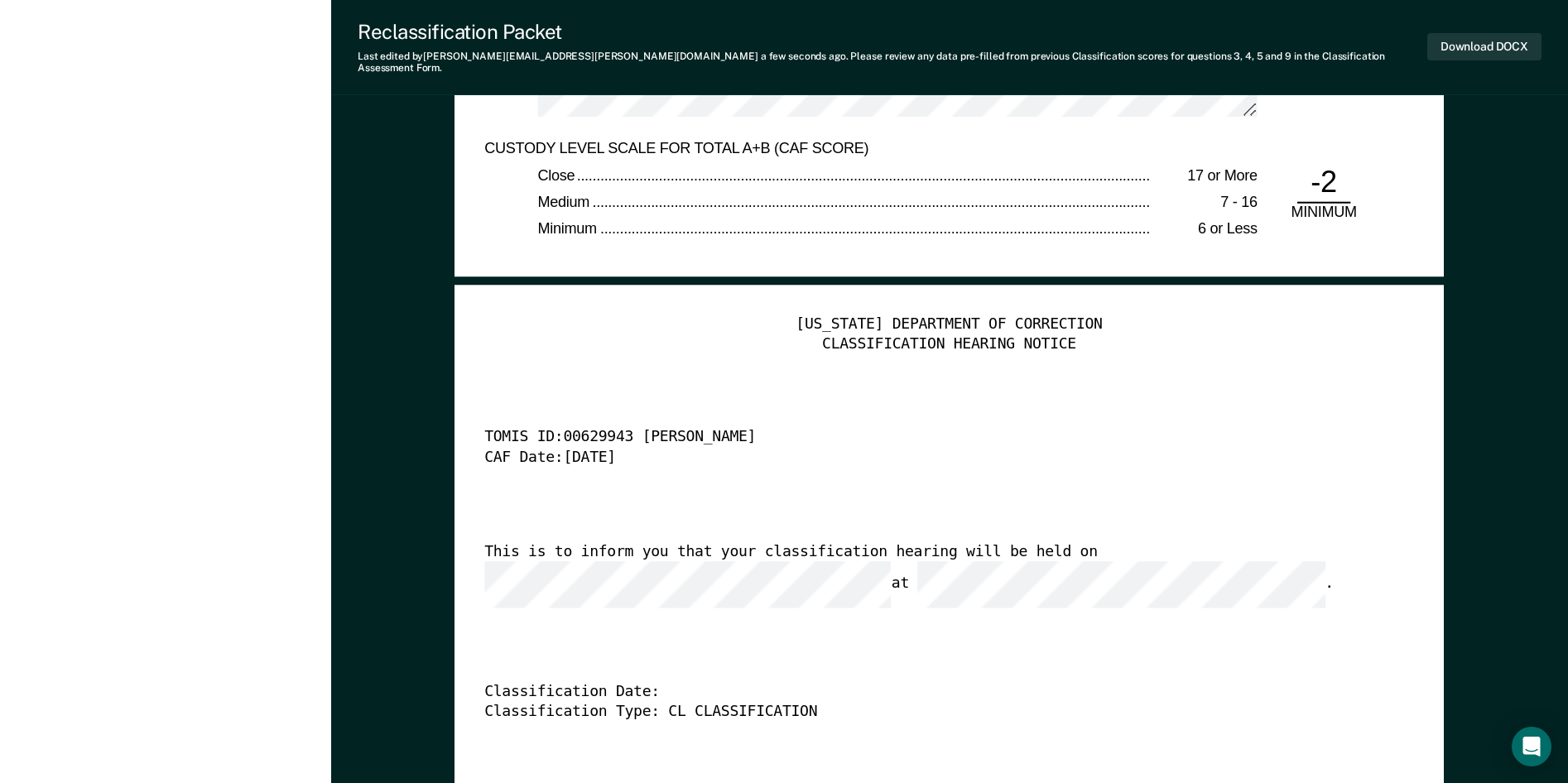
scroll to position [4055, 0]
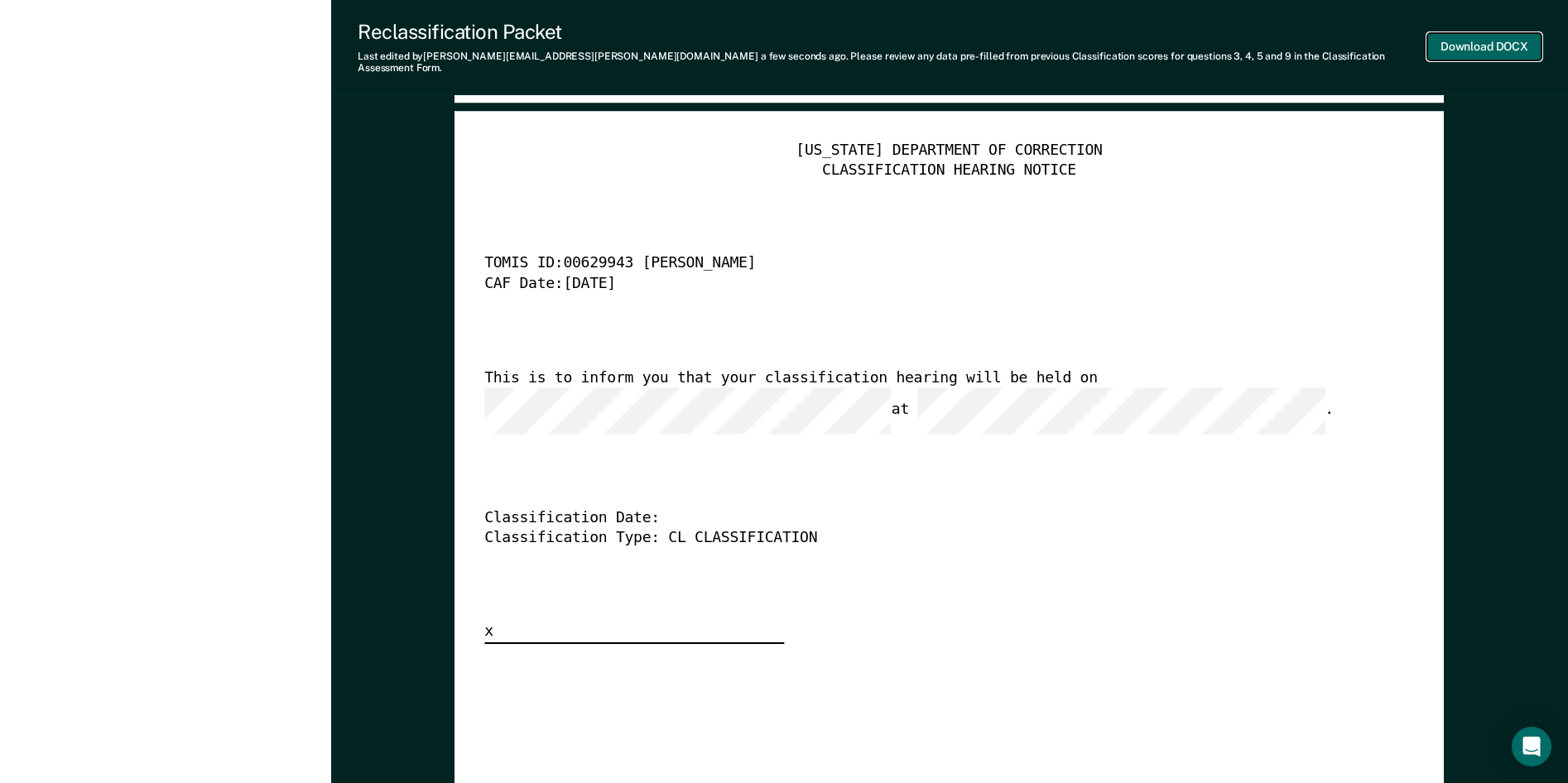
click at [1470, 37] on button "Download DOCX" at bounding box center [1484, 46] width 114 height 27
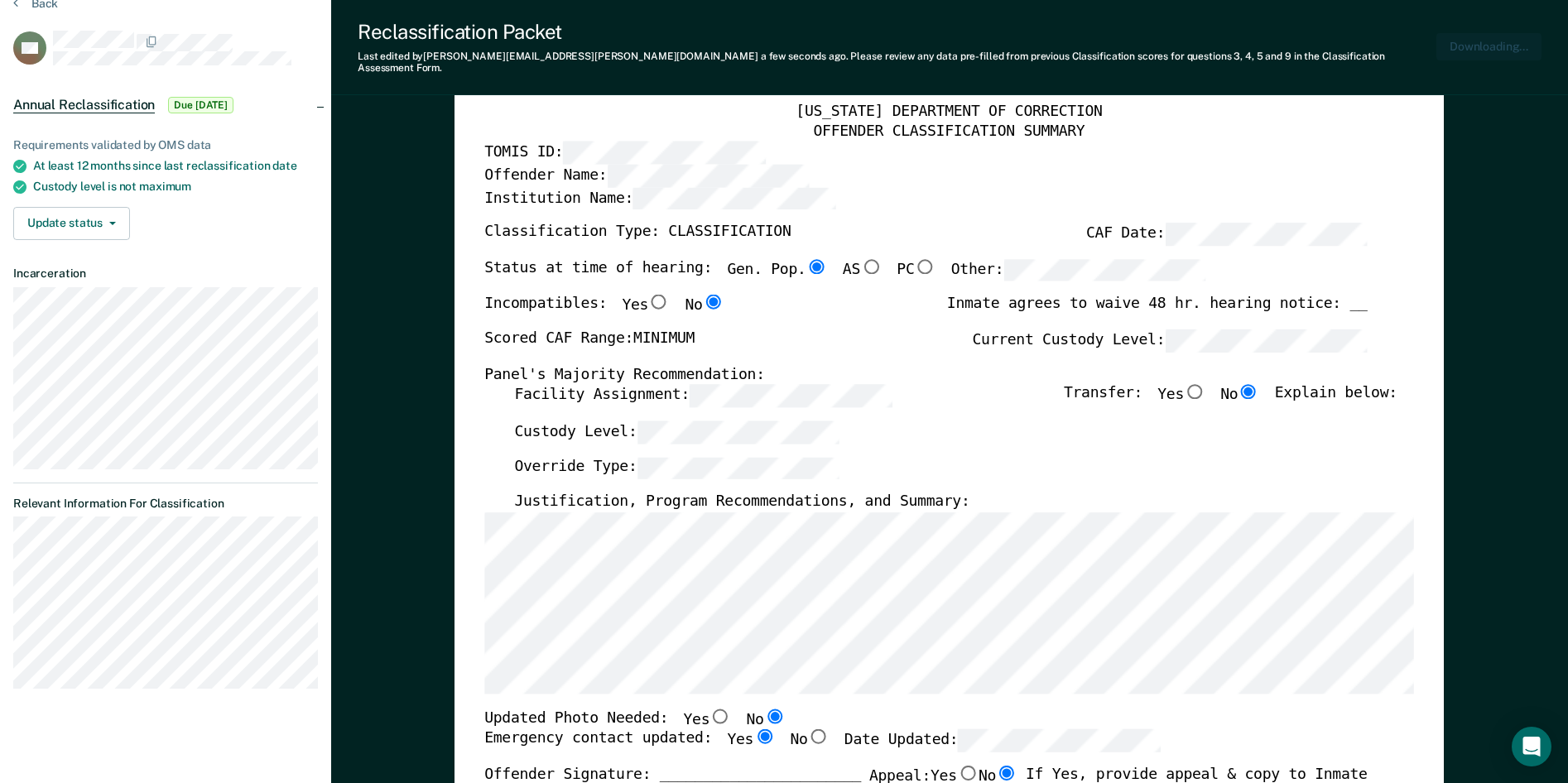
scroll to position [0, 0]
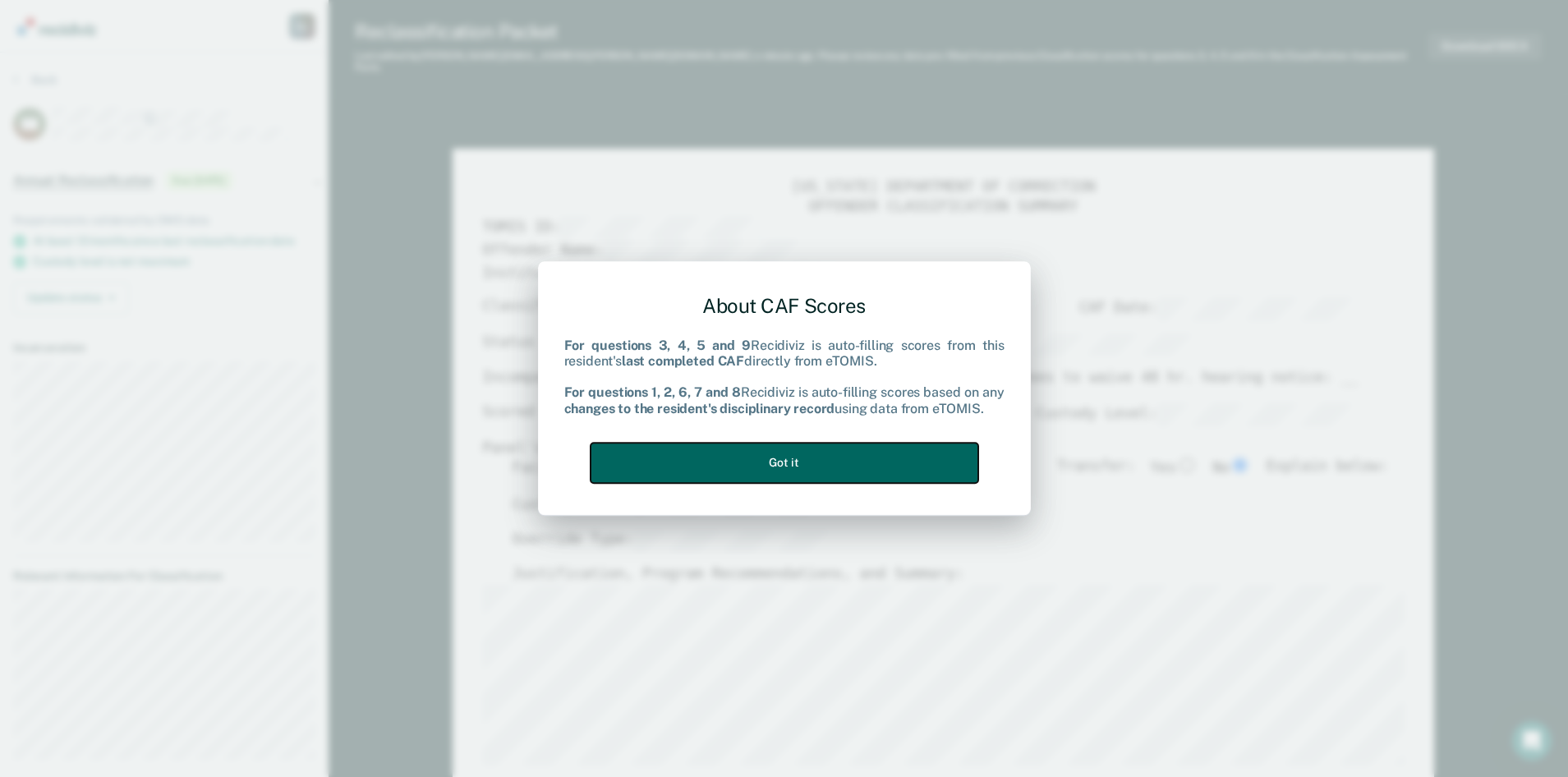
click at [758, 460] on button "Got it" at bounding box center [785, 463] width 388 height 40
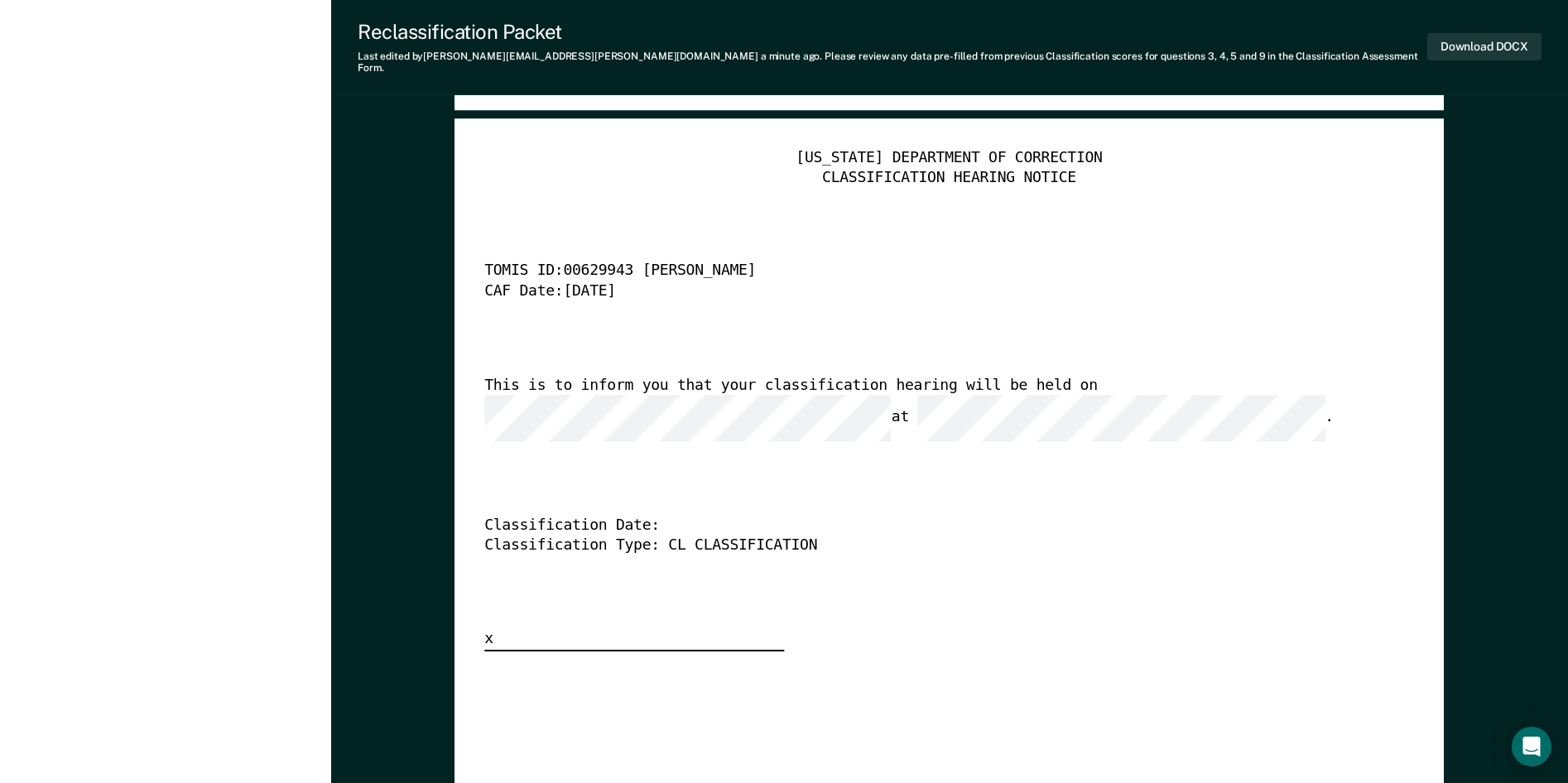
scroll to position [4055, 0]
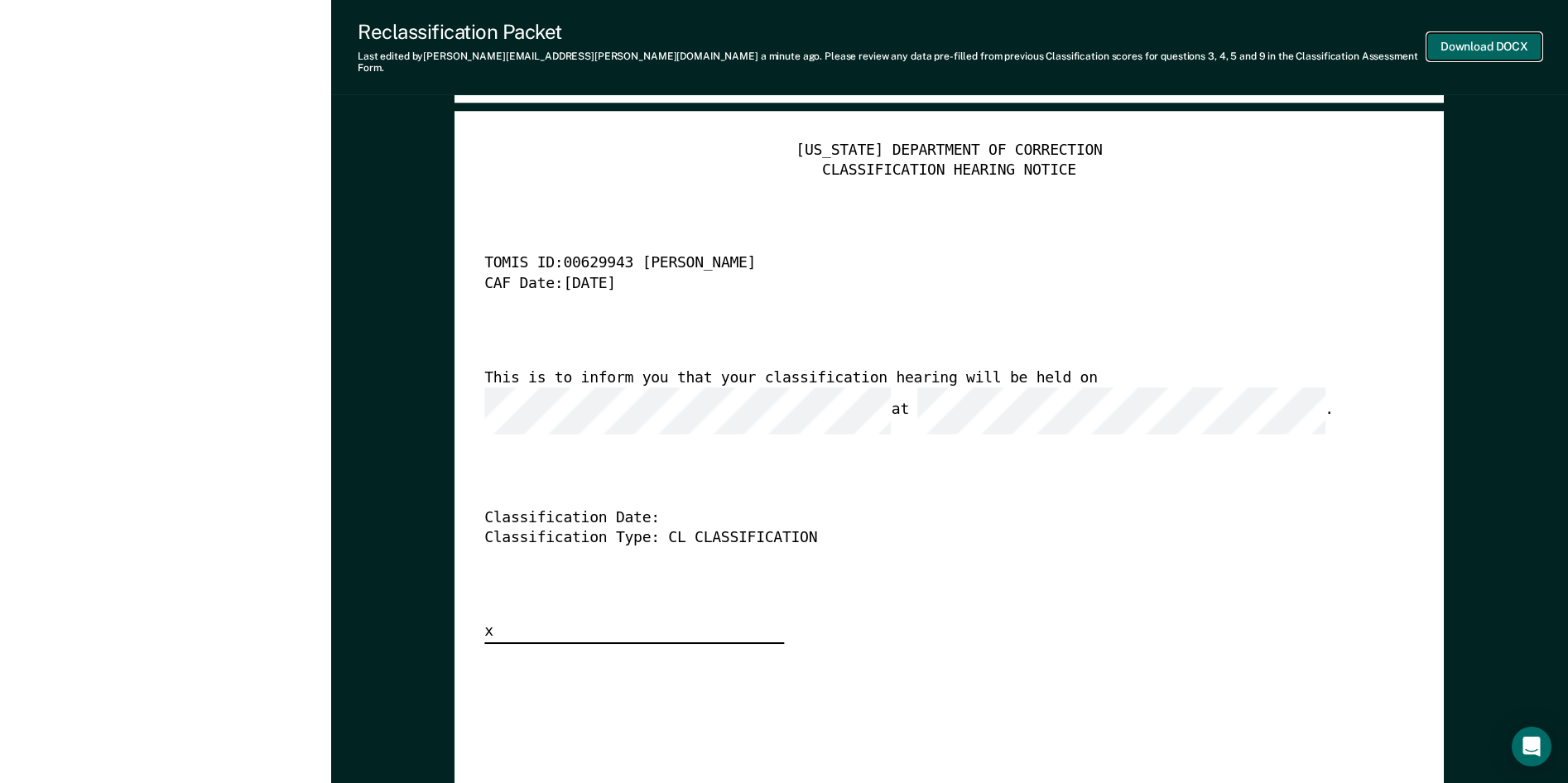
click at [1472, 37] on button "Download DOCX" at bounding box center [1484, 46] width 114 height 27
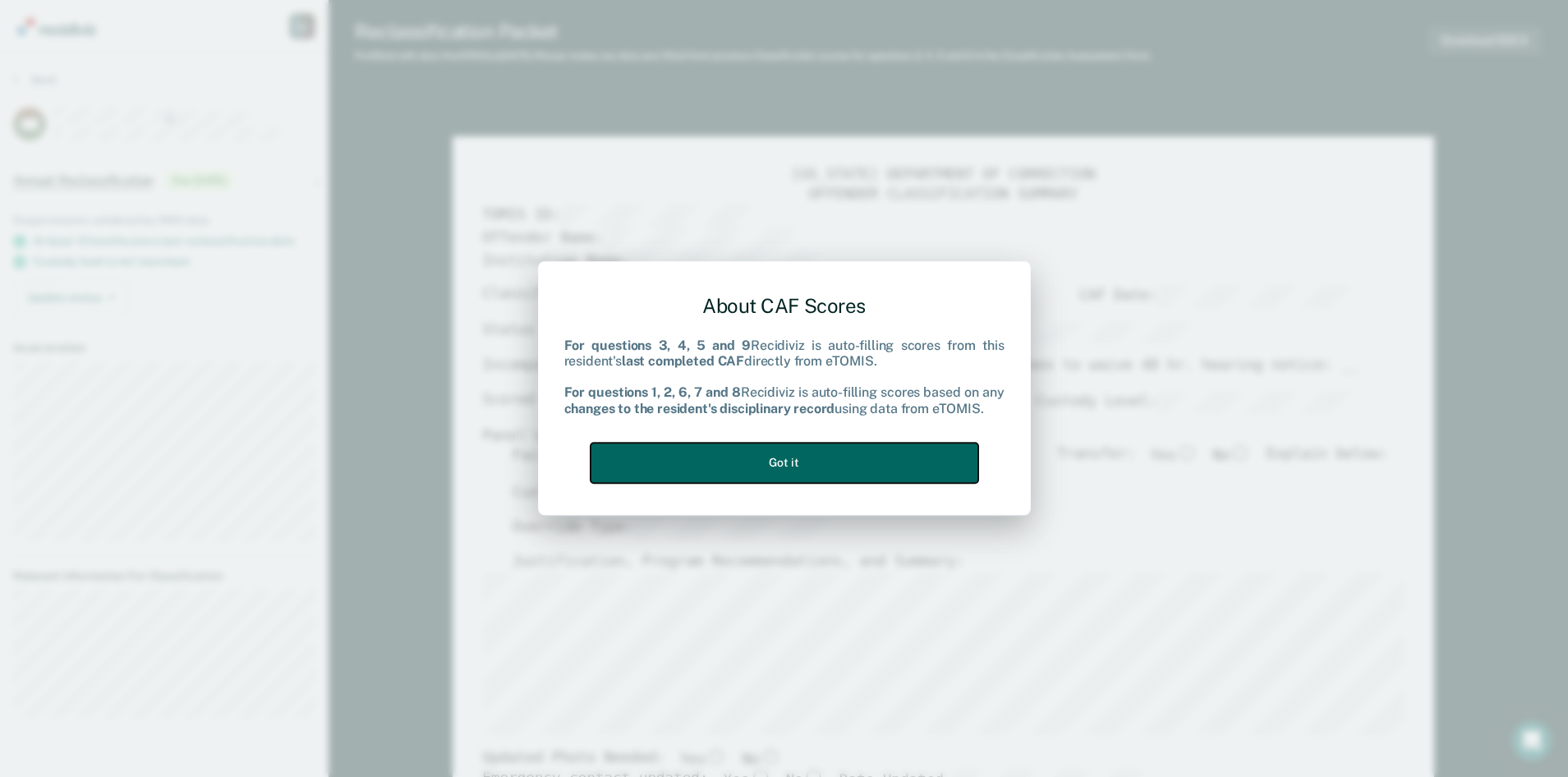
click at [781, 458] on button "Got it" at bounding box center [785, 463] width 388 height 40
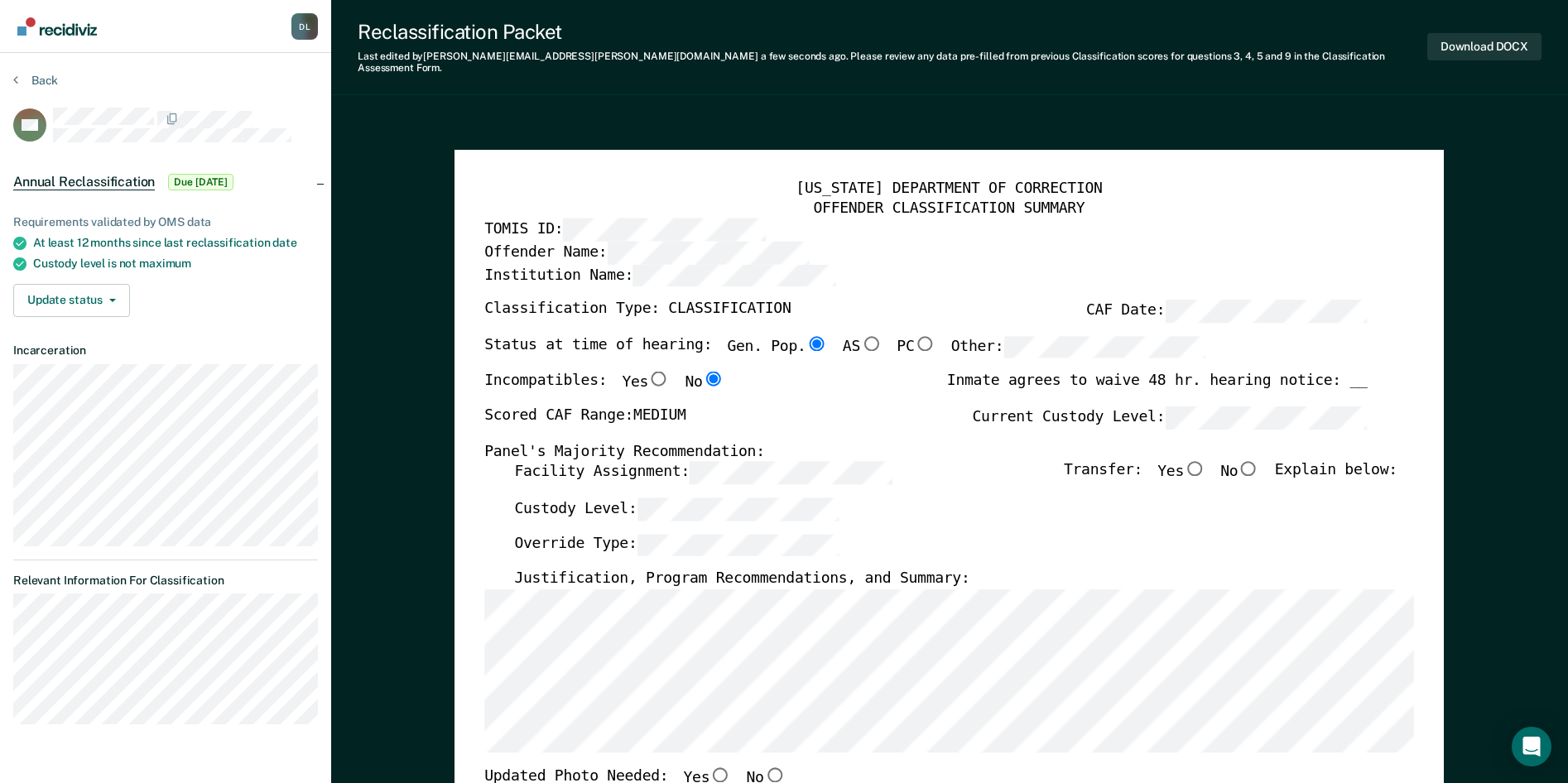
click at [1260, 461] on input "No" at bounding box center [1249, 468] width 22 height 15
type textarea "x"
radio input "true"
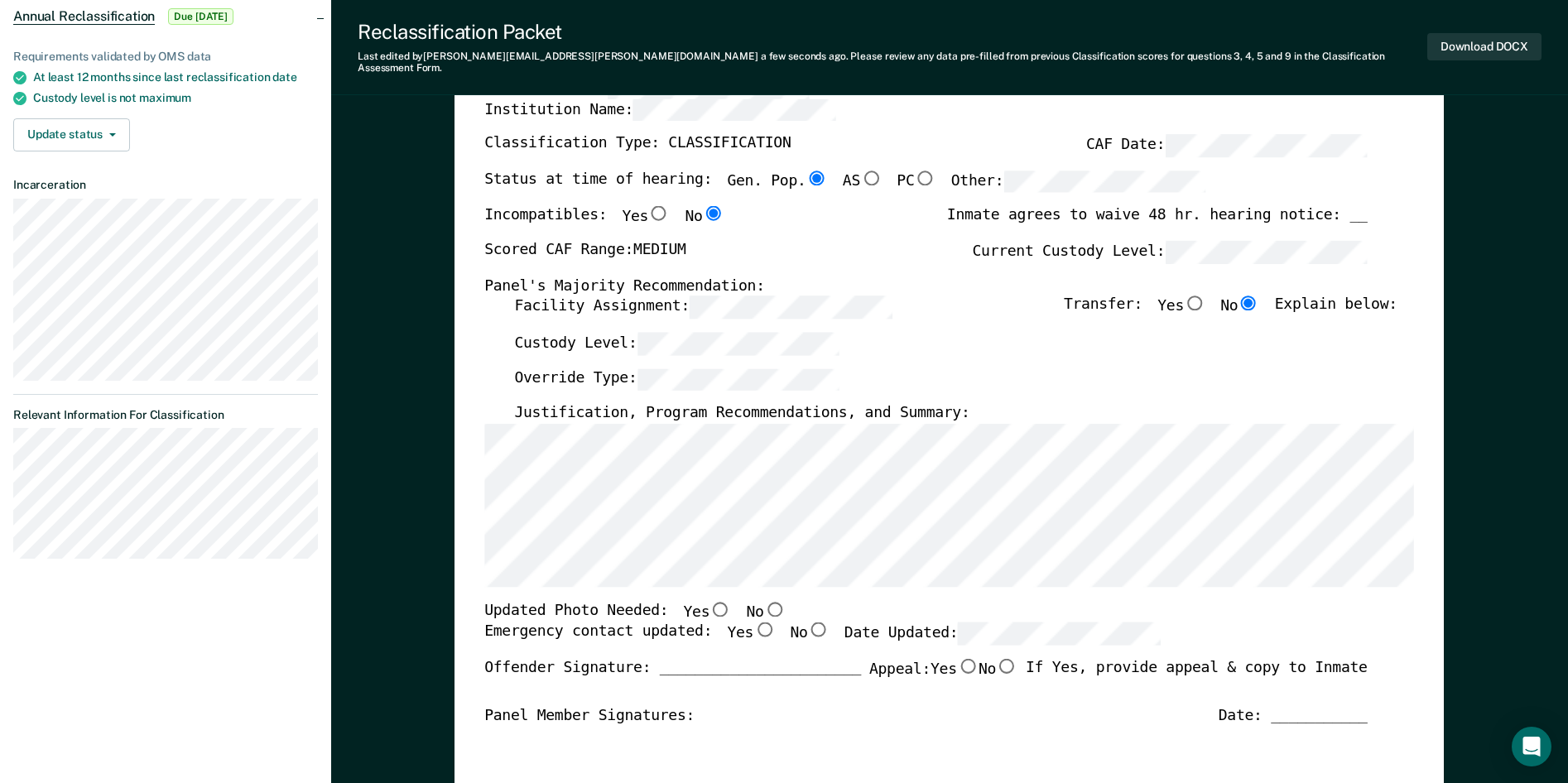
scroll to position [248, 0]
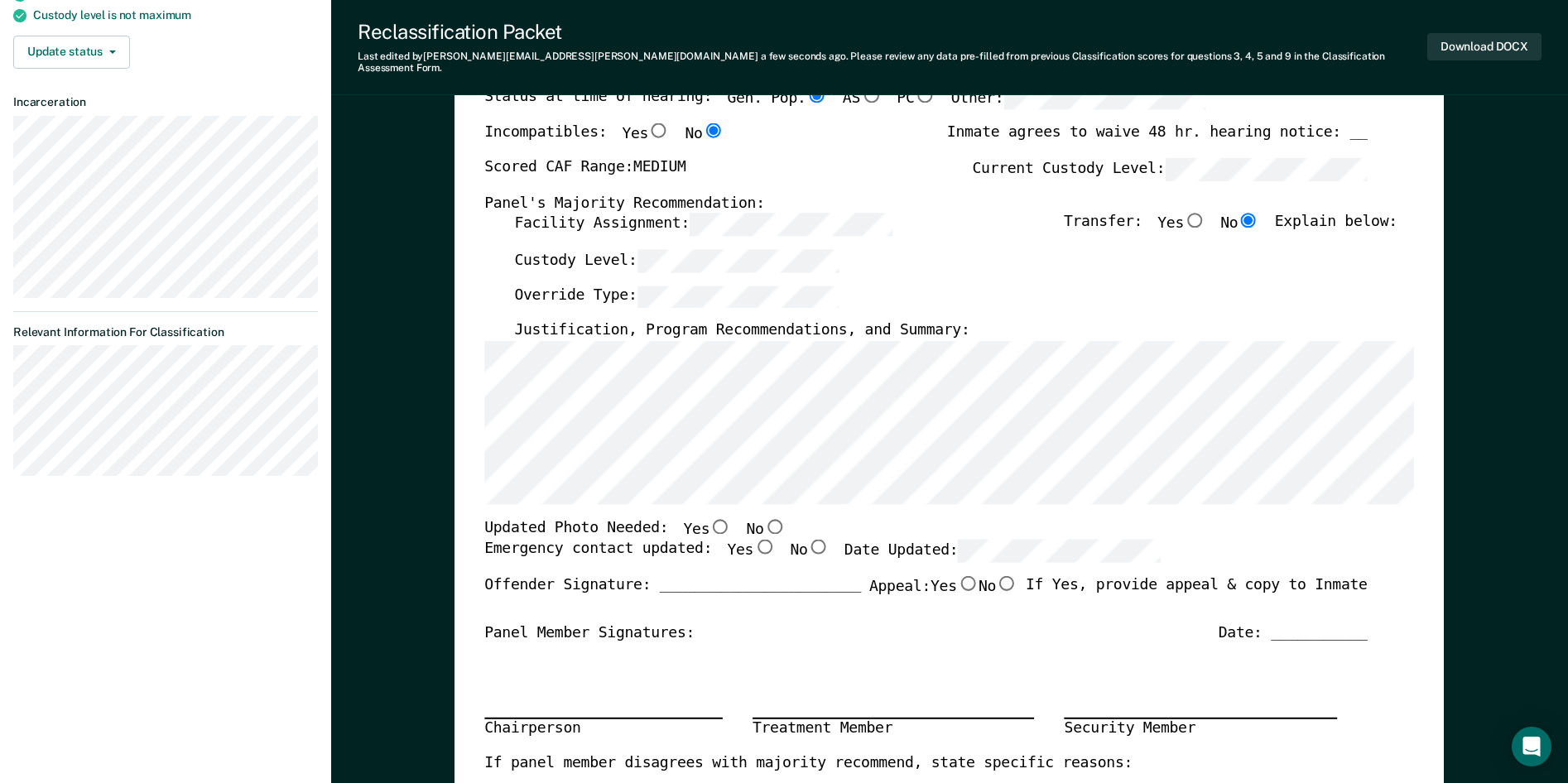
click at [764, 519] on input "No" at bounding box center [774, 526] width 22 height 15
type textarea "x"
radio input "true"
click at [754, 539] on input "Yes" at bounding box center [765, 546] width 22 height 15
type textarea "x"
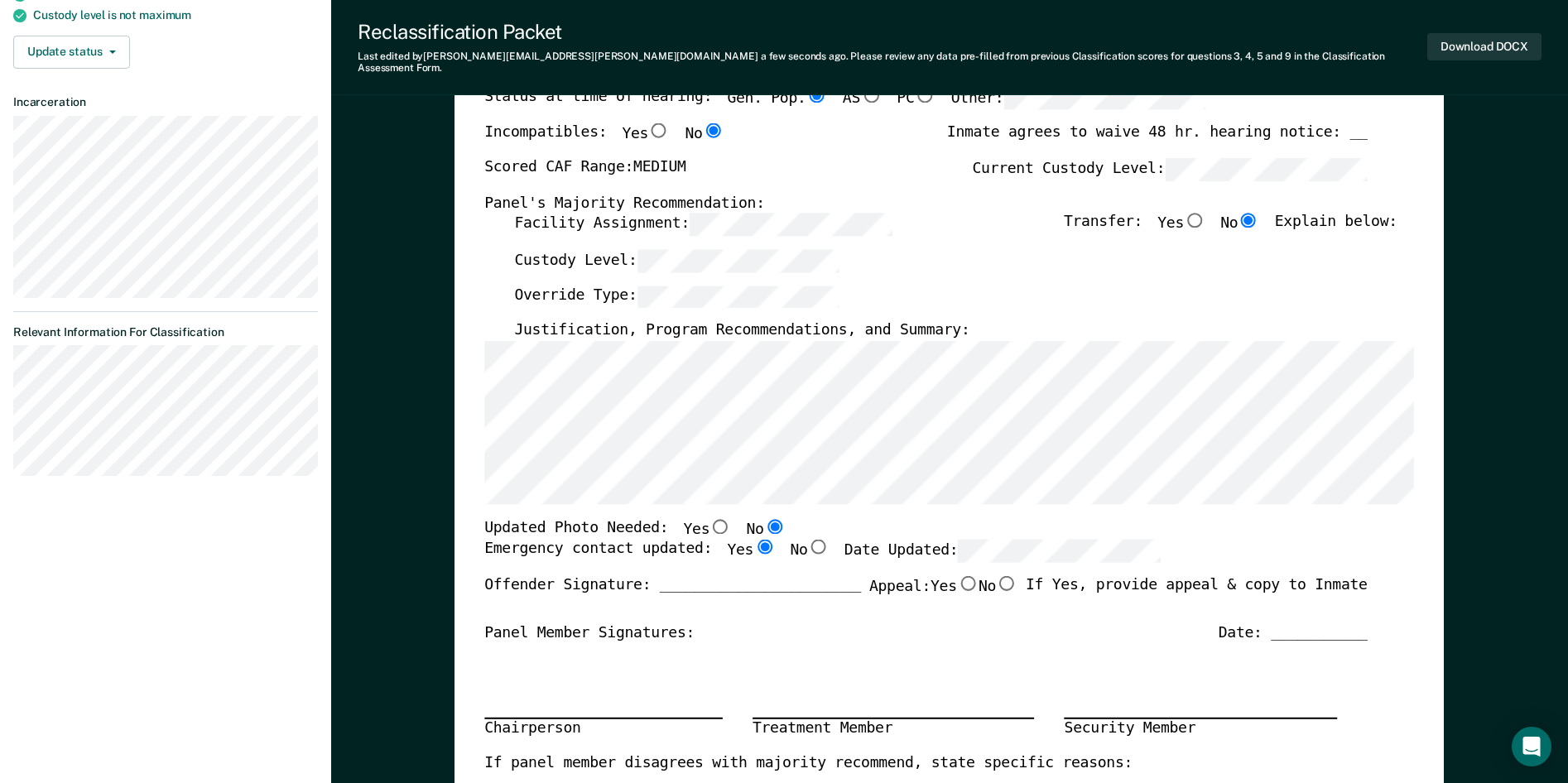
radio input "true"
click at [998, 575] on input "No" at bounding box center [1006, 582] width 22 height 15
type textarea "x"
radio input "true"
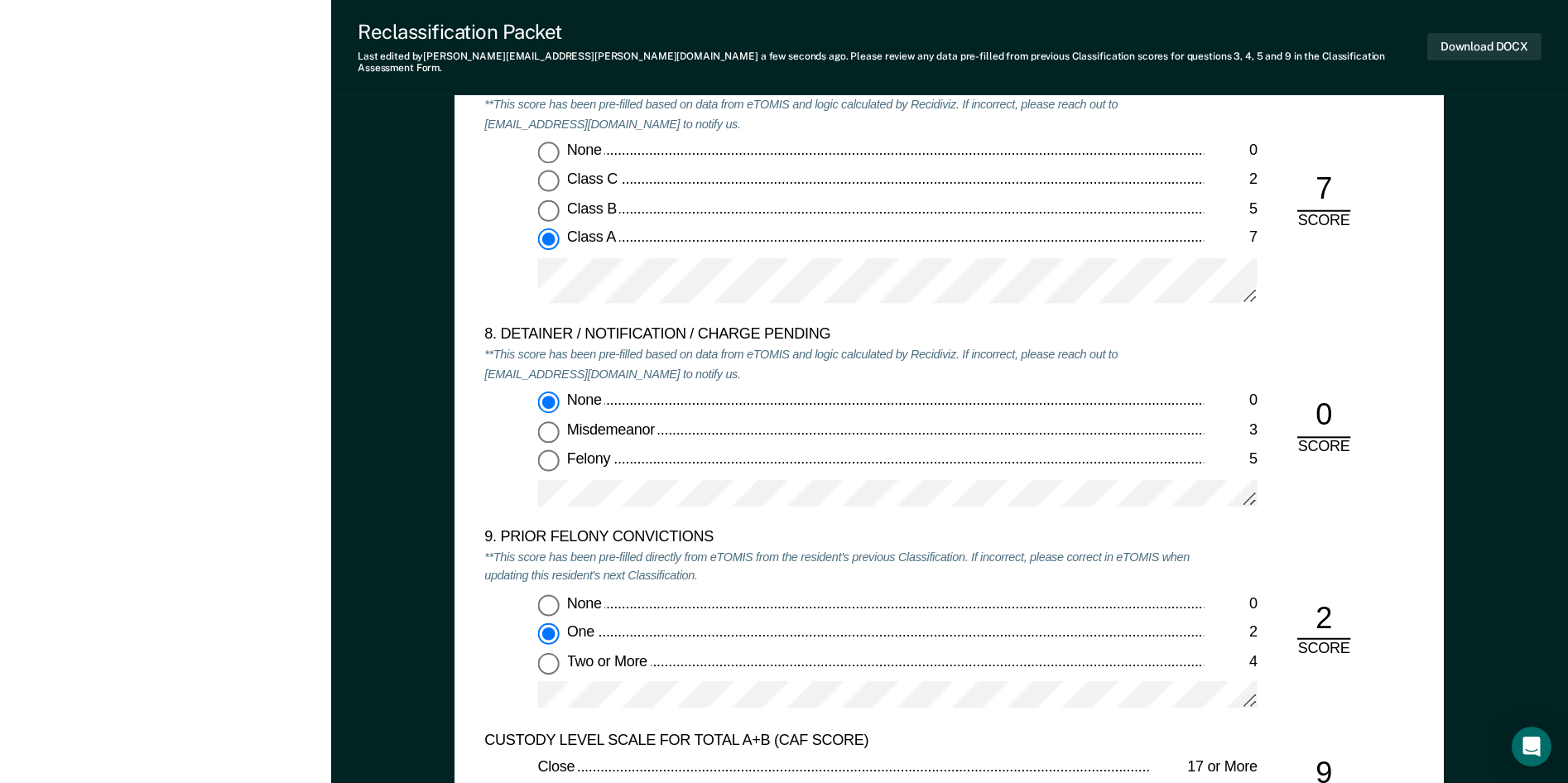
scroll to position [3476, 0]
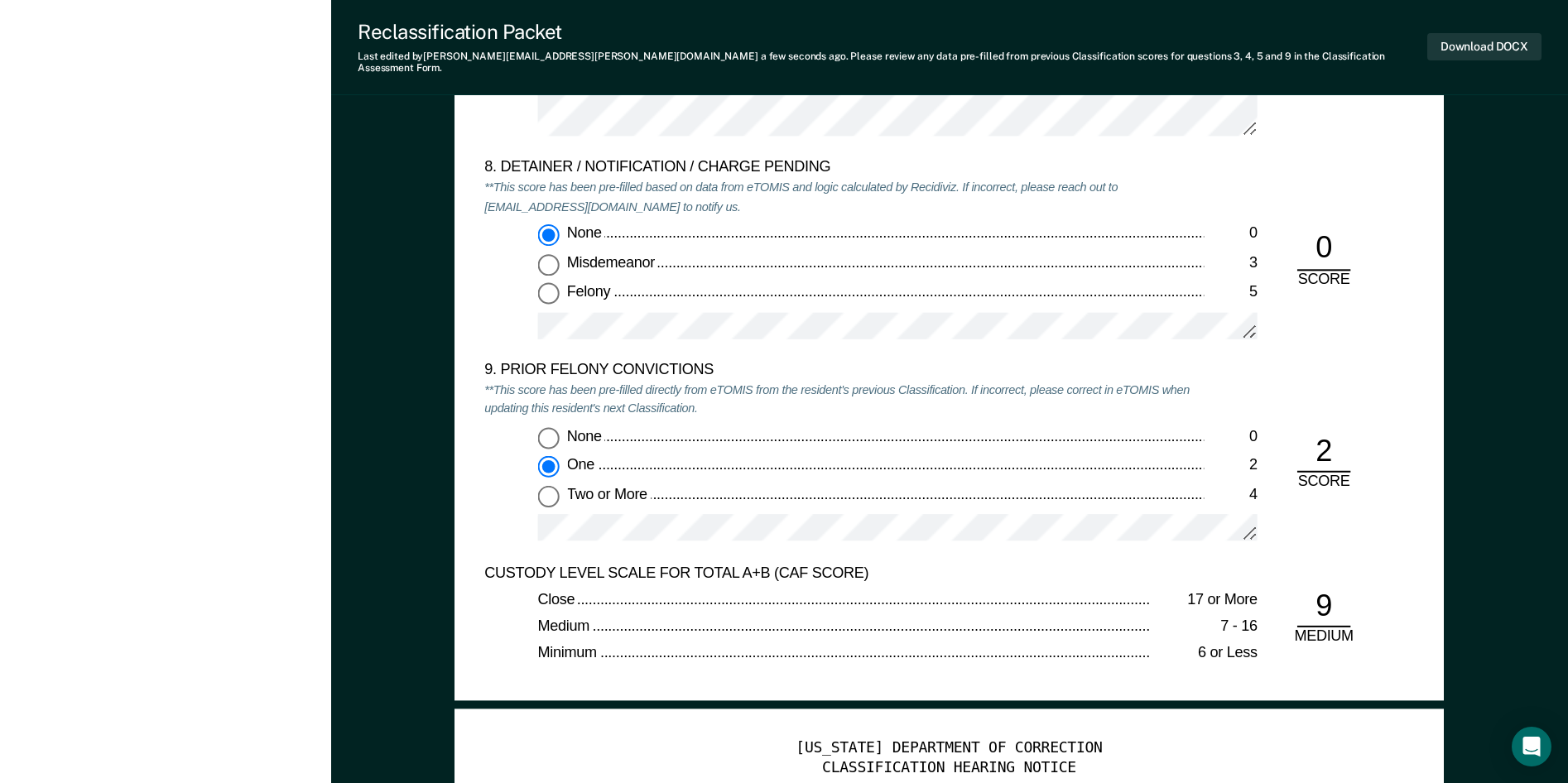
click at [552, 426] on input "None 0" at bounding box center [549, 437] width 22 height 22
type textarea "x"
radio input "true"
radio input "false"
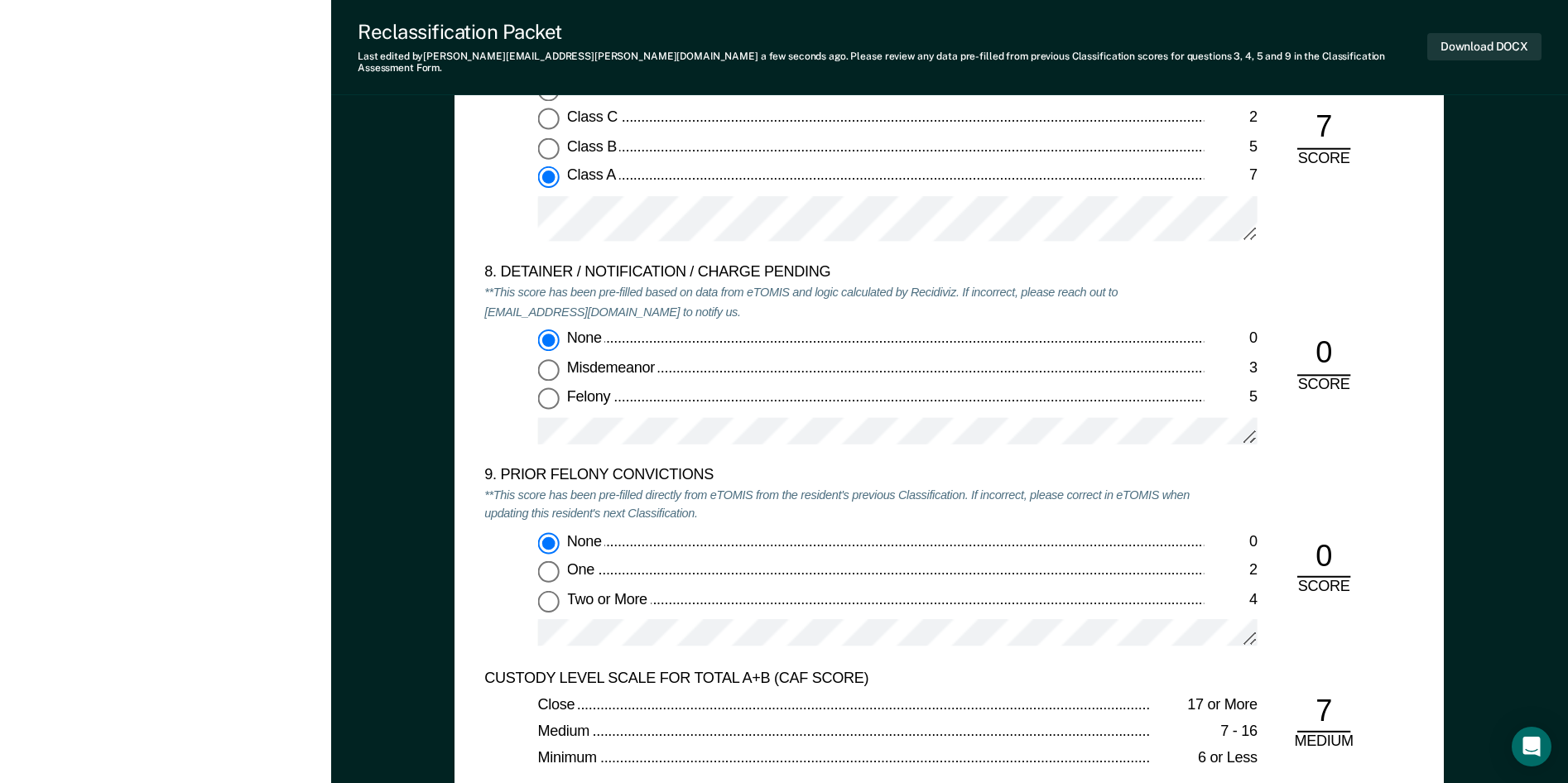
scroll to position [3559, 0]
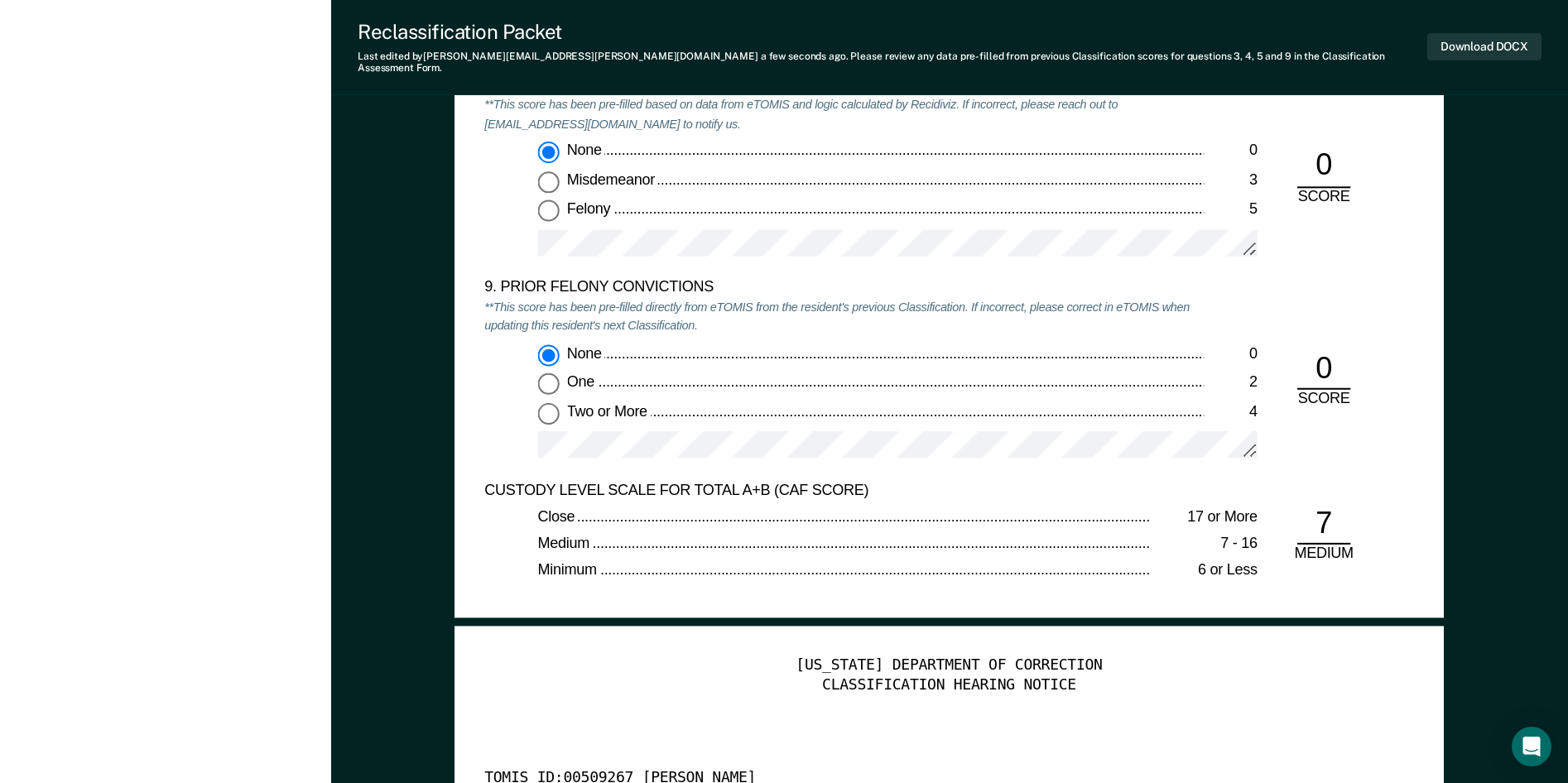
click at [545, 374] on input "One 2" at bounding box center [549, 384] width 22 height 22
type textarea "x"
radio input "false"
radio input "true"
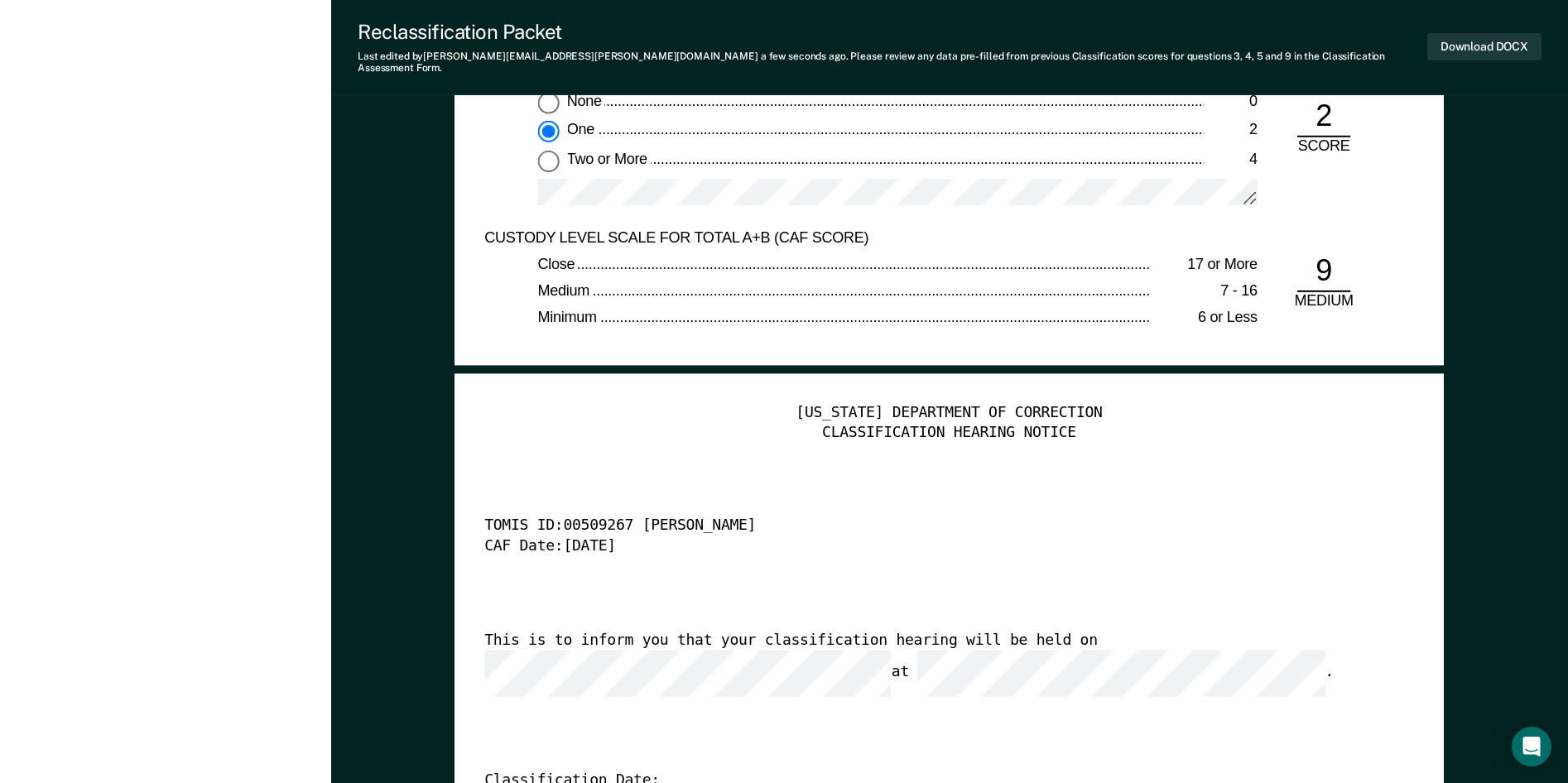
scroll to position [3634, 0]
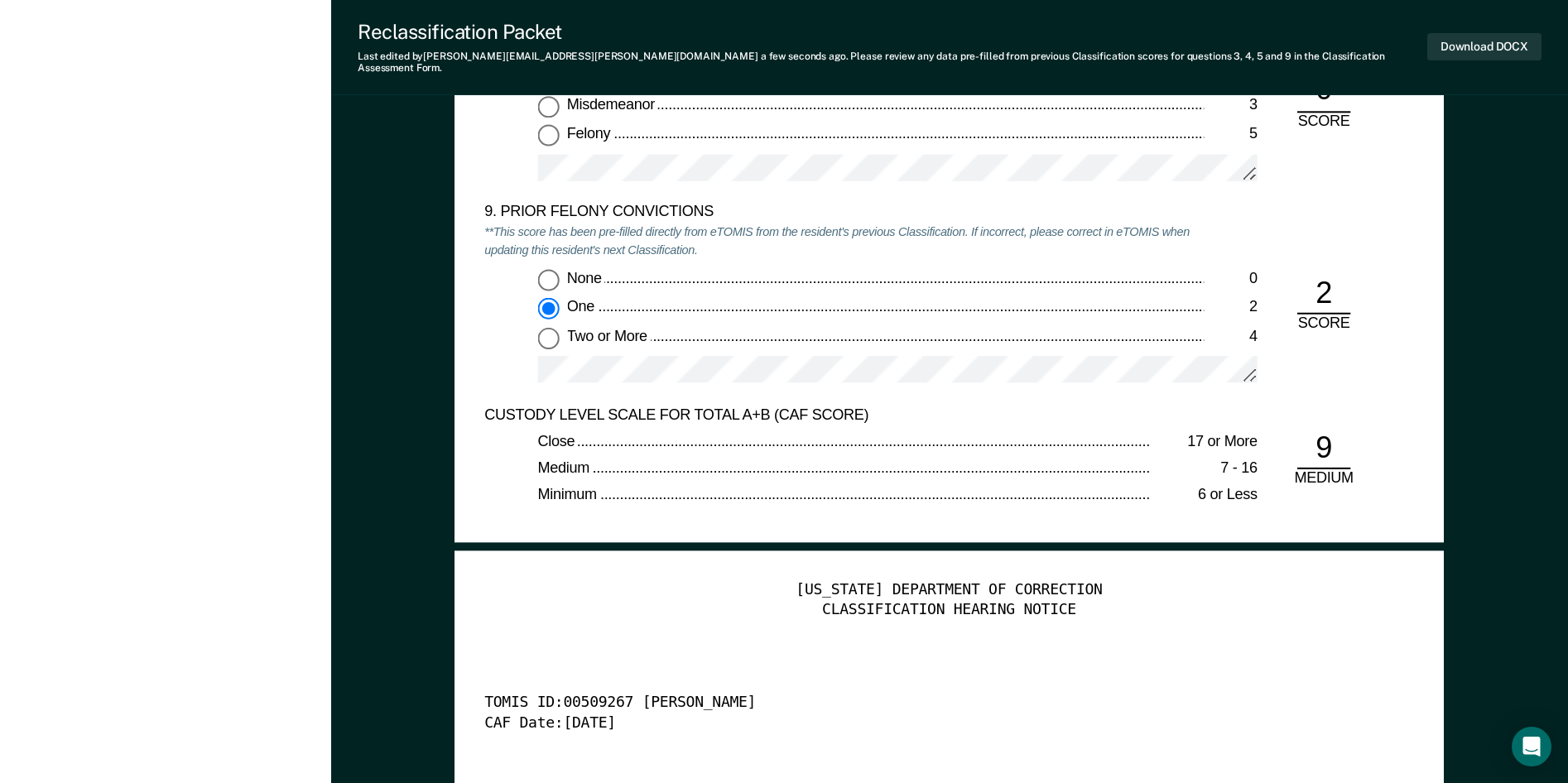
drag, startPoint x: 1335, startPoint y: 274, endPoint x: 1327, endPoint y: 279, distance: 9.4
click at [1327, 279] on div "2" at bounding box center [1323, 294] width 53 height 40
click at [546, 268] on input "None 0" at bounding box center [549, 279] width 22 height 22
type textarea "x"
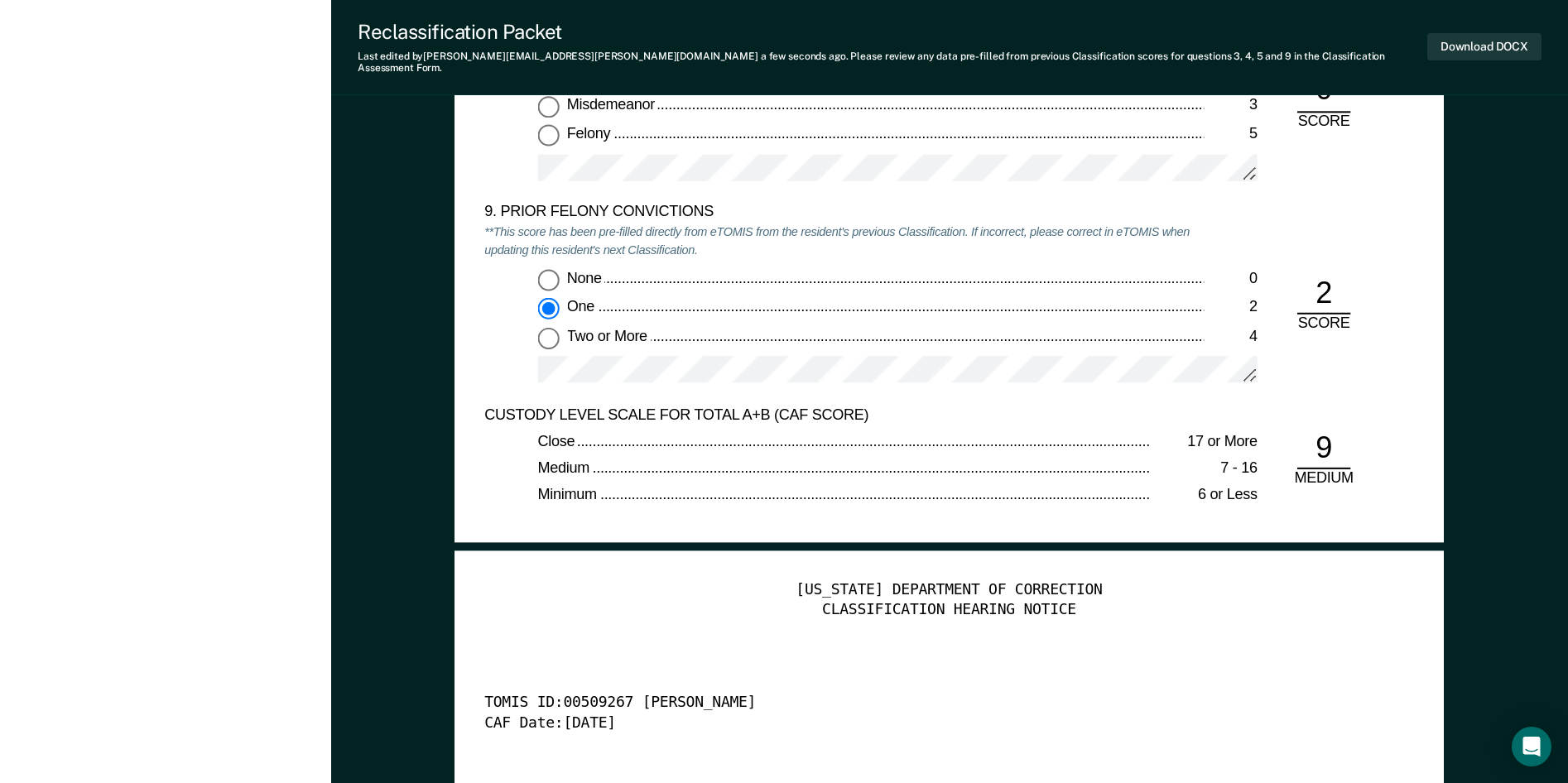
radio input "true"
radio input "false"
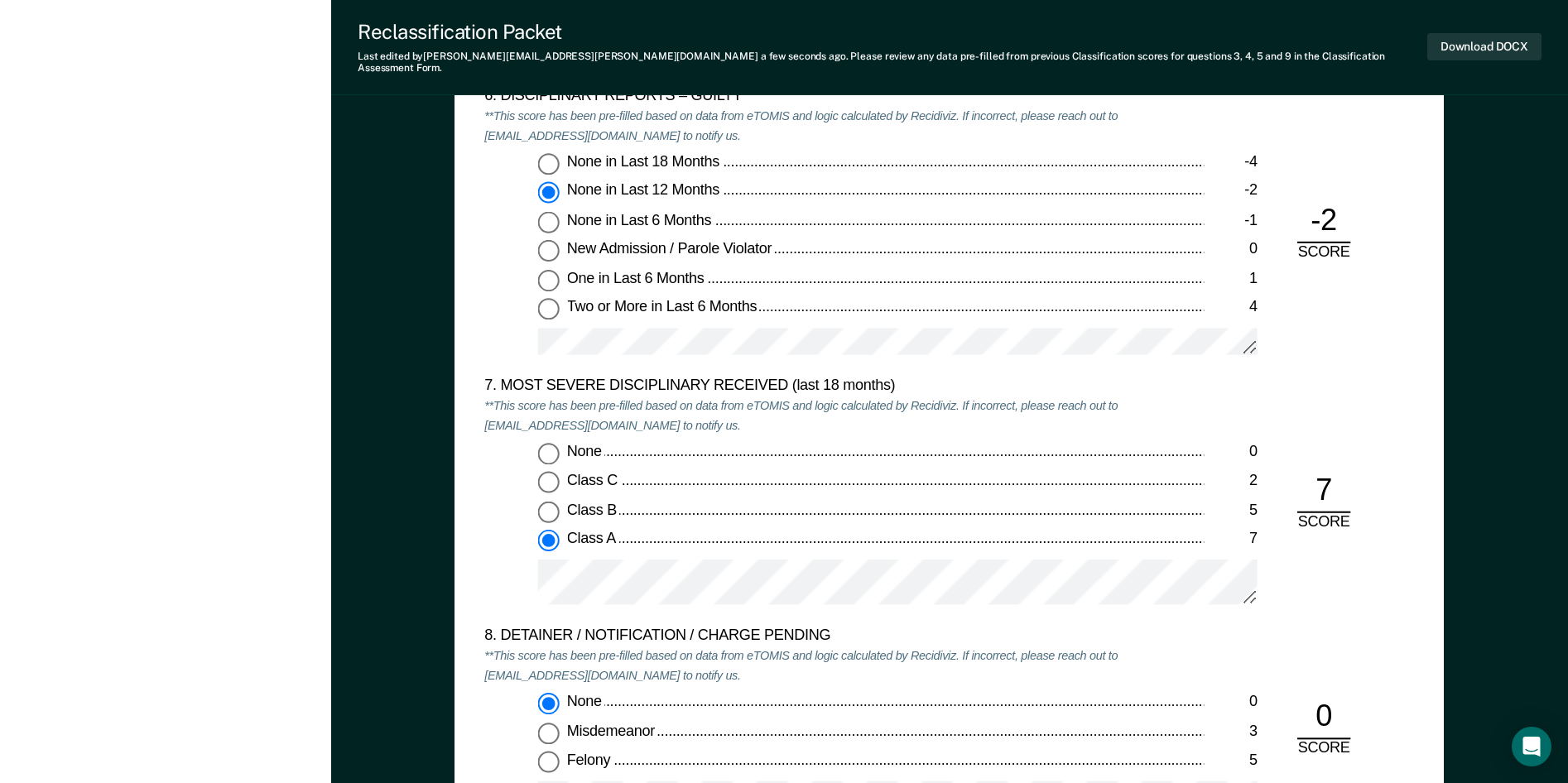
scroll to position [2956, 0]
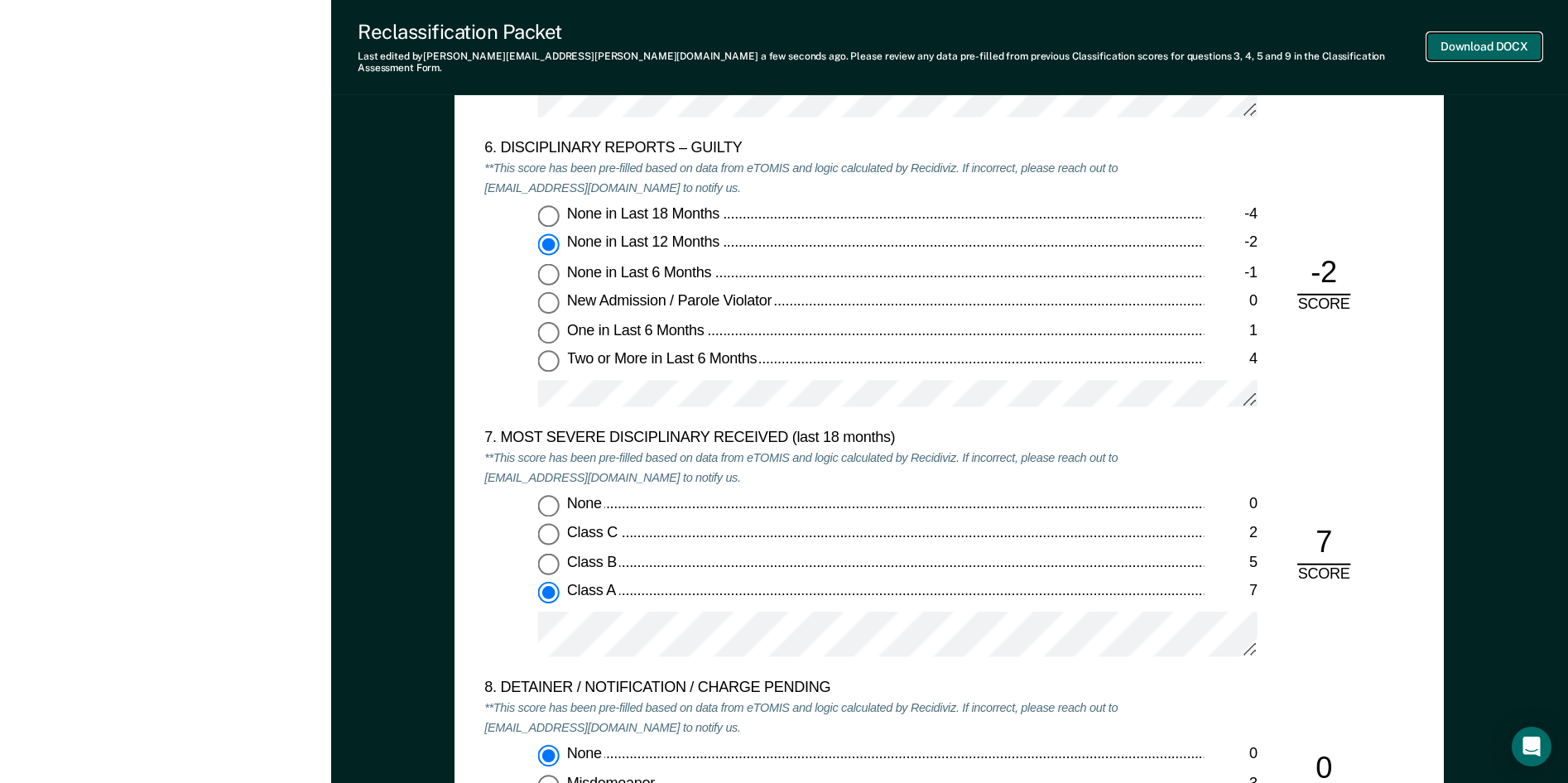
click at [1472, 39] on button "Download DOCX" at bounding box center [1484, 46] width 114 height 27
type textarea "x"
